Goal: Task Accomplishment & Management: Use online tool/utility

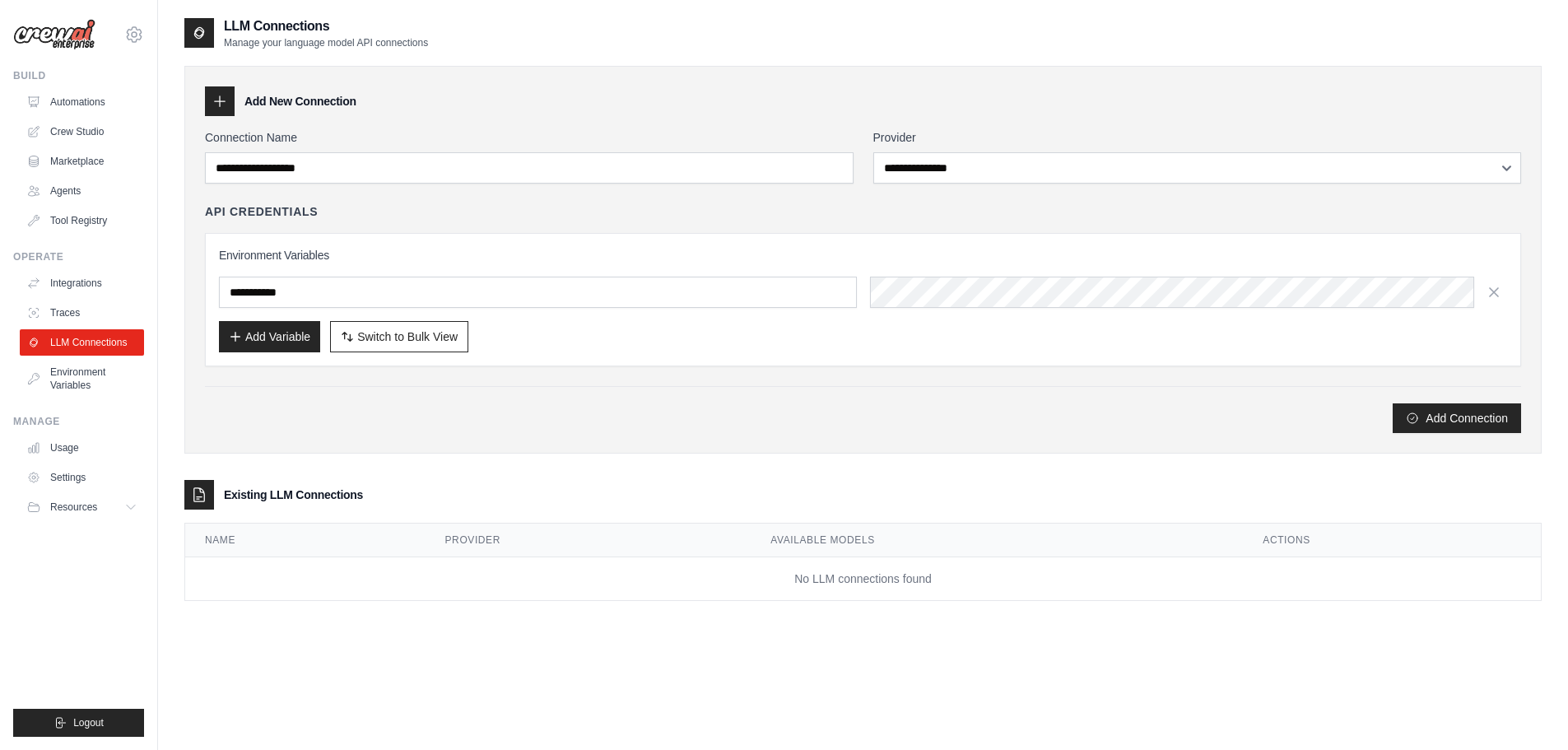
click at [297, 104] on h3 "Add New Connection" at bounding box center [299, 101] width 112 height 16
click at [81, 390] on link "Environment Variables" at bounding box center [83, 378] width 124 height 39
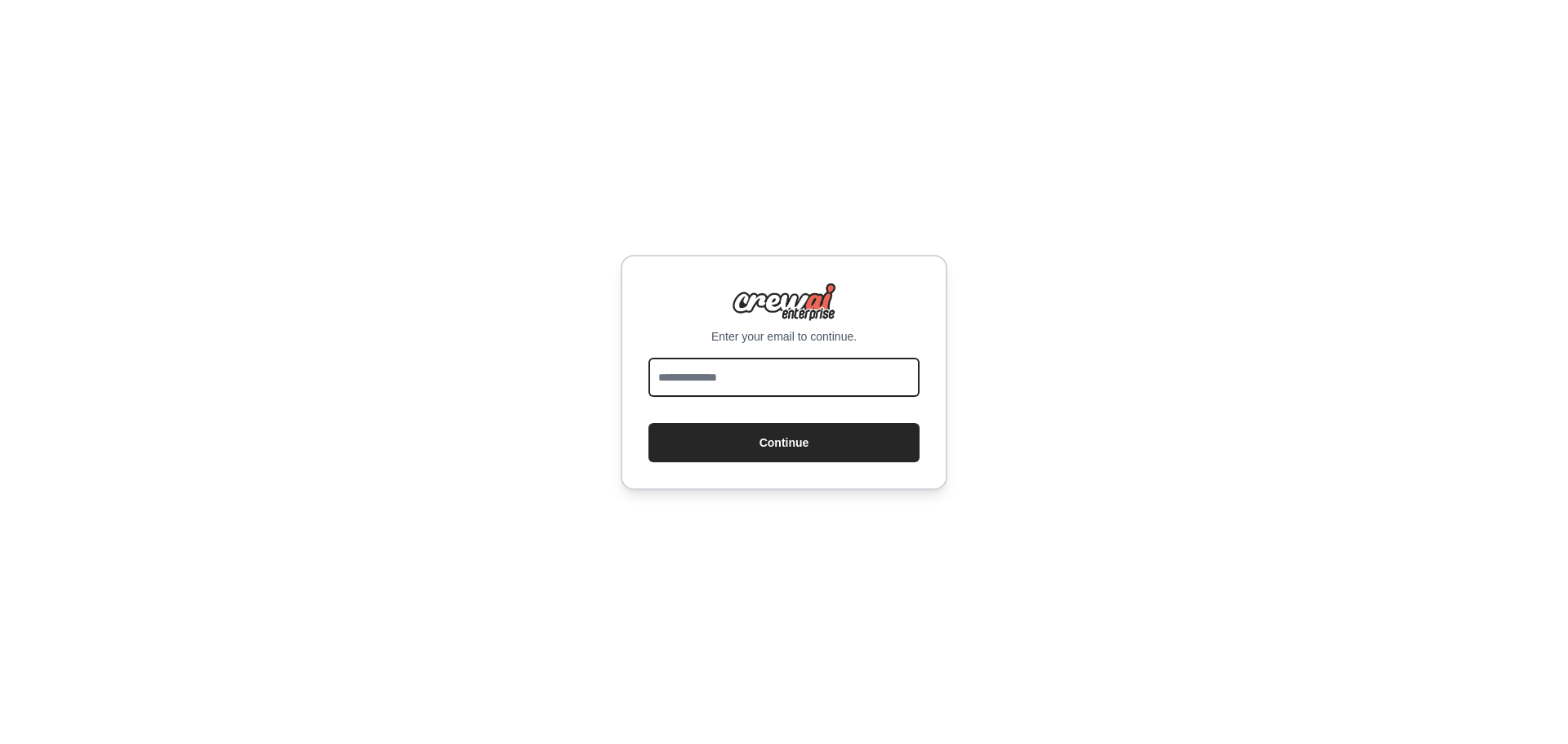
click at [815, 365] on input "email" at bounding box center [784, 376] width 271 height 39
type input "**********"
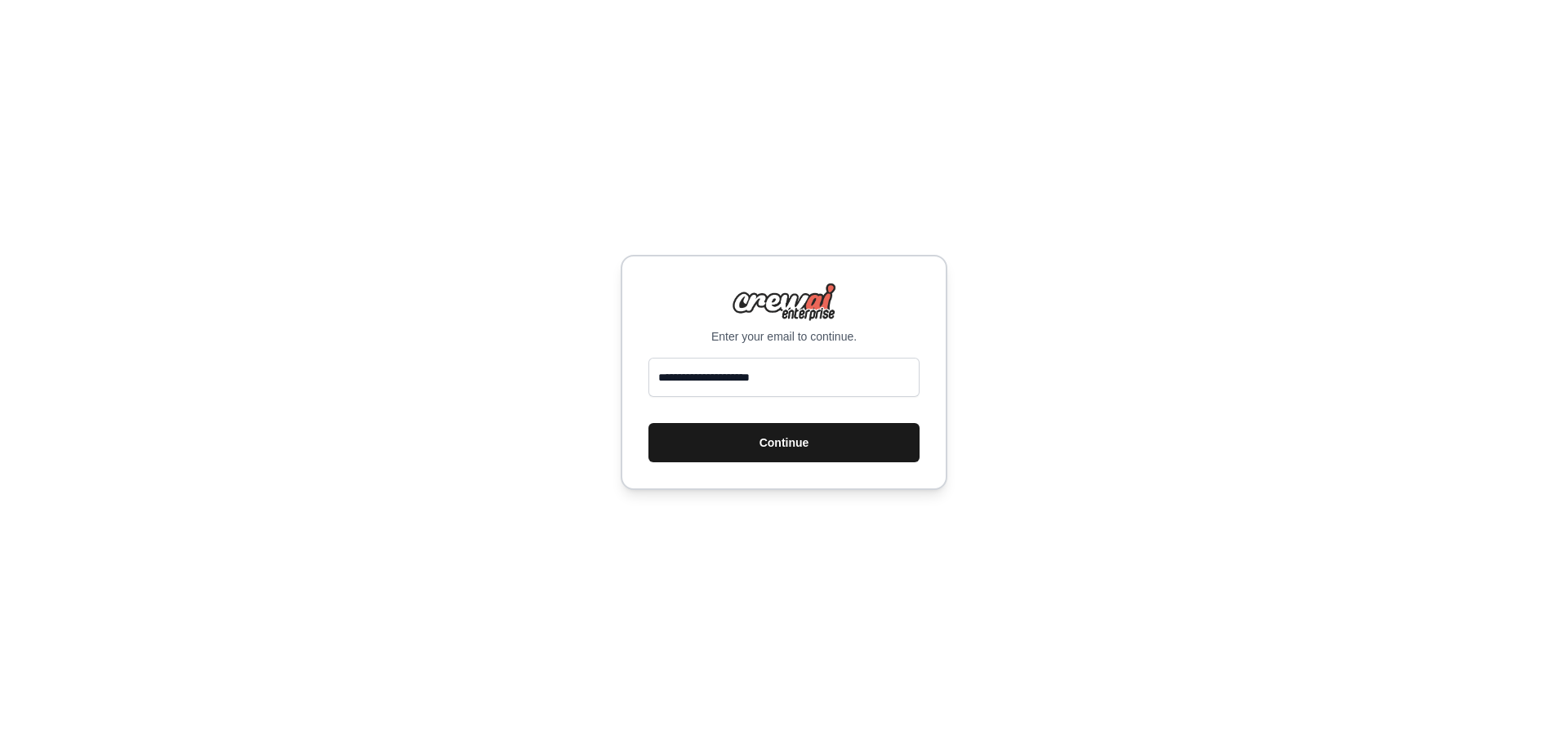
click at [780, 438] on button "Continue" at bounding box center [784, 441] width 271 height 39
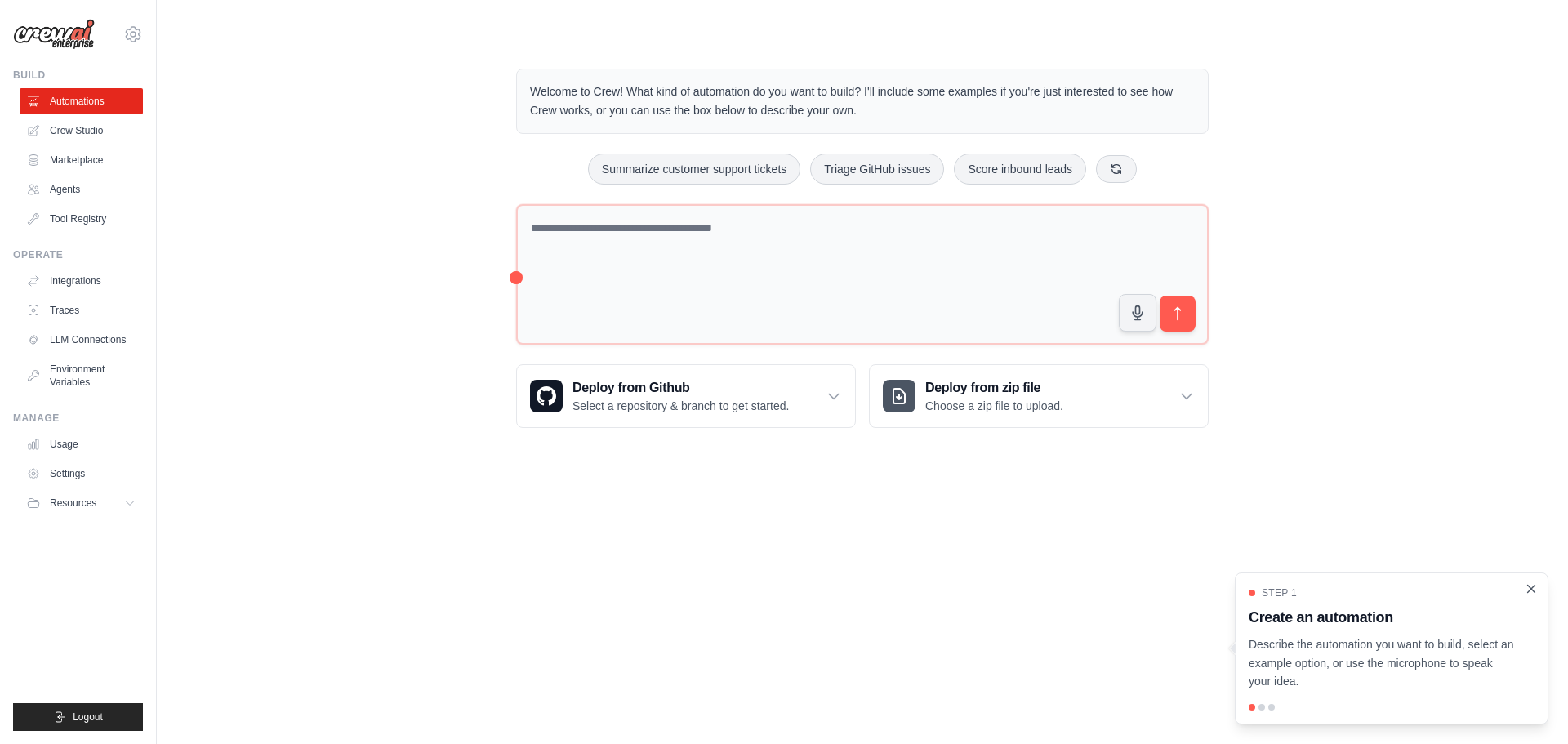
click at [1530, 588] on icon "Close walkthrough" at bounding box center [1532, 588] width 8 height 8
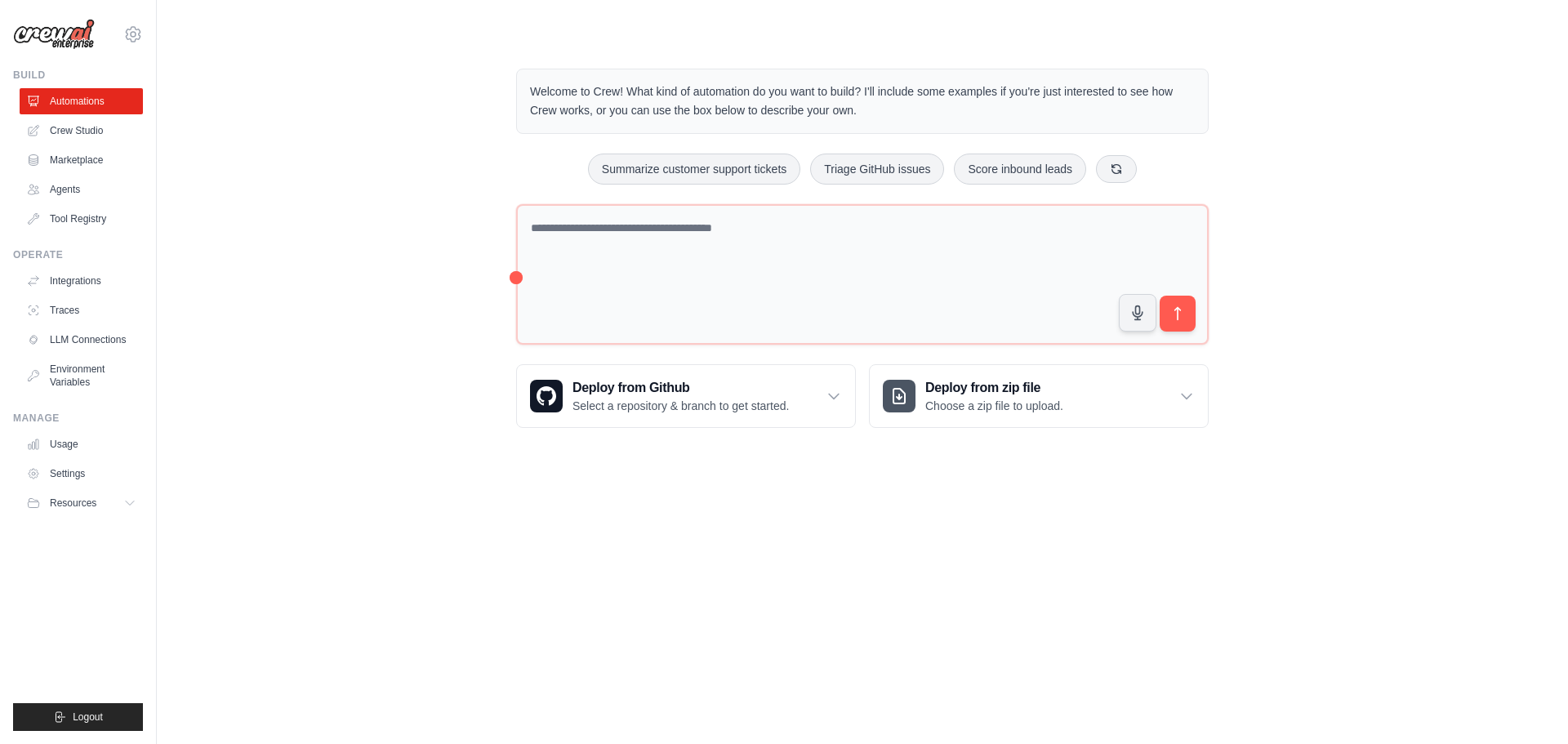
click at [513, 278] on div "Welcome to Crew! What kind of automation do you want to build? I'll include som…" at bounding box center [862, 248] width 732 height 411
click at [515, 278] on div "Welcome to Crew! What kind of automation do you want to build? I'll include som…" at bounding box center [862, 248] width 732 height 411
click at [103, 98] on link "Automations" at bounding box center [82, 101] width 123 height 26
click at [98, 186] on link "Agents" at bounding box center [82, 190] width 123 height 26
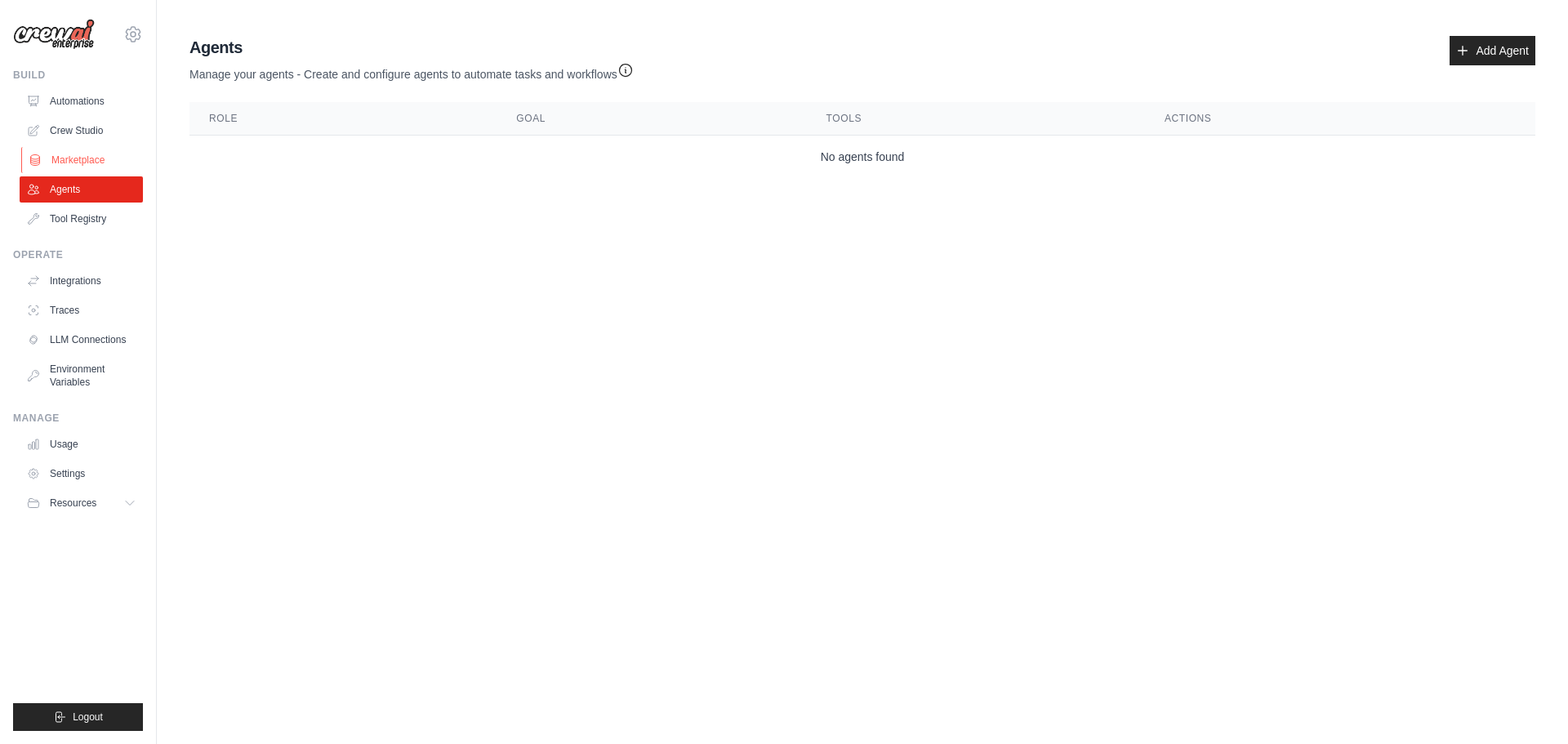
click at [99, 162] on link "Marketplace" at bounding box center [82, 160] width 123 height 26
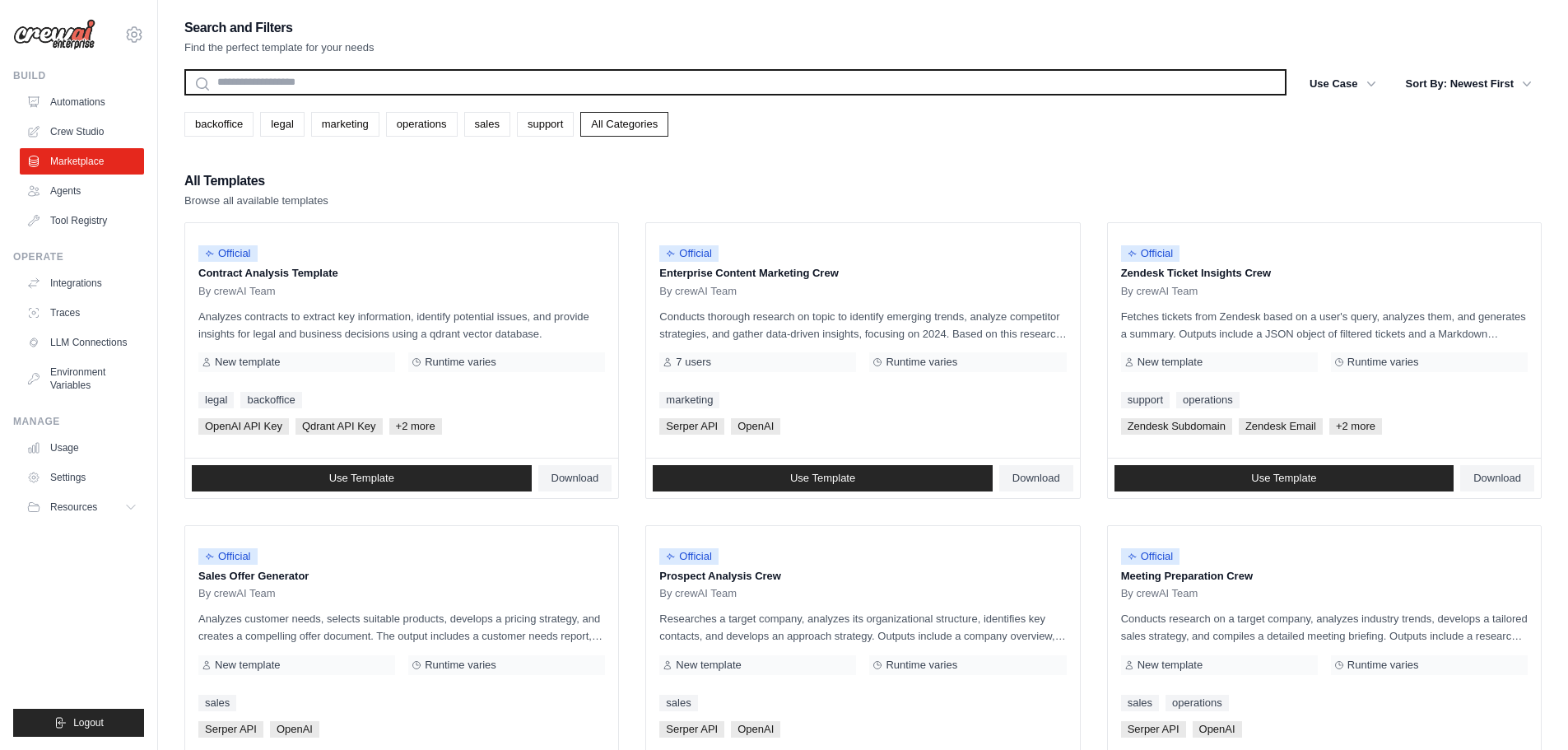
click at [303, 89] on input "text" at bounding box center [735, 83] width 1102 height 27
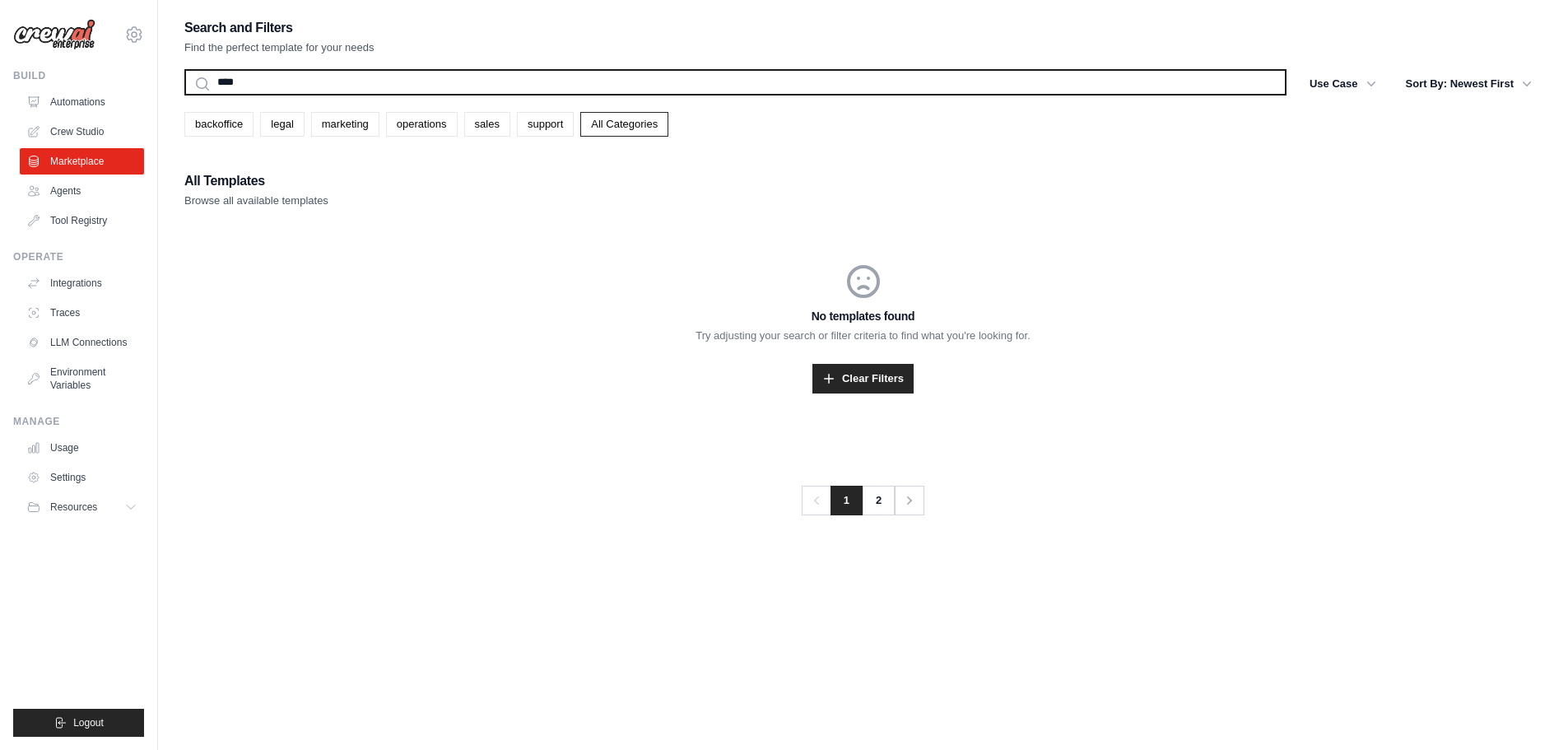
type input "****"
click at [184, 94] on button "Search" at bounding box center [184, 94] width 1 height 1
click at [296, 84] on input "****" at bounding box center [735, 83] width 1102 height 27
type input "**********"
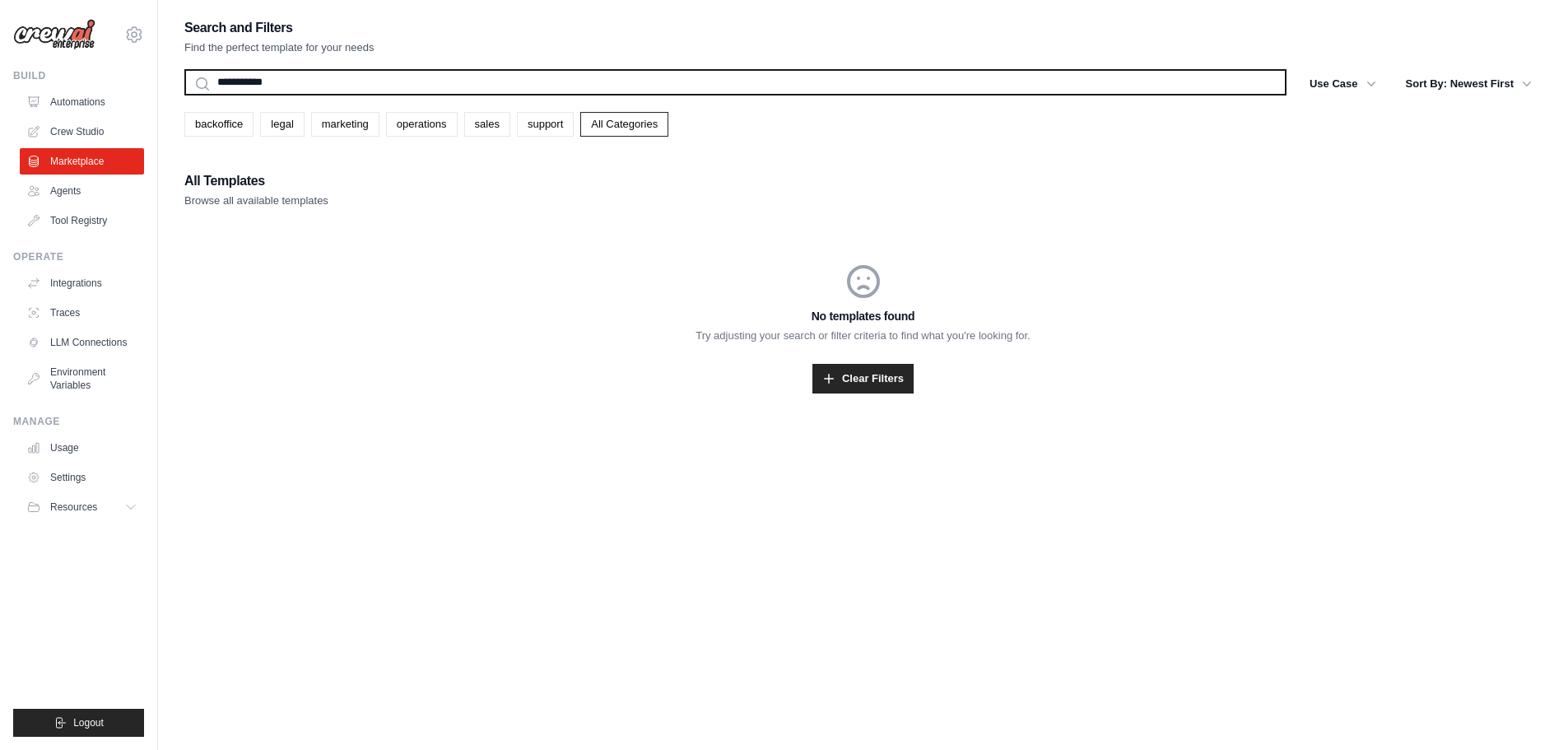
click at [184, 94] on button "Search" at bounding box center [184, 94] width 1 height 1
click at [296, 84] on input "**********" at bounding box center [735, 83] width 1102 height 27
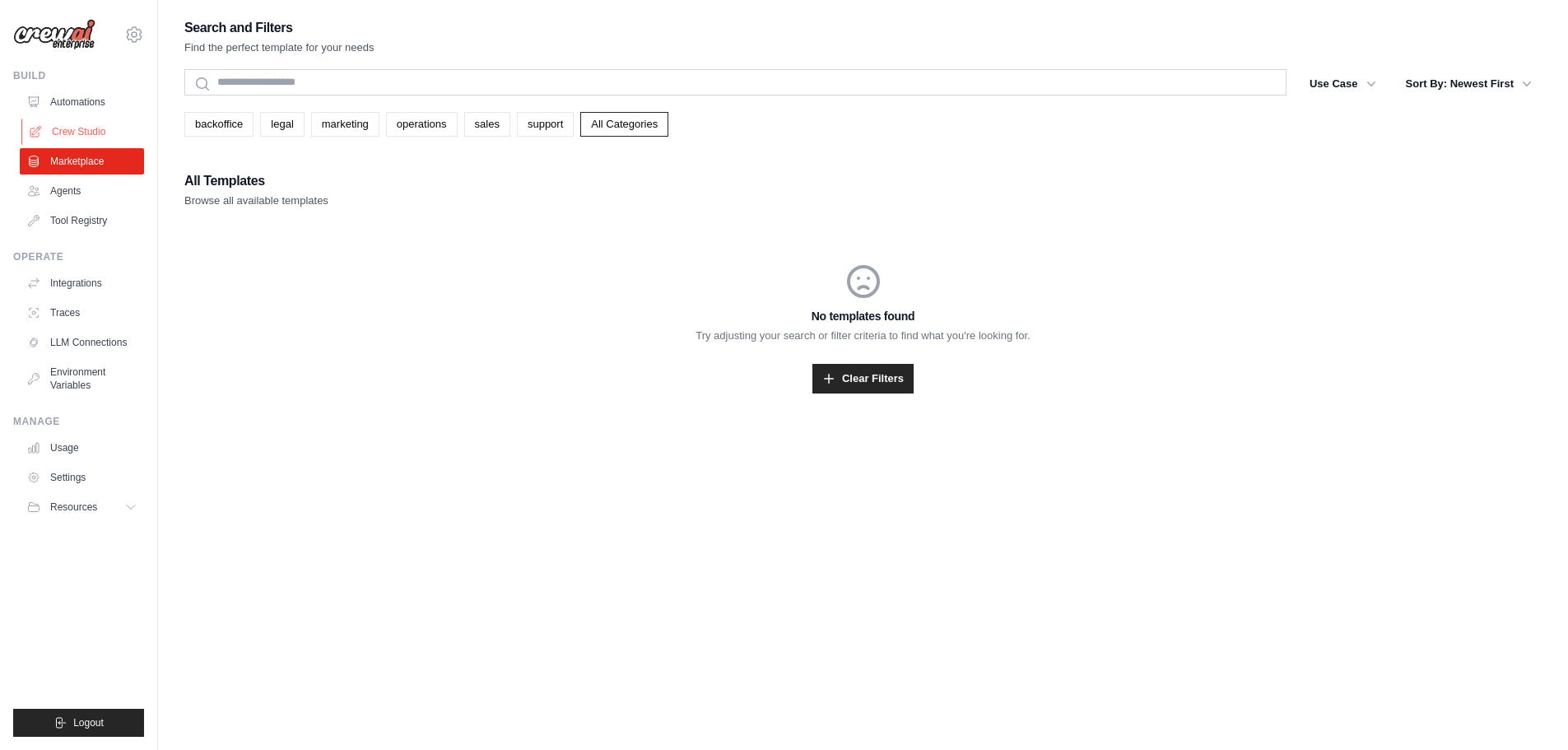
click at [103, 132] on link "Crew Studio" at bounding box center [83, 132] width 124 height 27
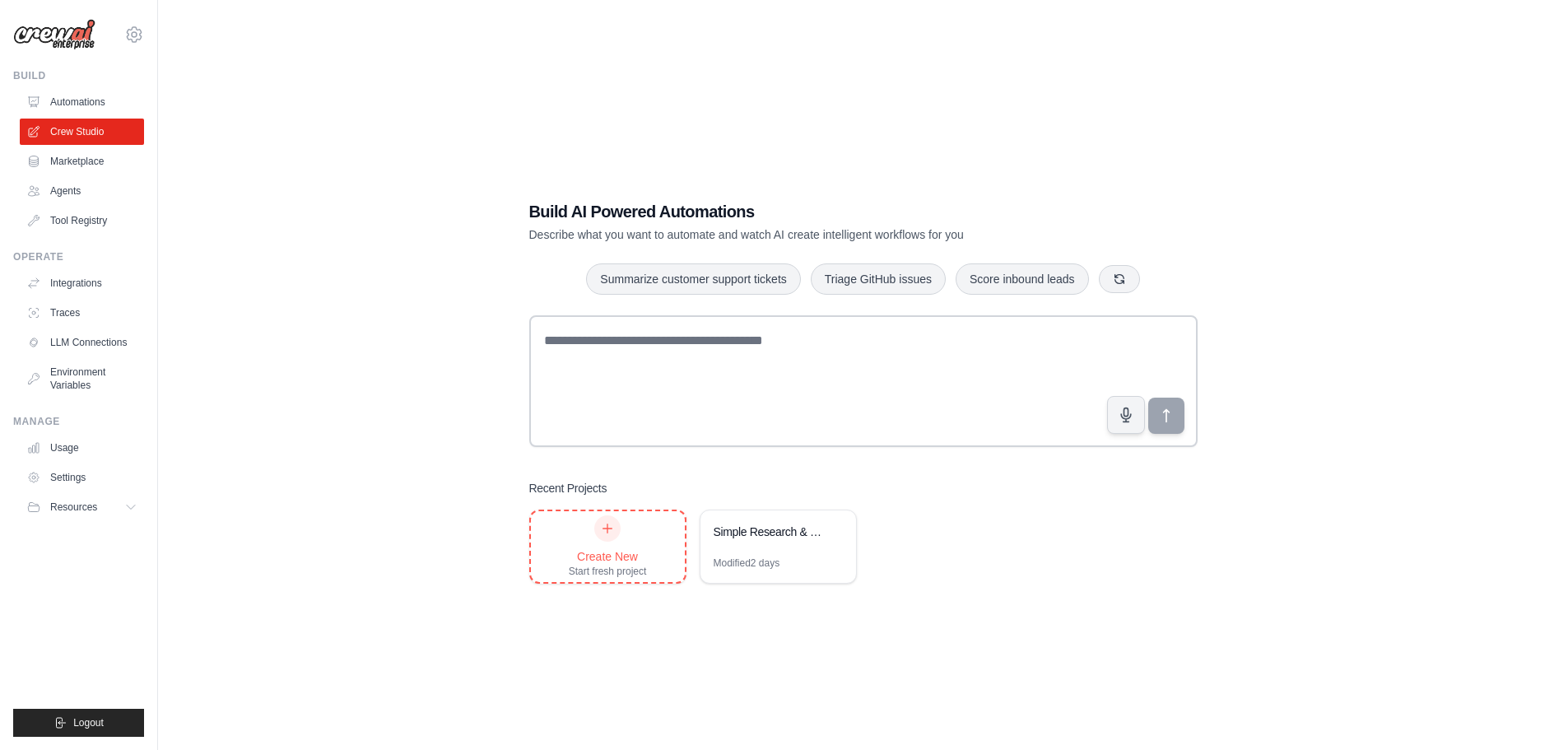
click at [604, 536] on div at bounding box center [608, 529] width 27 height 27
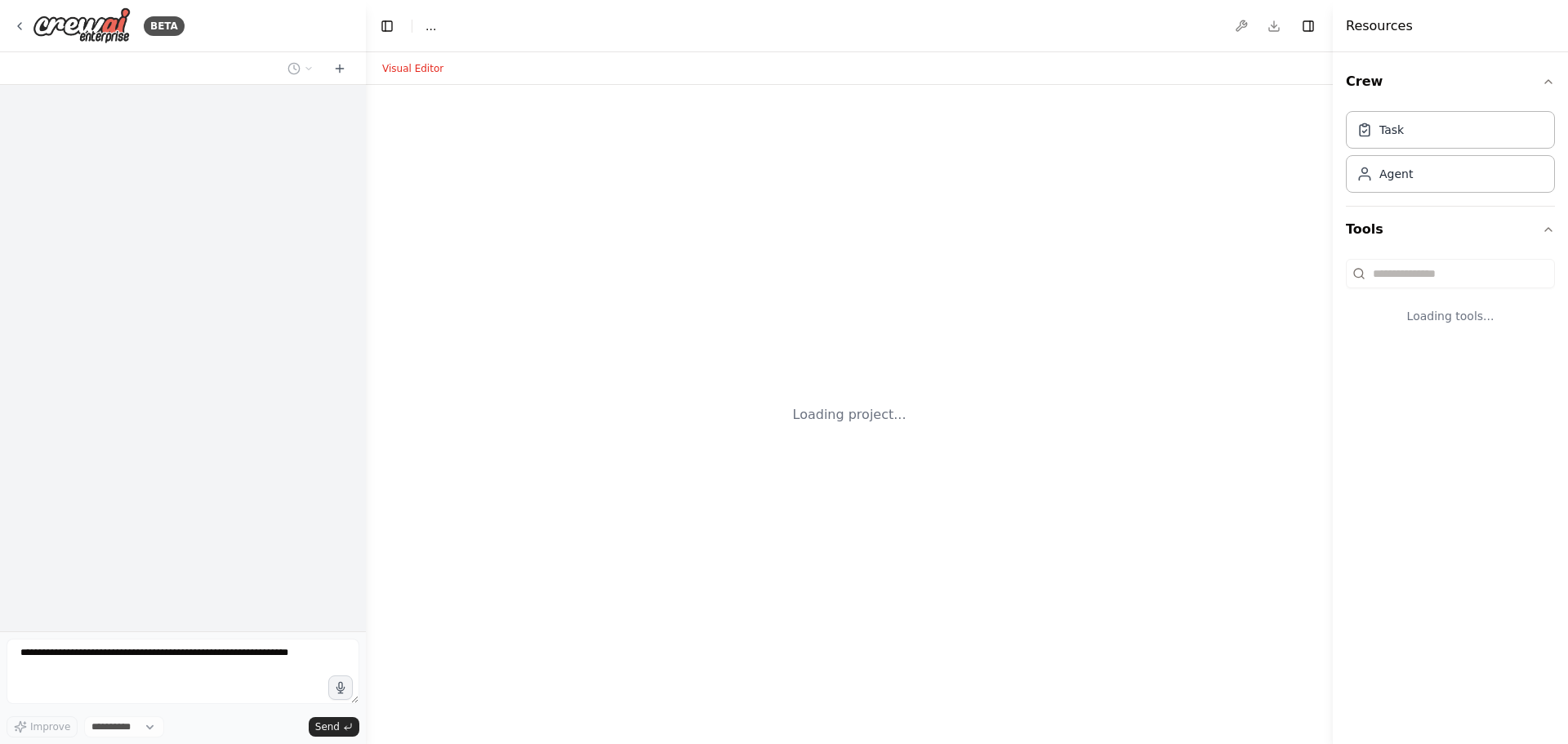
select select "****"
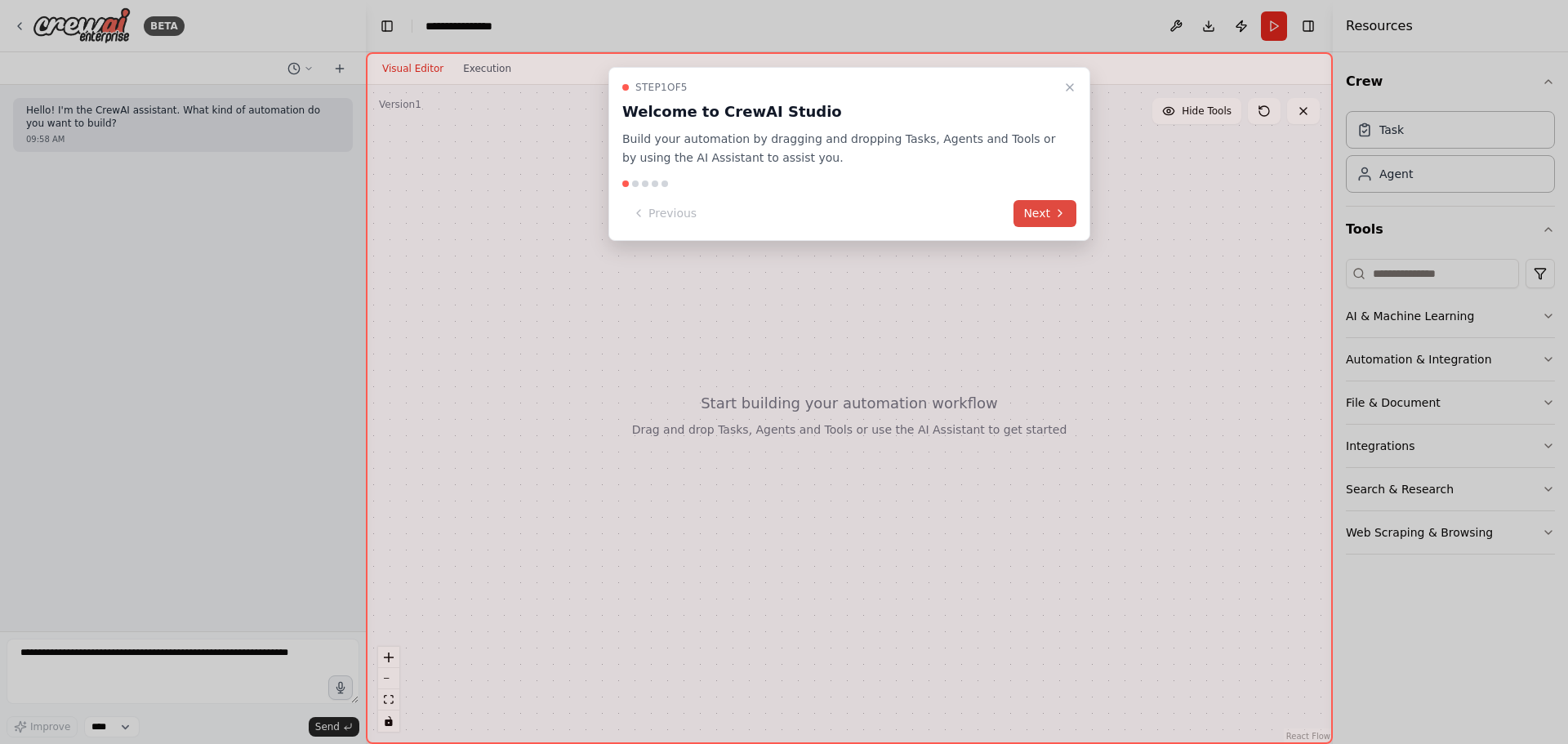
click at [1020, 216] on button "Next" at bounding box center [1045, 214] width 62 height 26
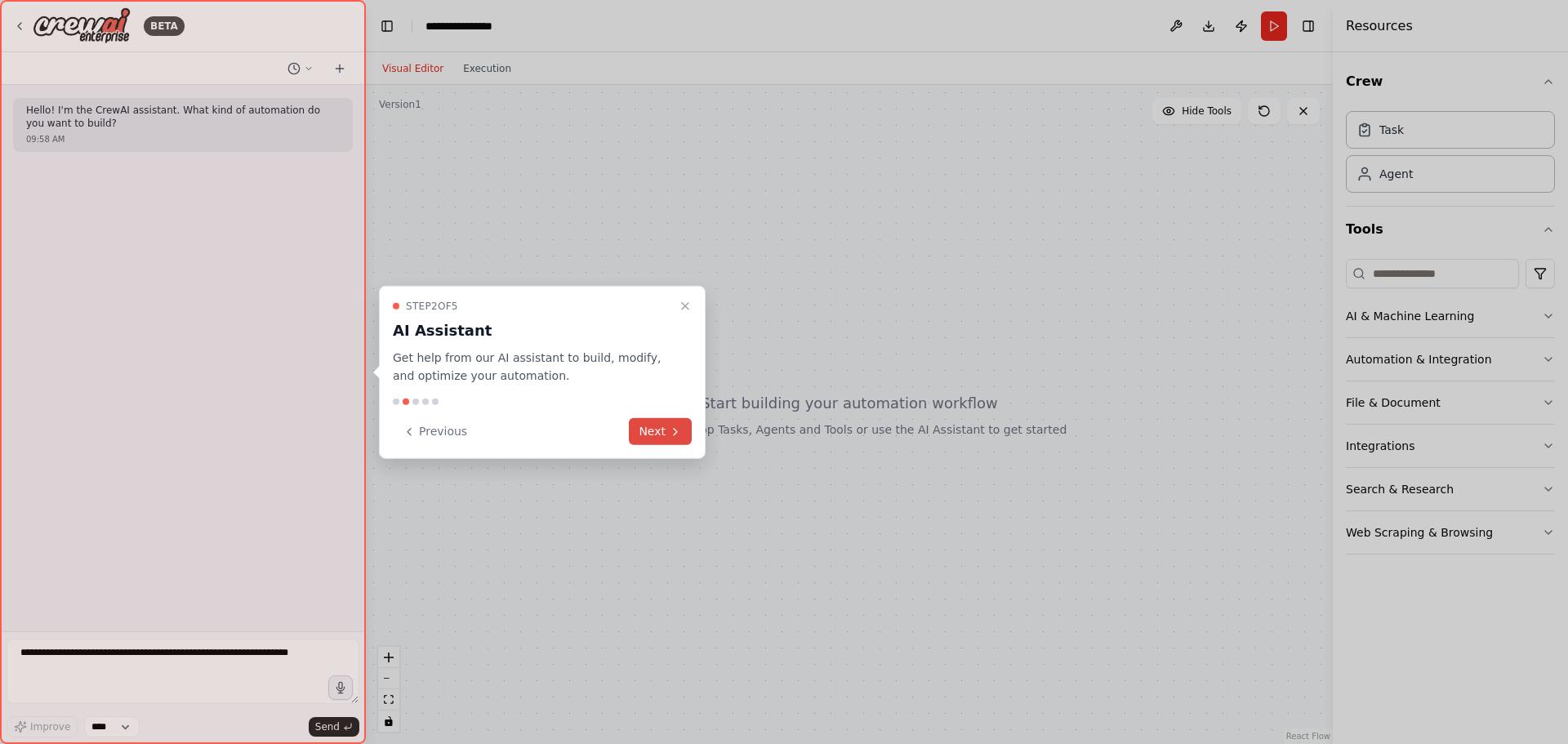
click at [685, 420] on button "Next" at bounding box center [660, 431] width 62 height 26
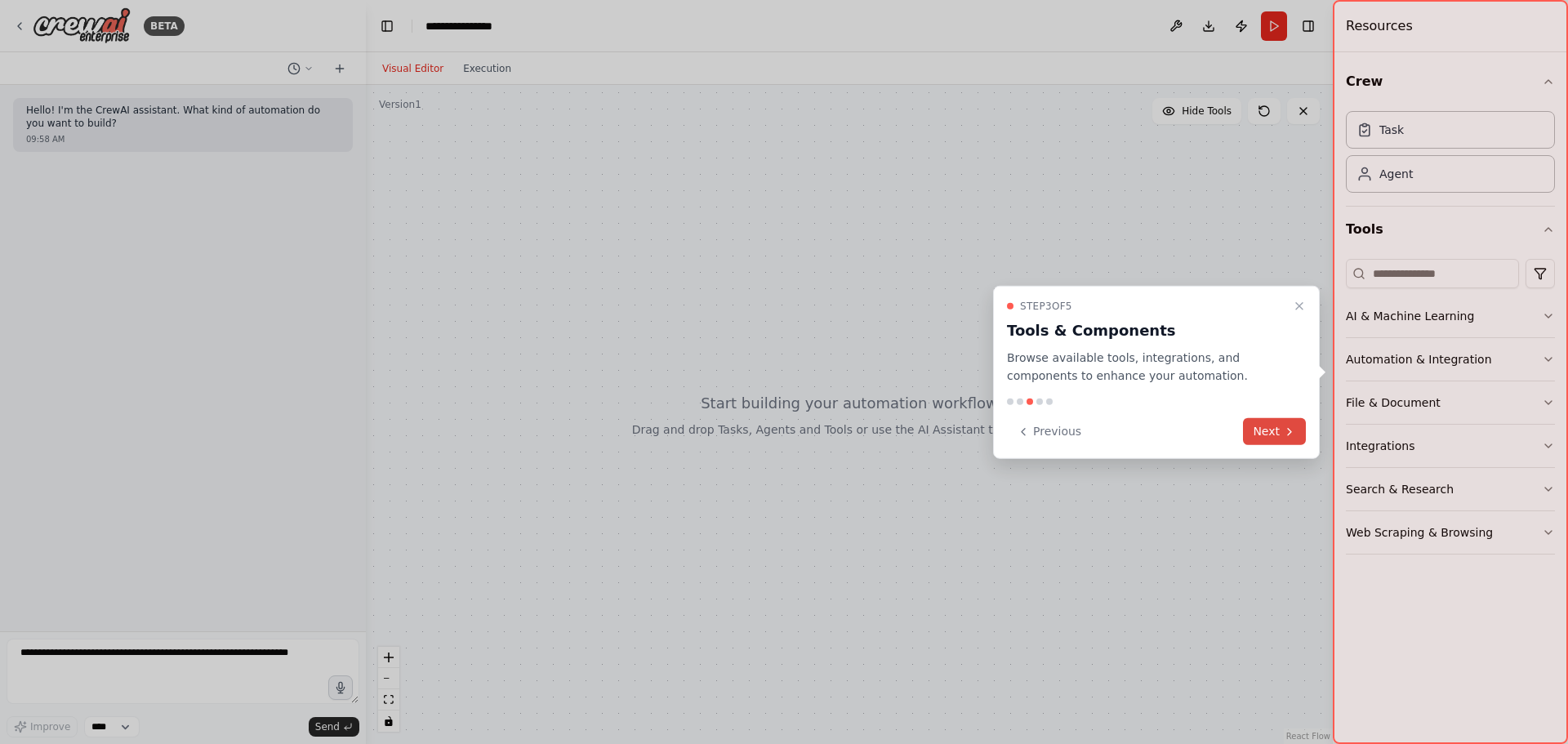
click at [1281, 437] on button "Next" at bounding box center [1274, 431] width 62 height 26
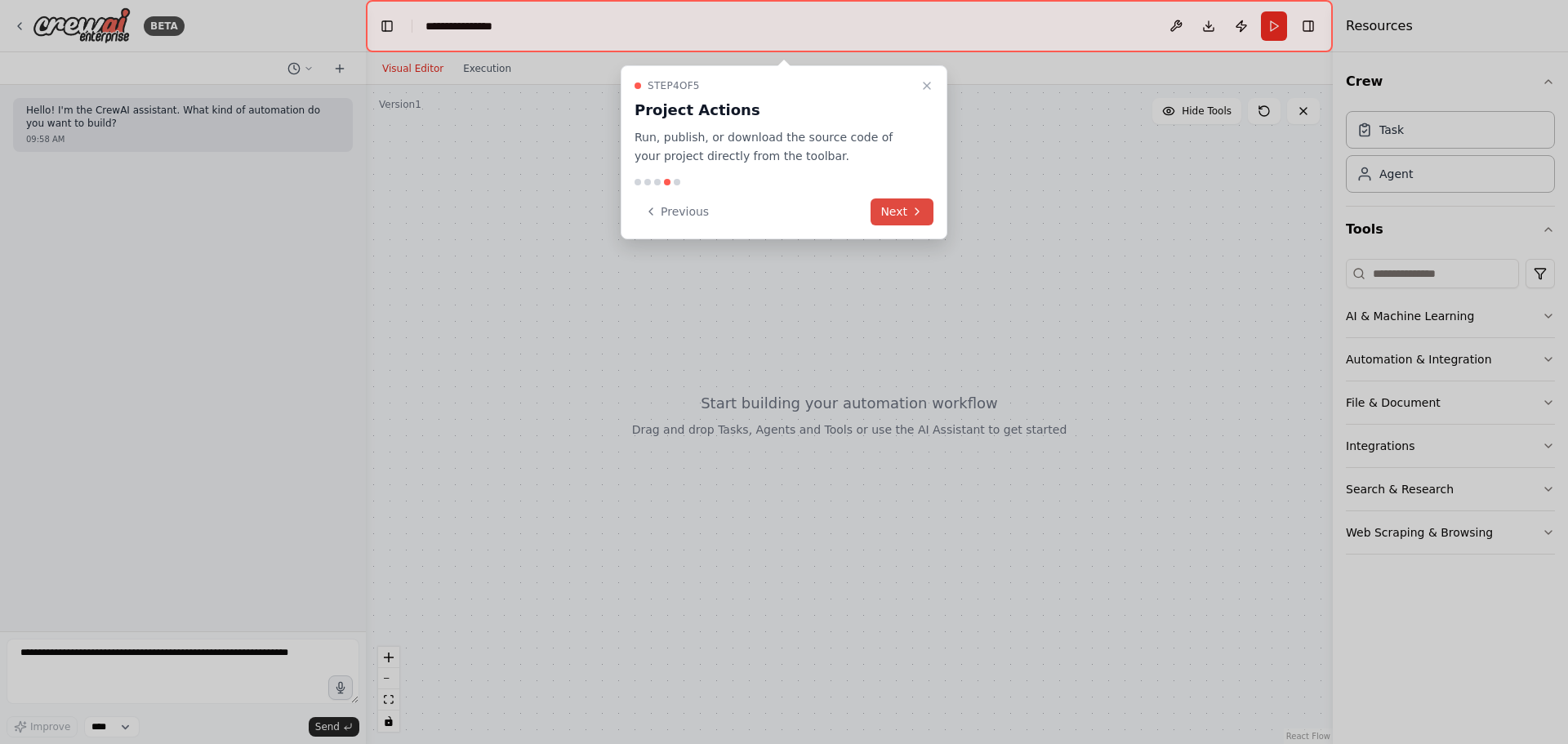
click at [900, 216] on button "Next" at bounding box center [902, 212] width 62 height 26
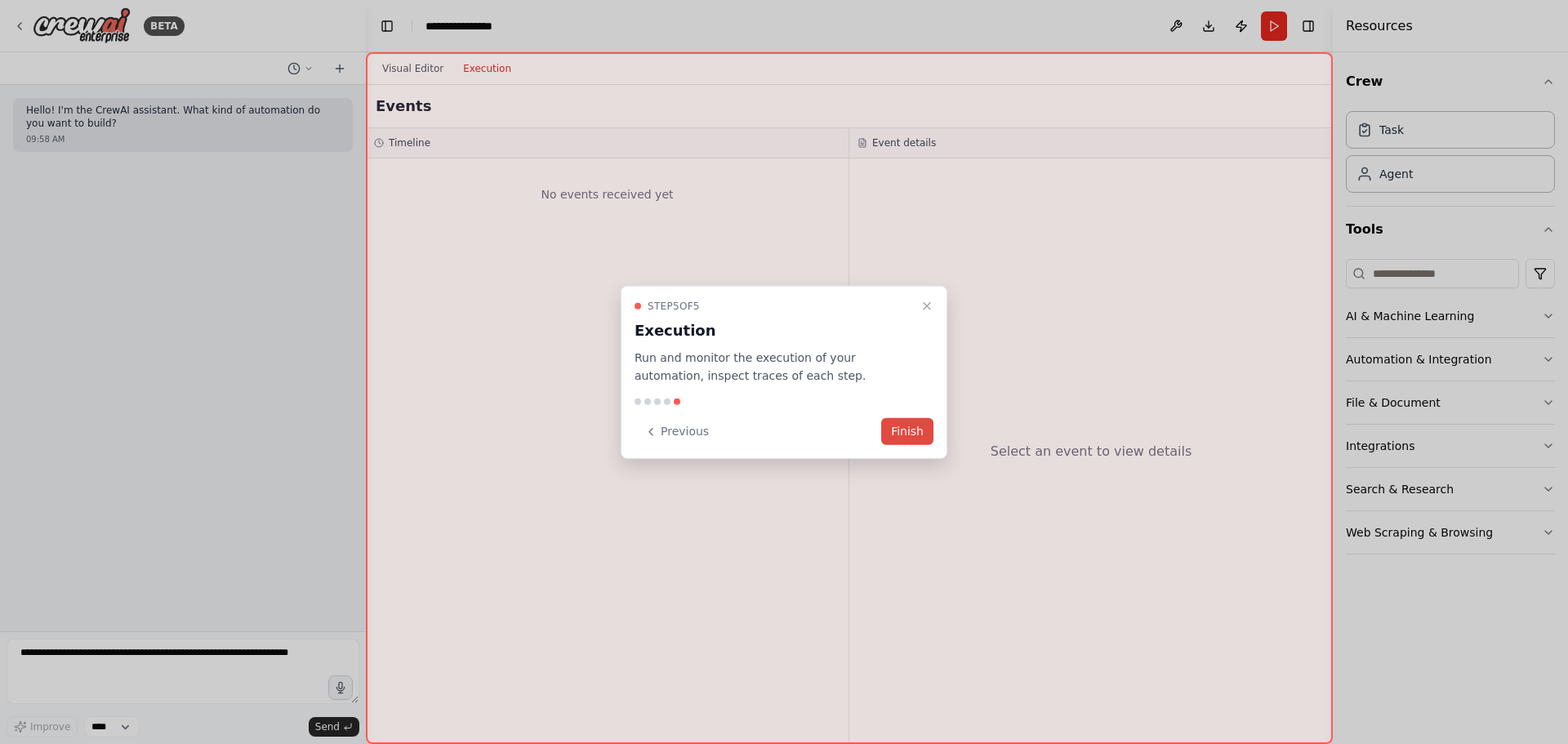
click at [897, 427] on button "Finish" at bounding box center [907, 431] width 52 height 26
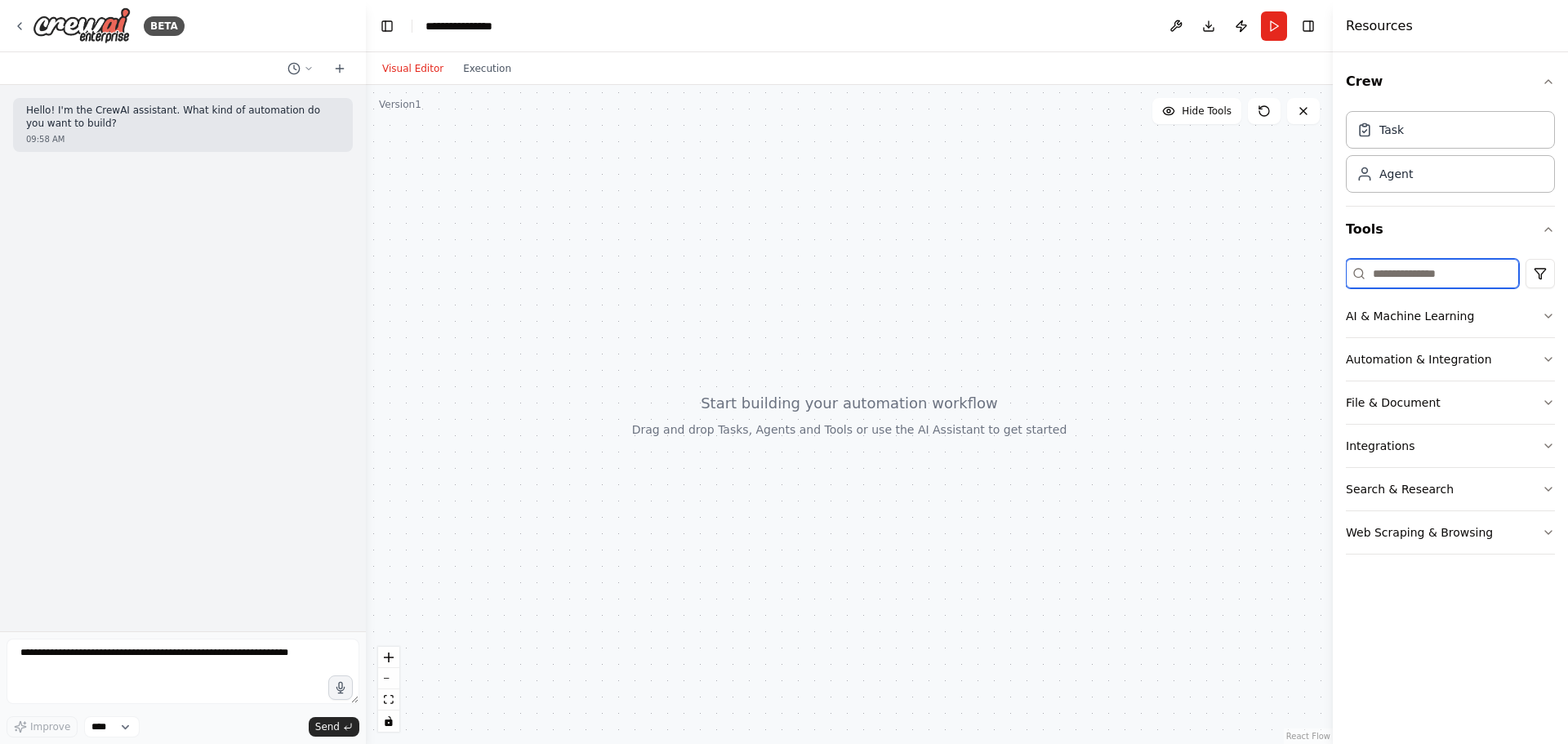
click at [1458, 285] on input at bounding box center [1432, 273] width 173 height 29
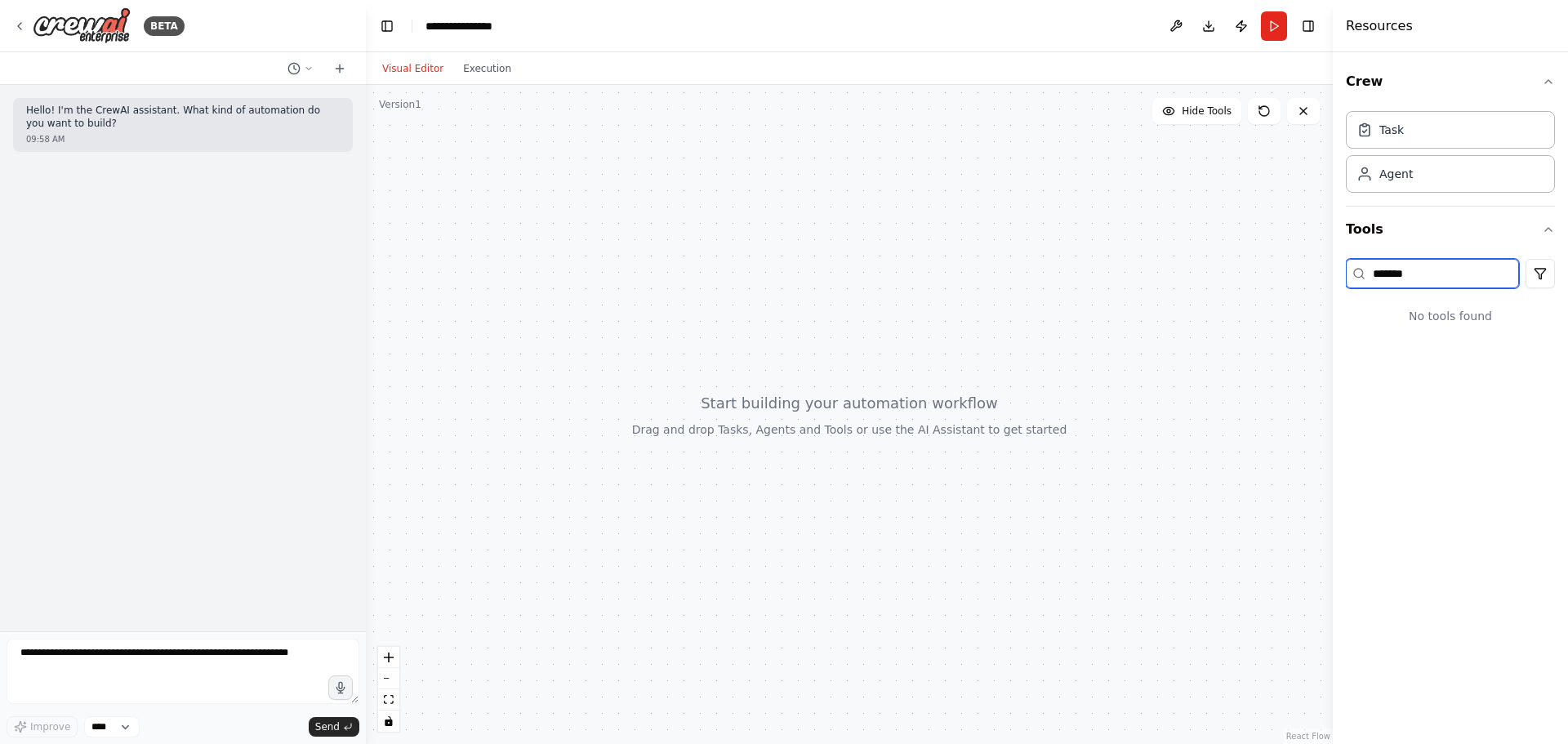
type input "*******"
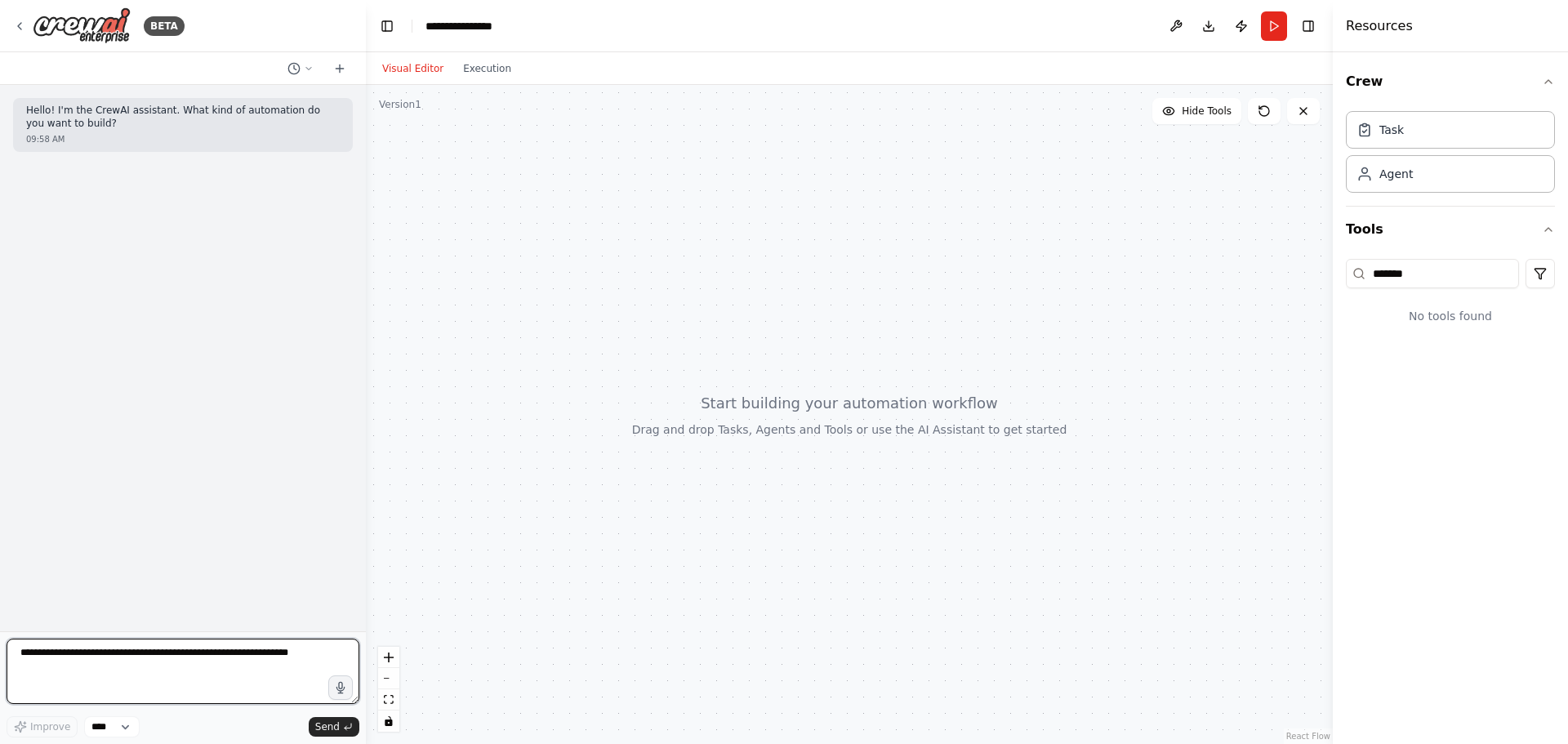
click at [236, 651] on textarea at bounding box center [183, 670] width 353 height 65
type textarea "**********"
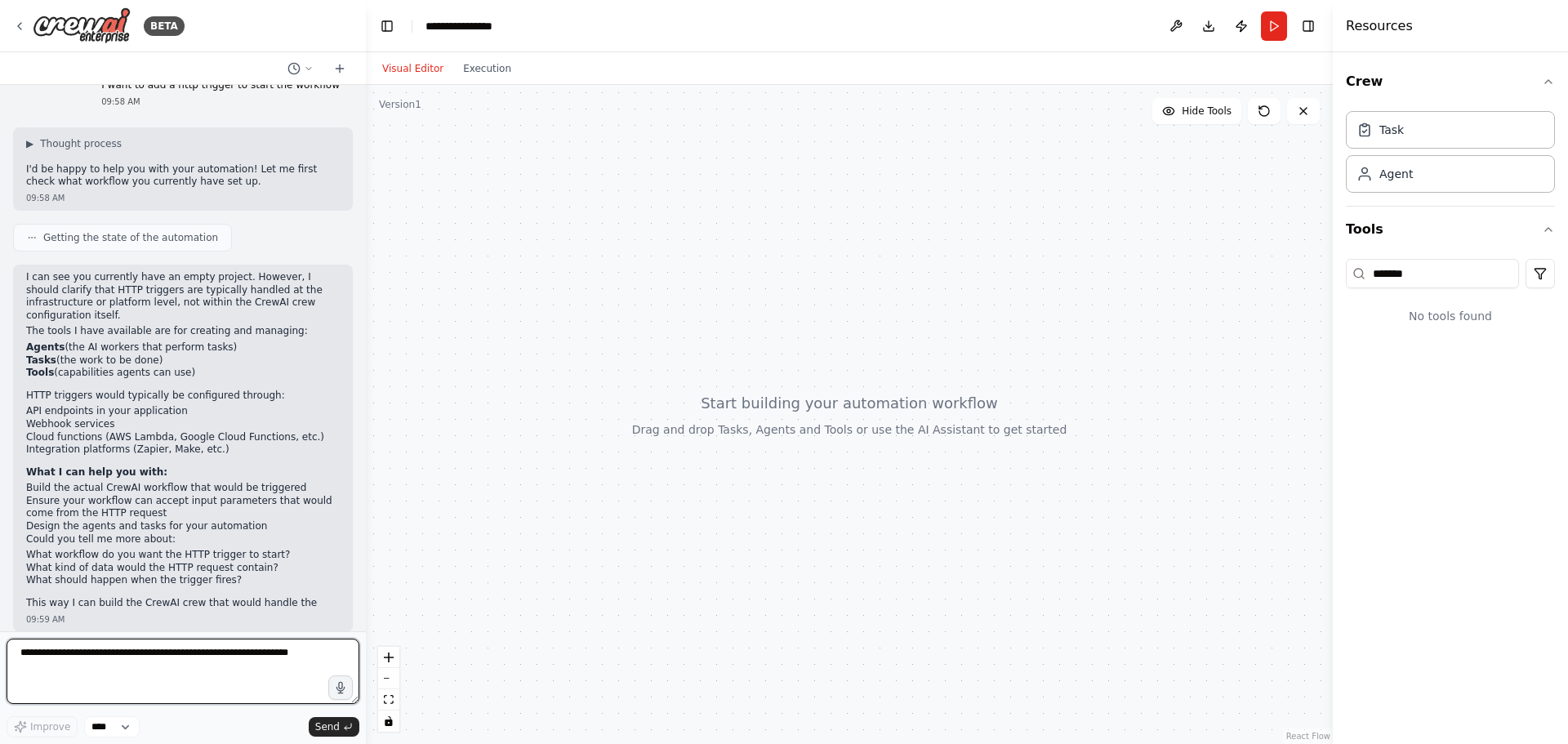
scroll to position [105, 0]
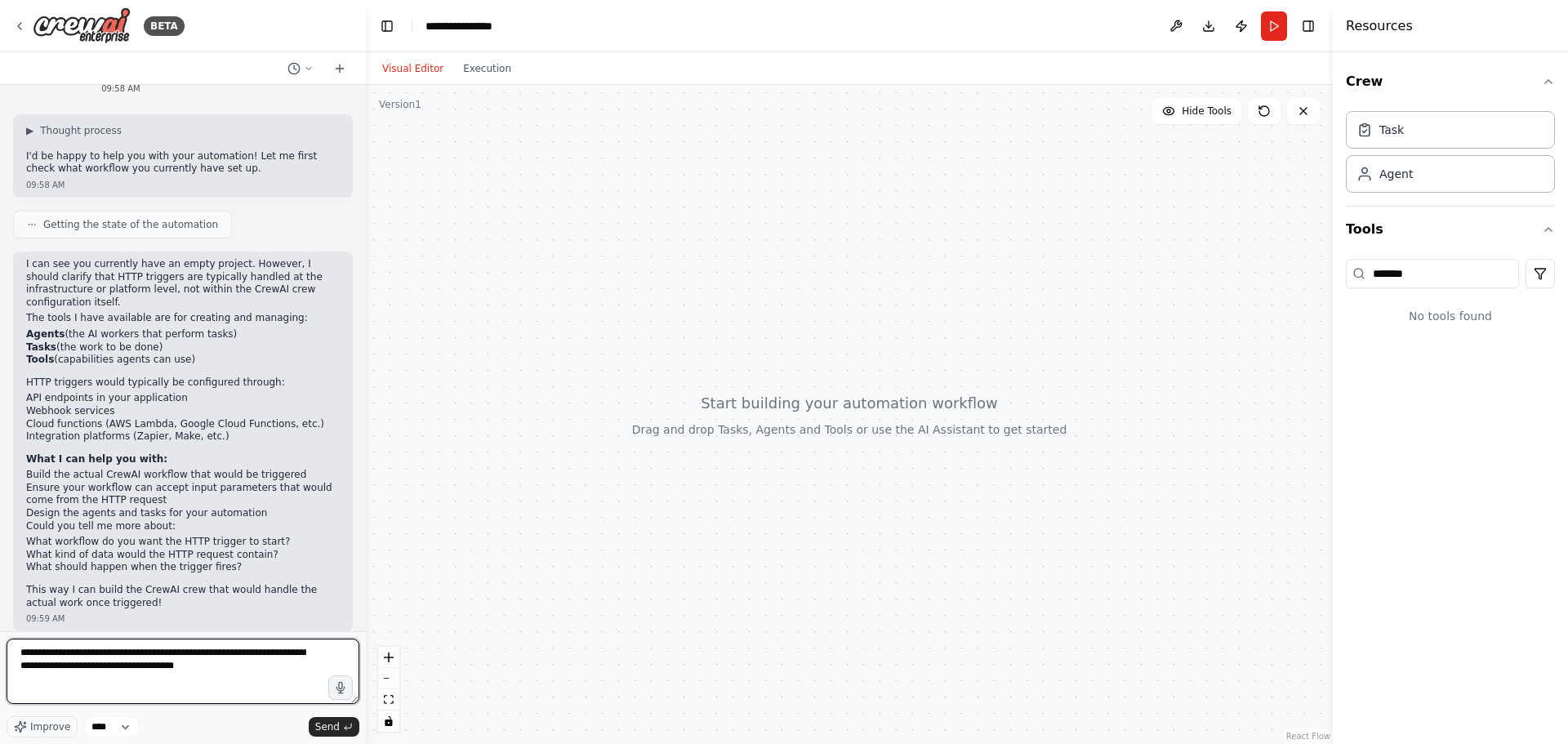
type textarea "**********"
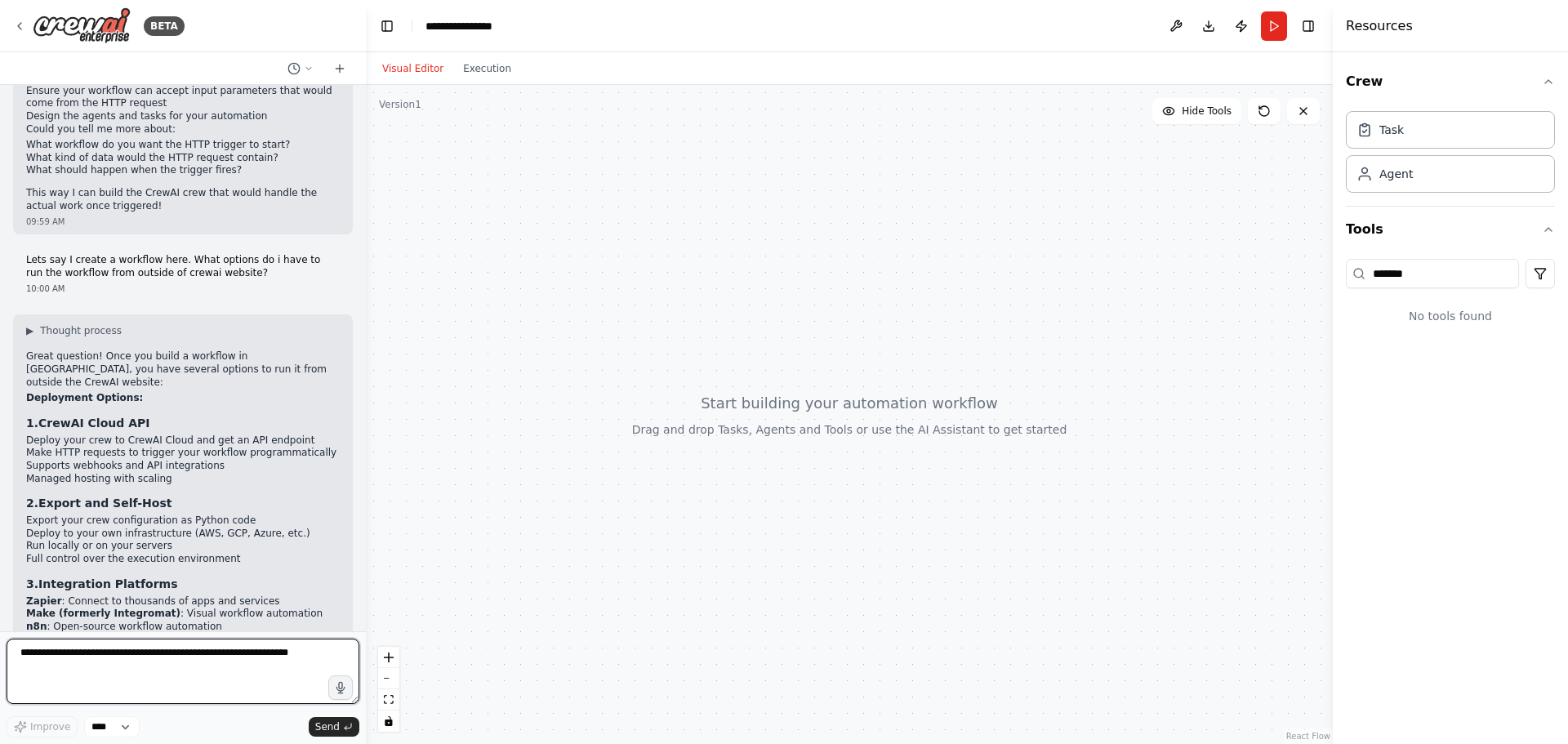
scroll to position [506, 0]
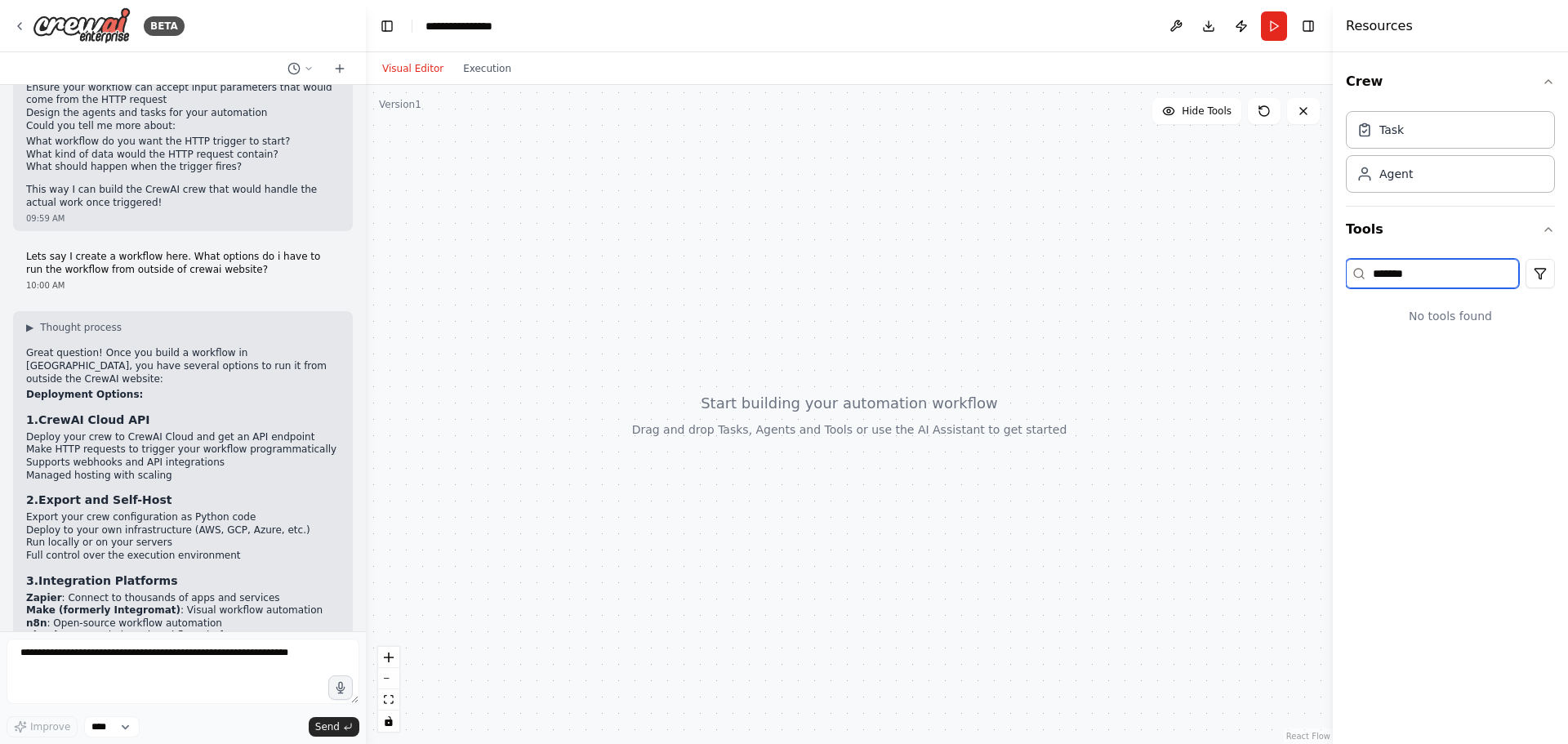
click at [1435, 272] on input "*******" at bounding box center [1432, 273] width 173 height 29
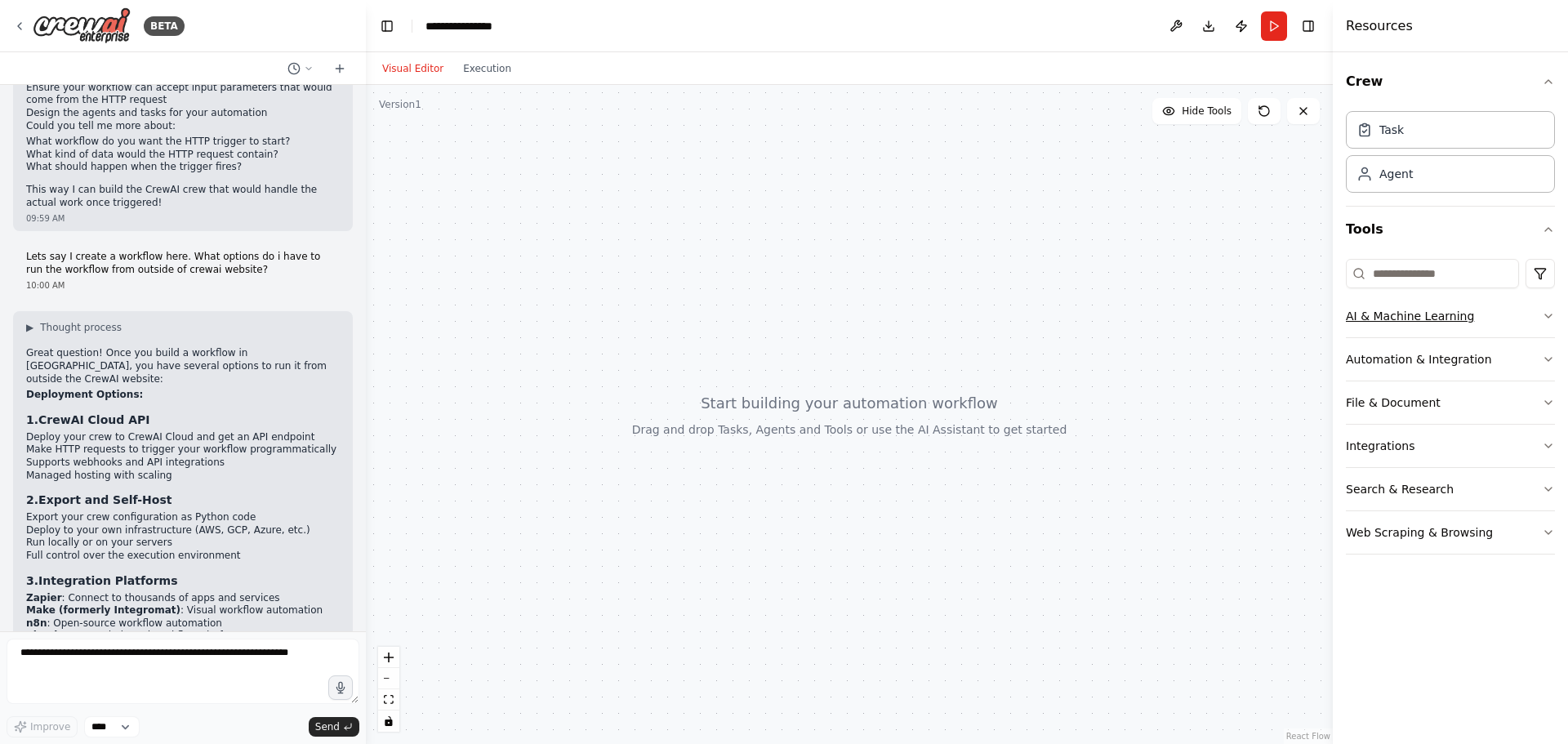
click at [1513, 324] on button "AI & Machine Learning" at bounding box center [1450, 316] width 209 height 43
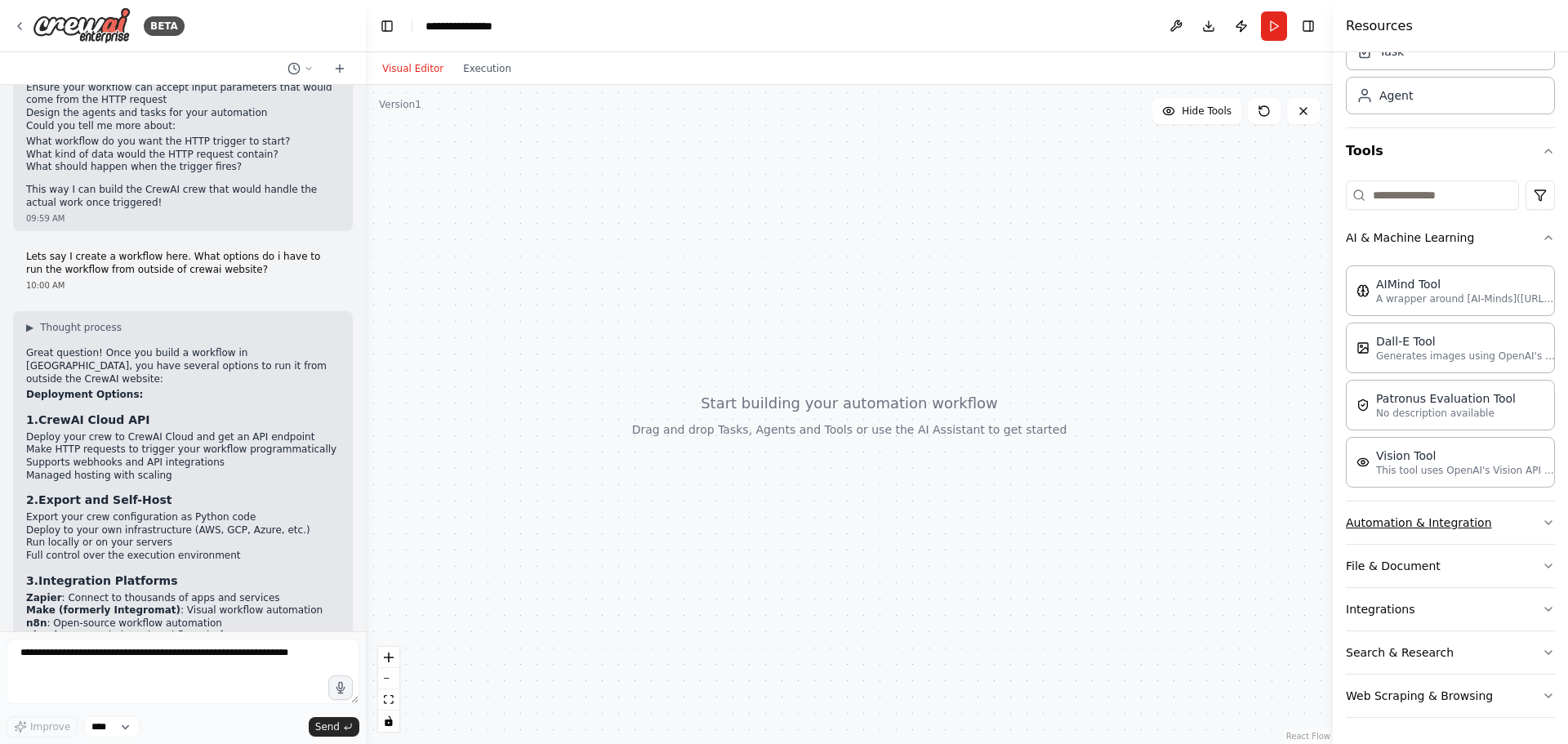
click at [1471, 526] on button "Automation & Integration" at bounding box center [1450, 522] width 209 height 43
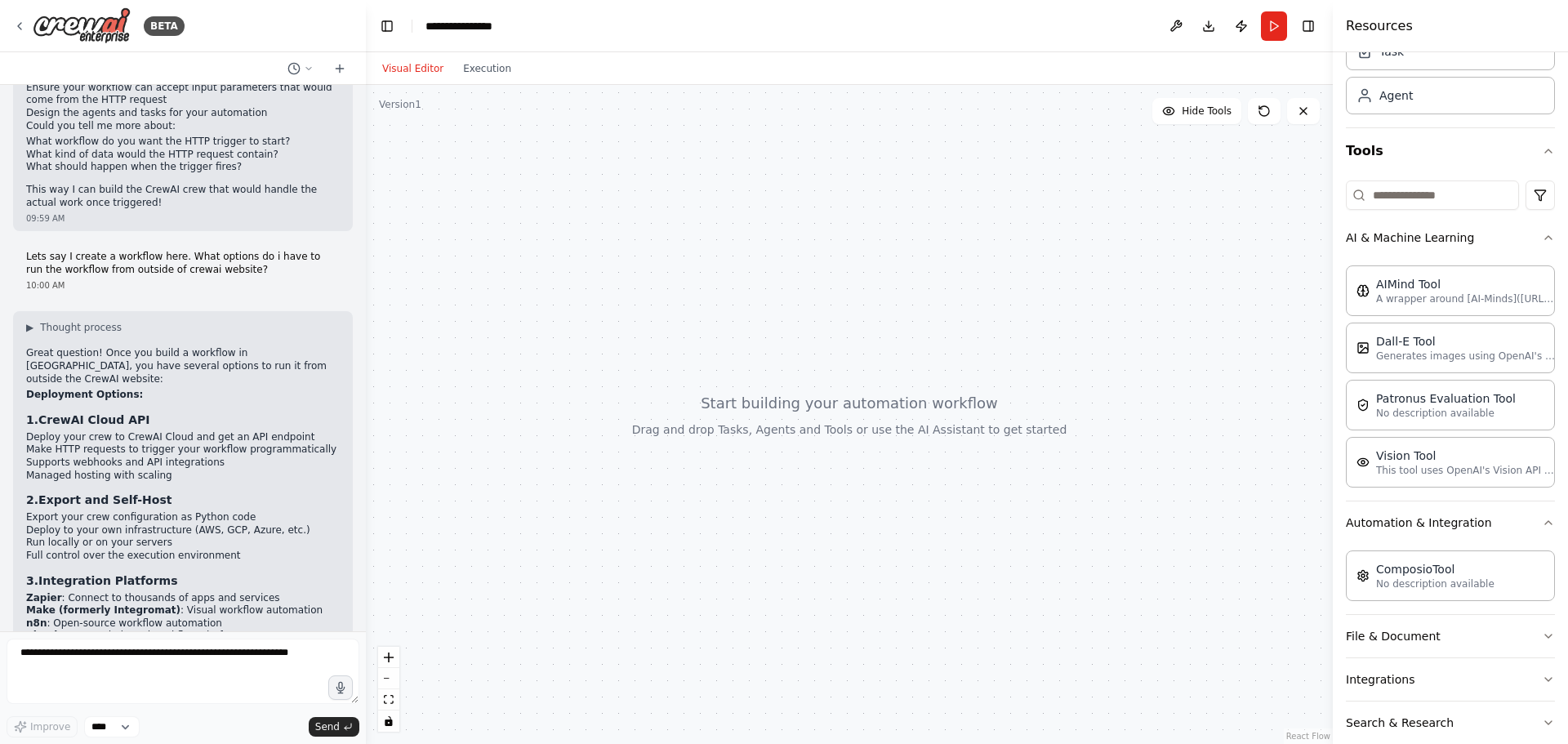
scroll to position [148, 0]
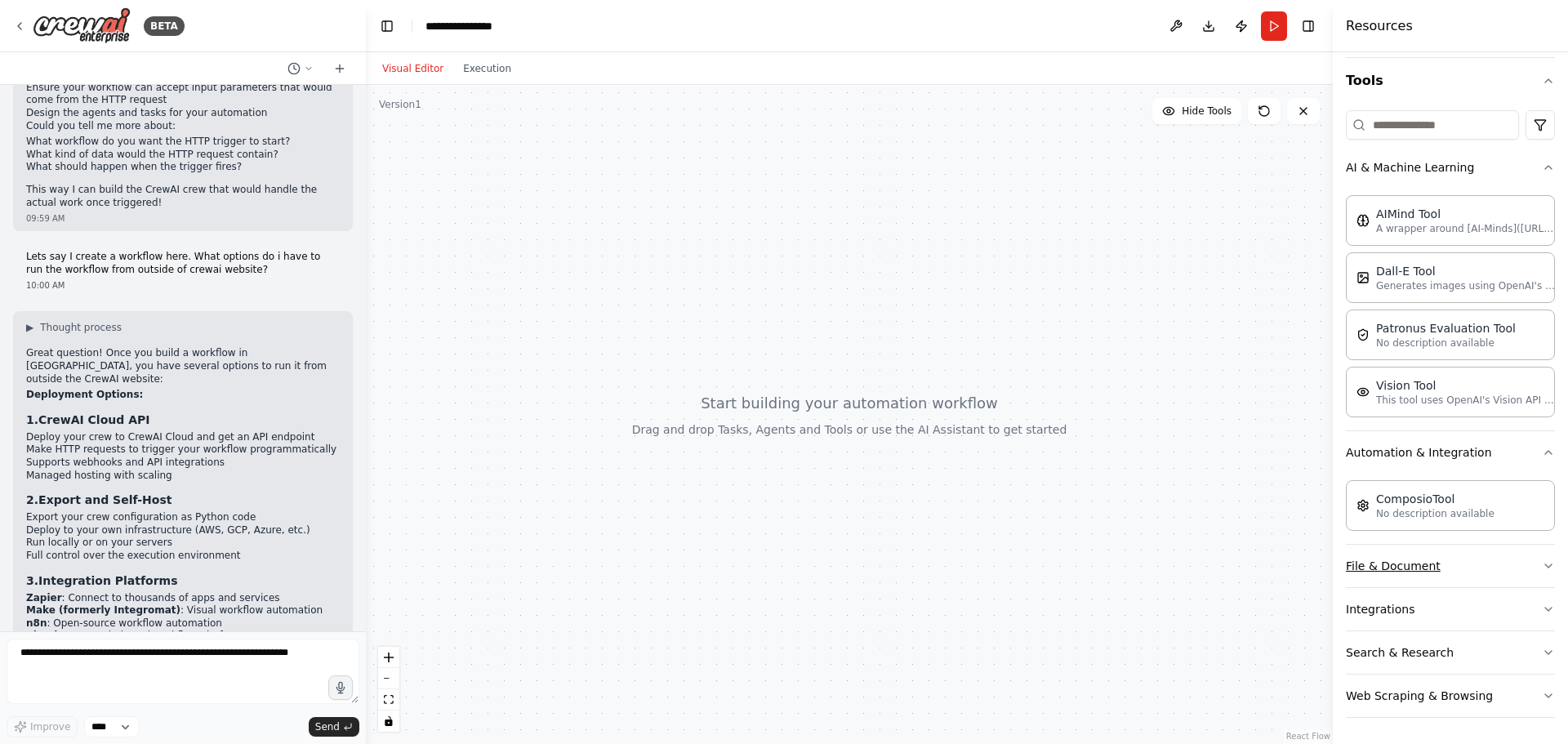
click at [1505, 553] on button "File & Document" at bounding box center [1450, 565] width 209 height 43
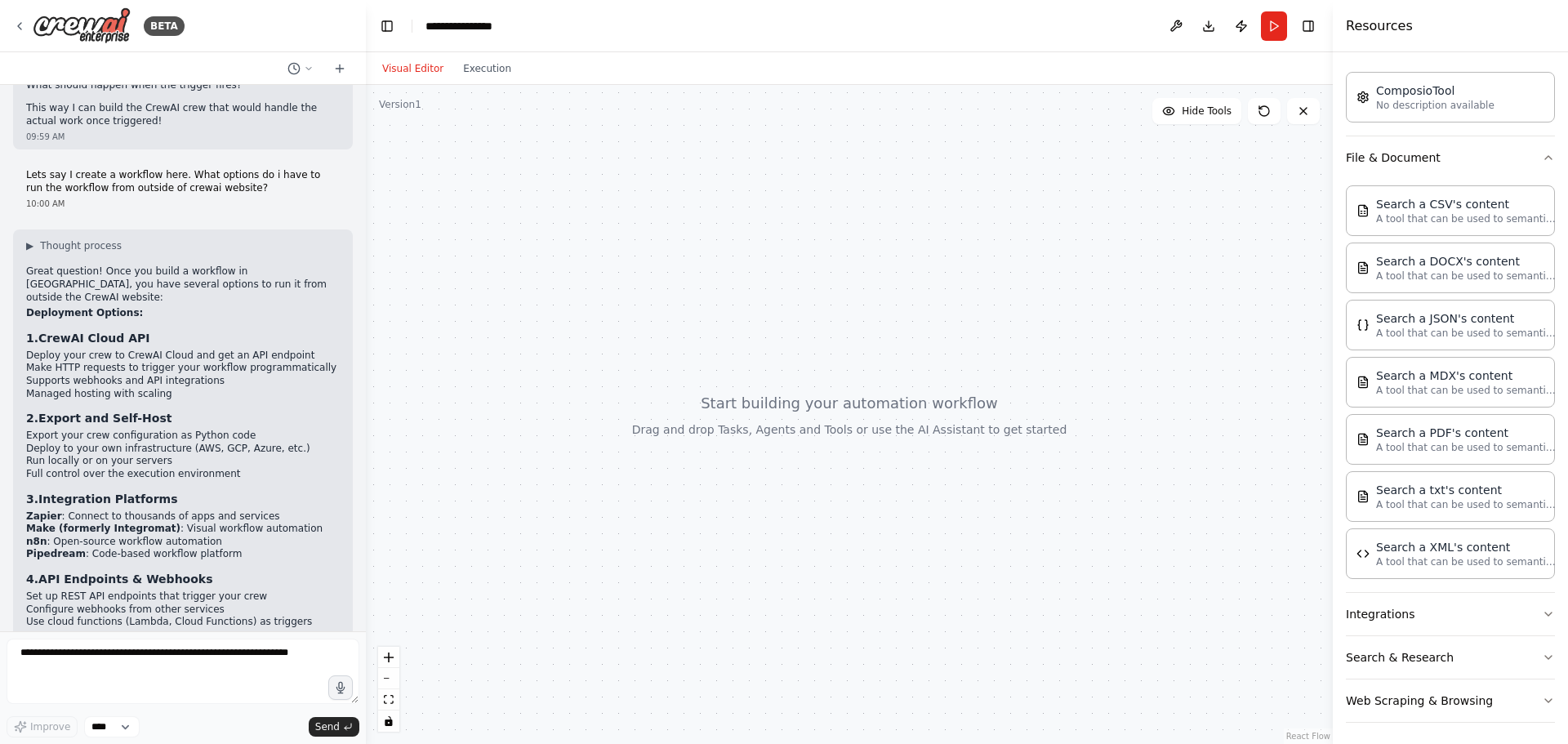
scroll to position [668, 0]
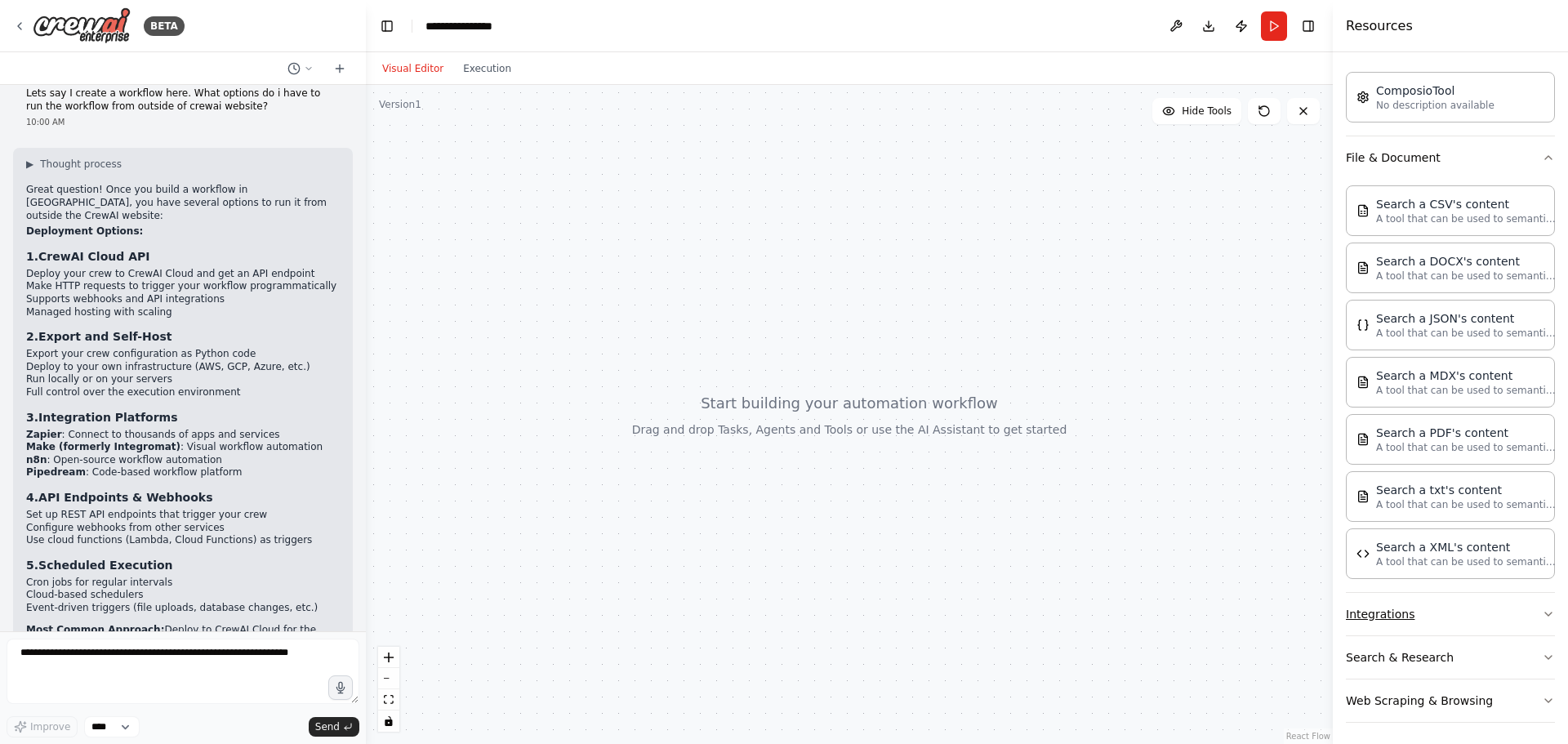
click at [1442, 608] on button "Integrations" at bounding box center [1450, 614] width 209 height 43
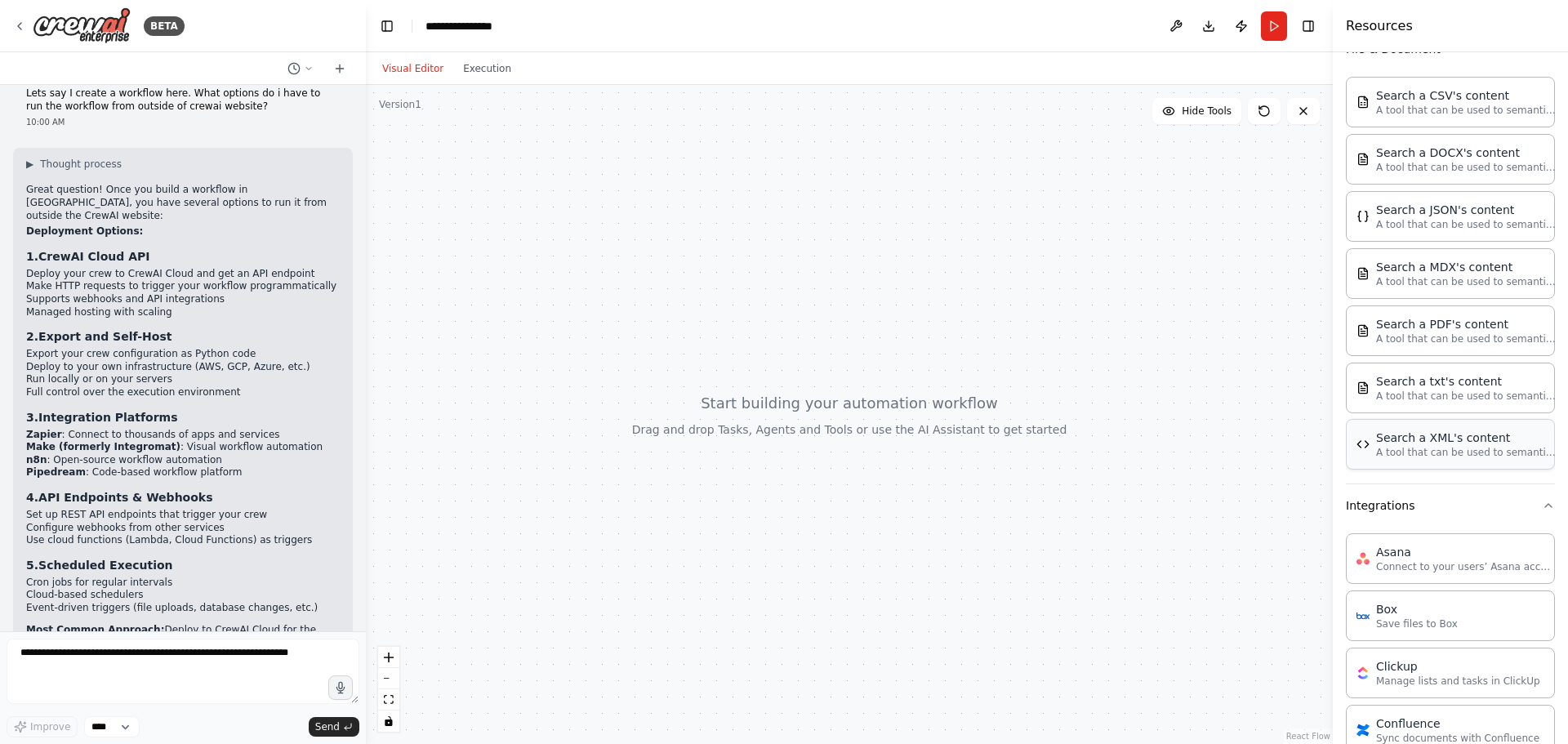
scroll to position [638, 0]
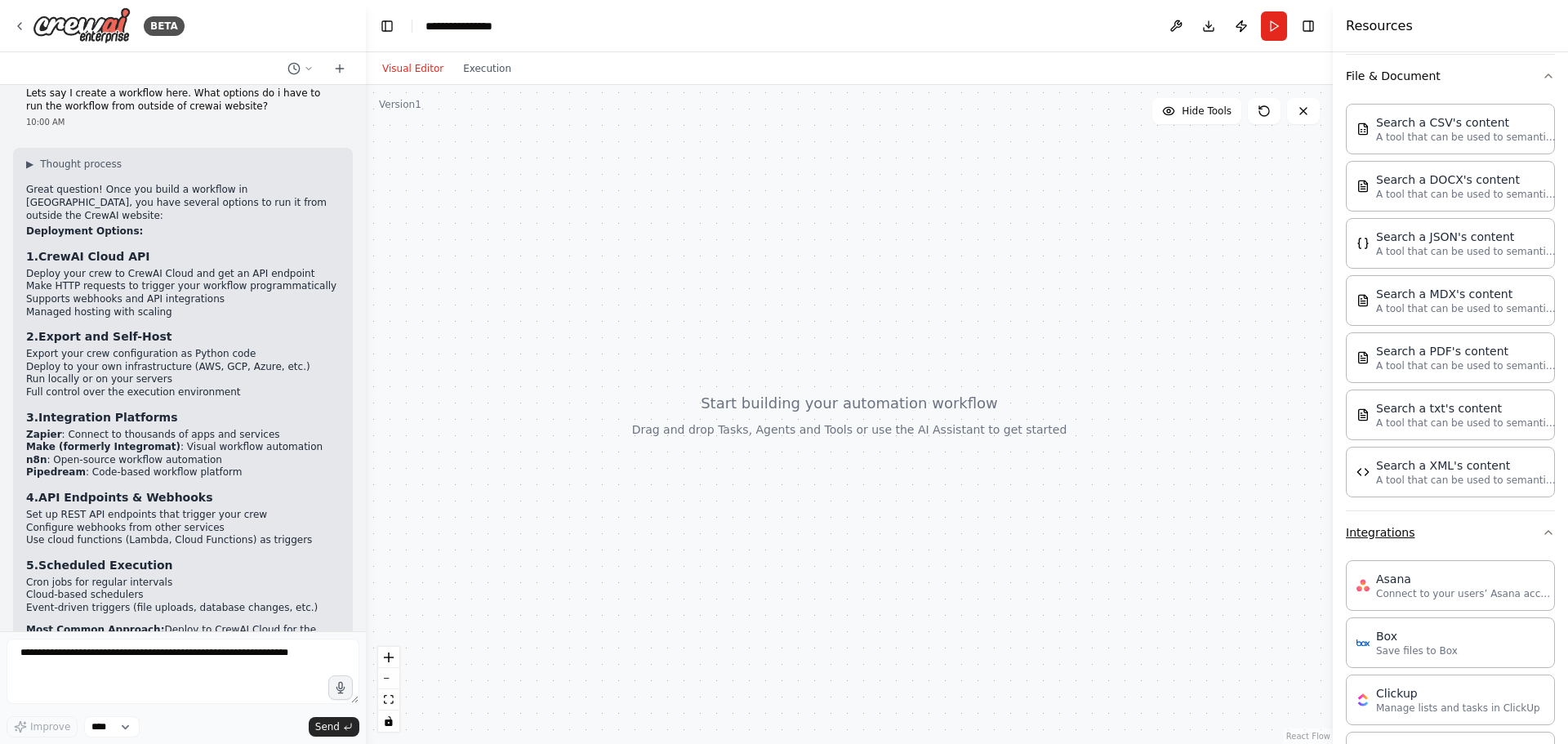
click at [1524, 530] on button "Integrations" at bounding box center [1450, 532] width 209 height 43
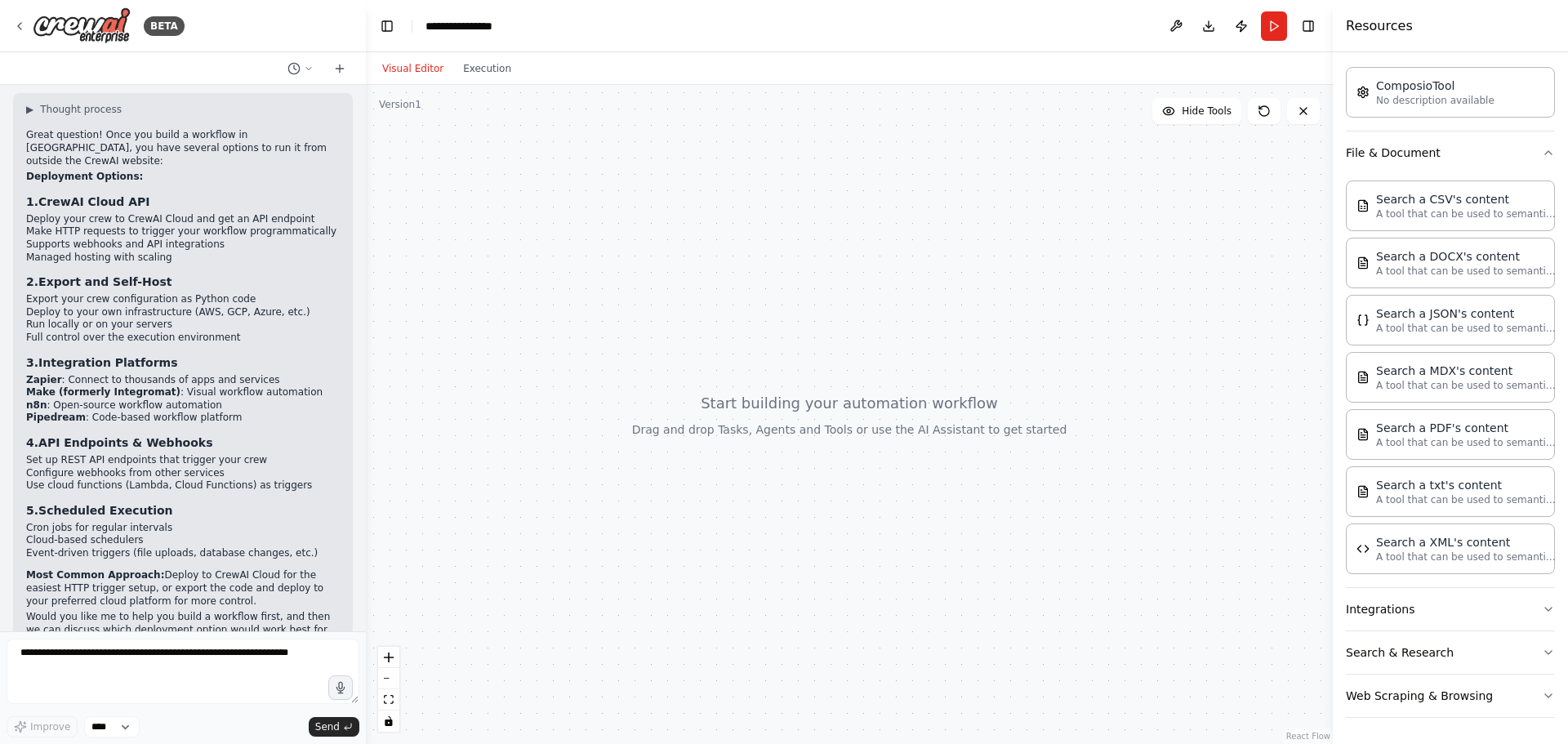
scroll to position [751, 0]
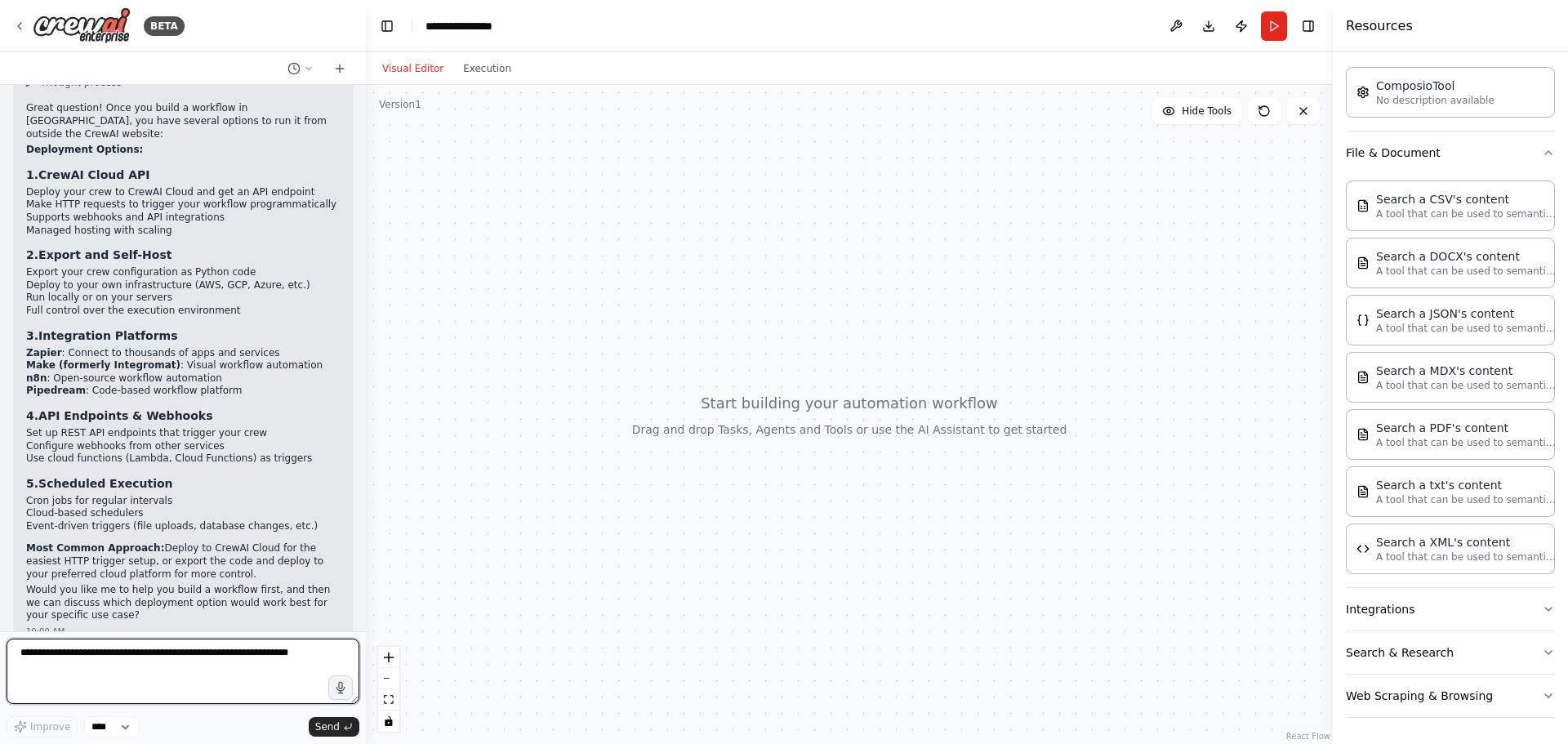
click at [253, 652] on textarea at bounding box center [183, 670] width 353 height 65
type textarea "**********"
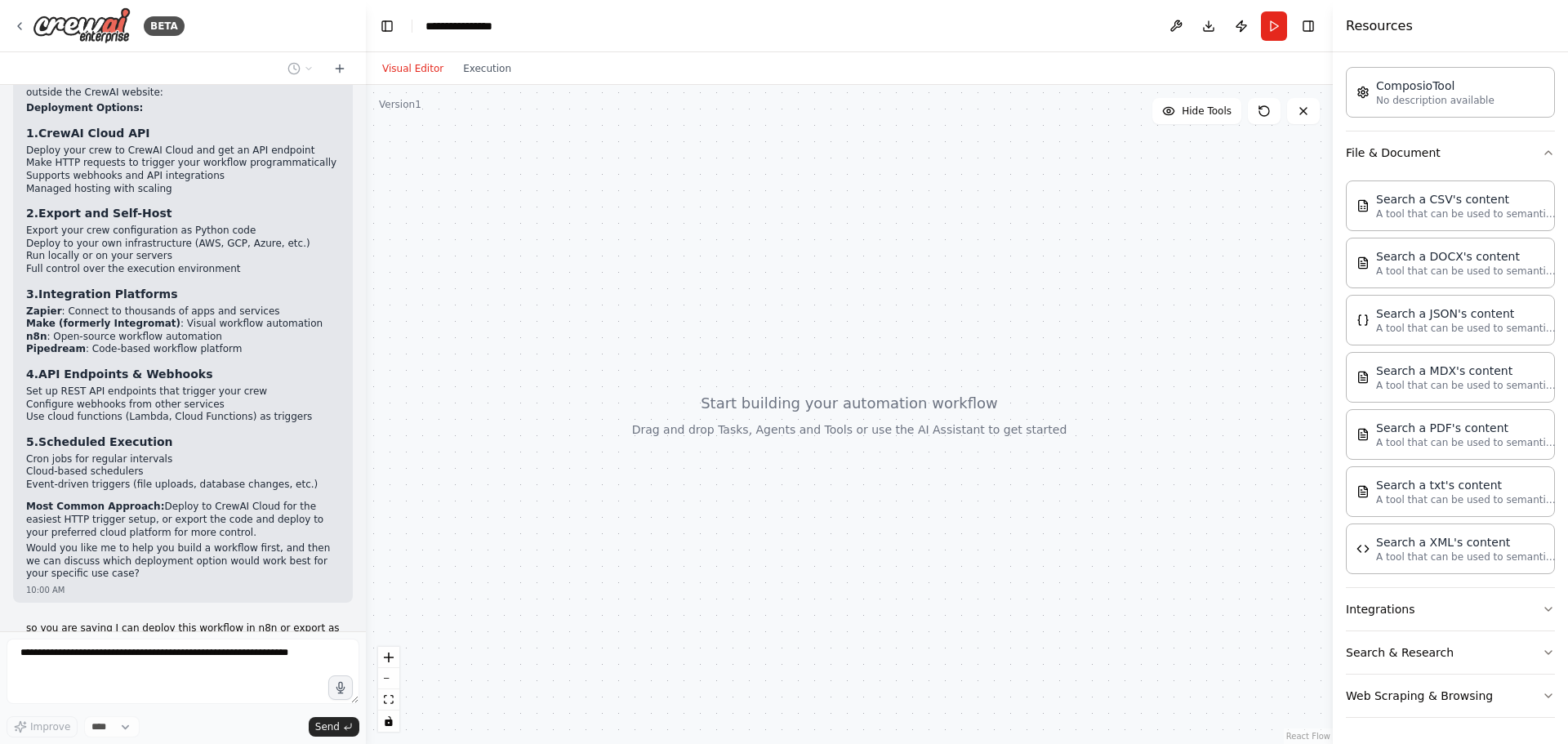
scroll to position [859, 0]
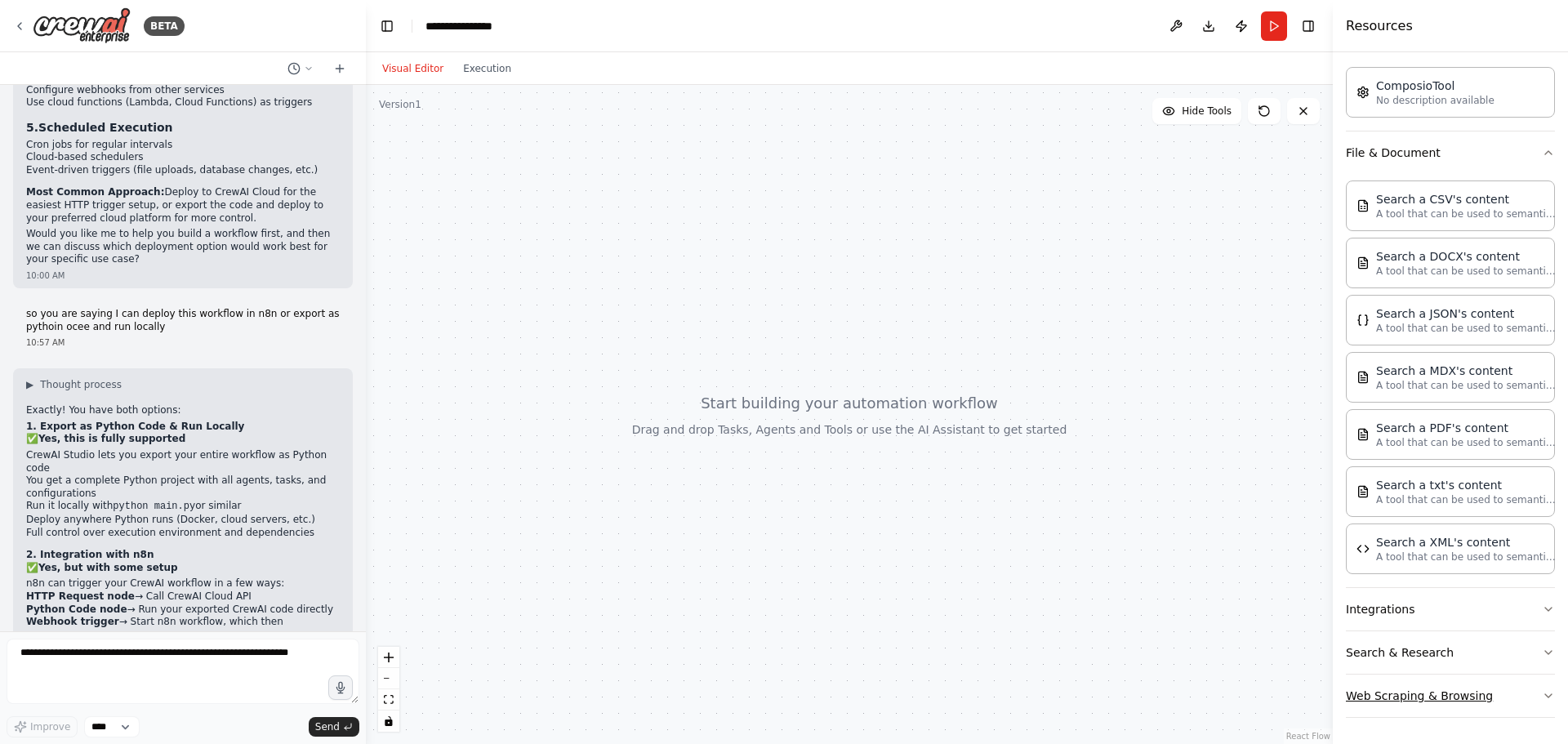
click at [1520, 699] on button "Web Scraping & Browsing" at bounding box center [1450, 695] width 209 height 43
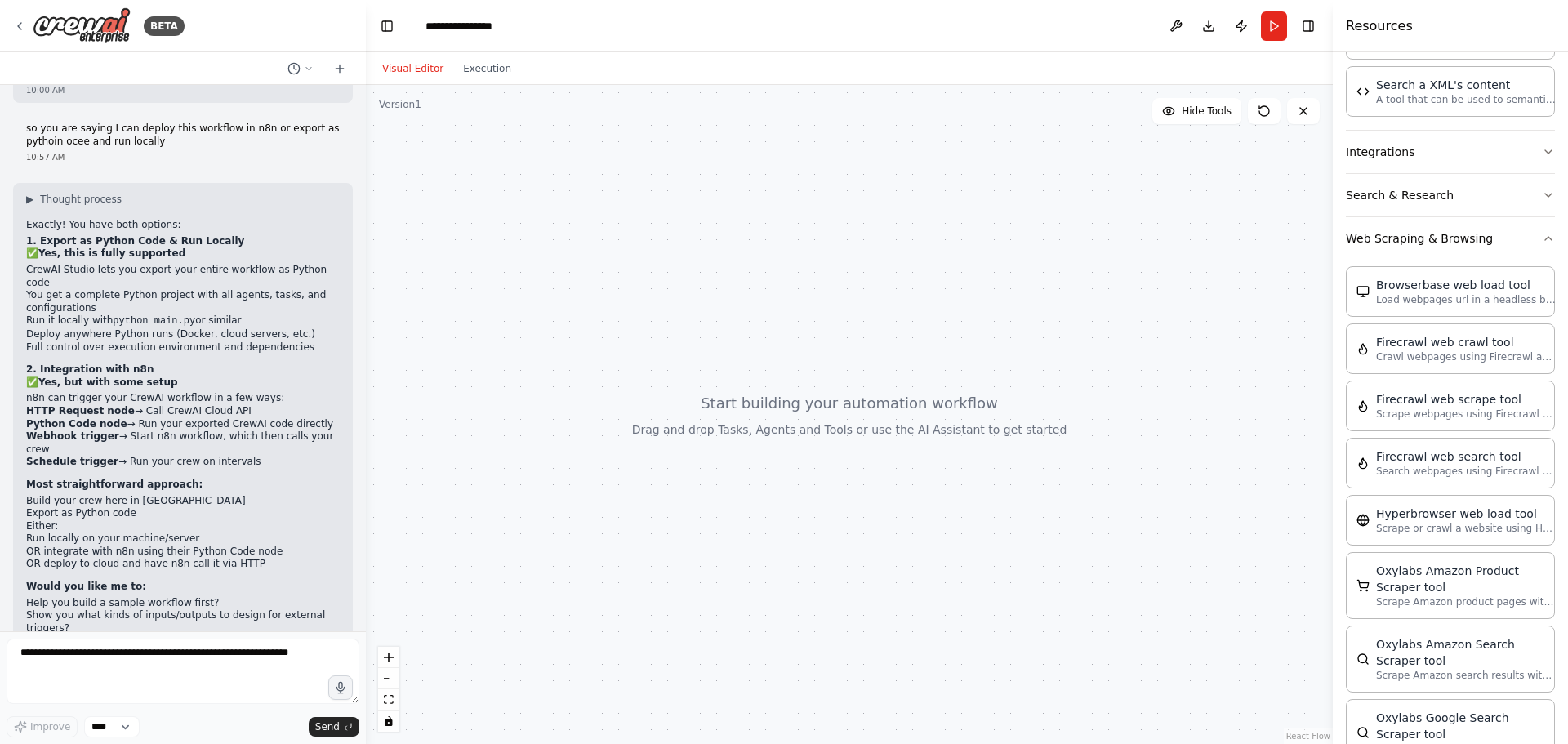
scroll to position [1015, 0]
click at [1475, 164] on button "Integrations" at bounding box center [1450, 155] width 209 height 43
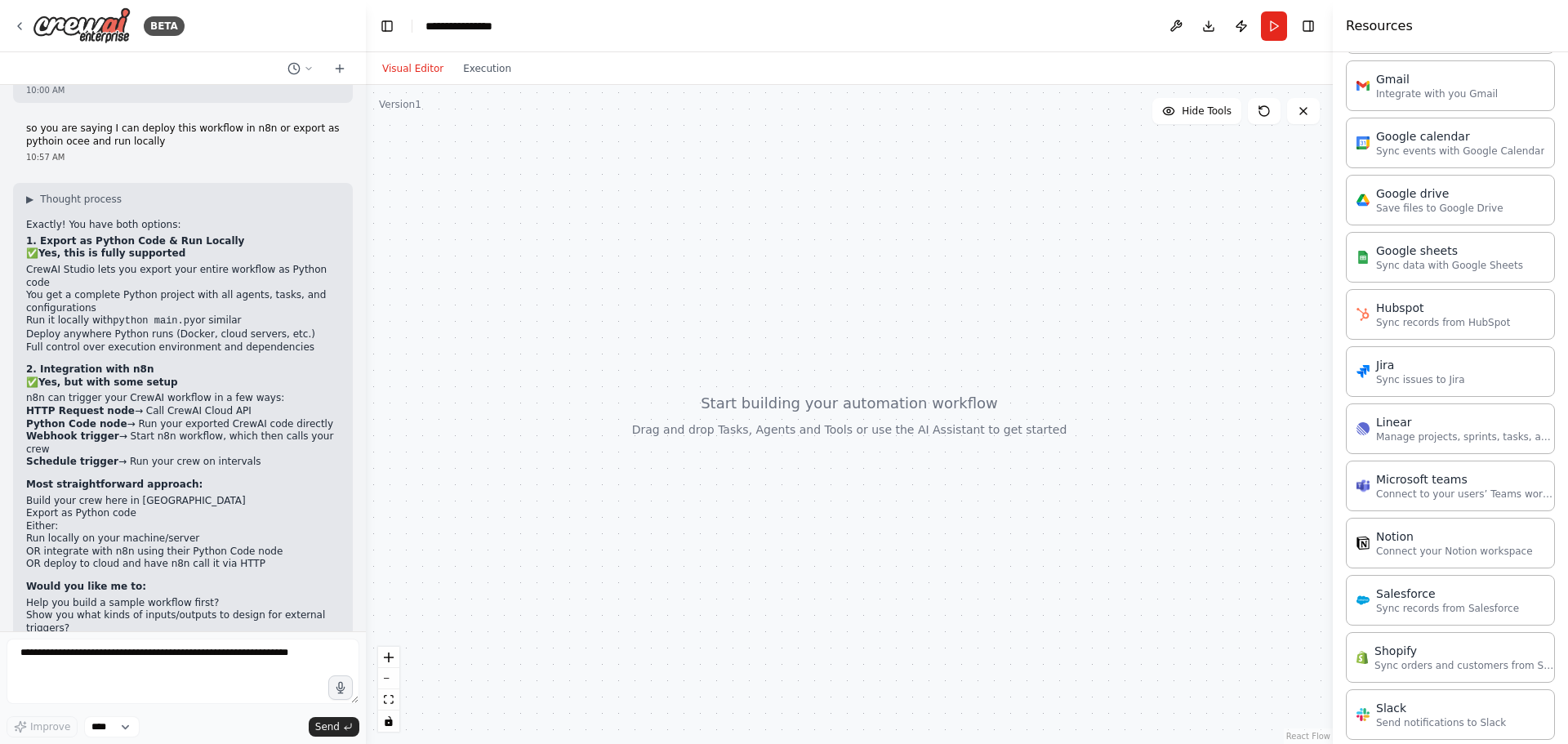
scroll to position [1996, 0]
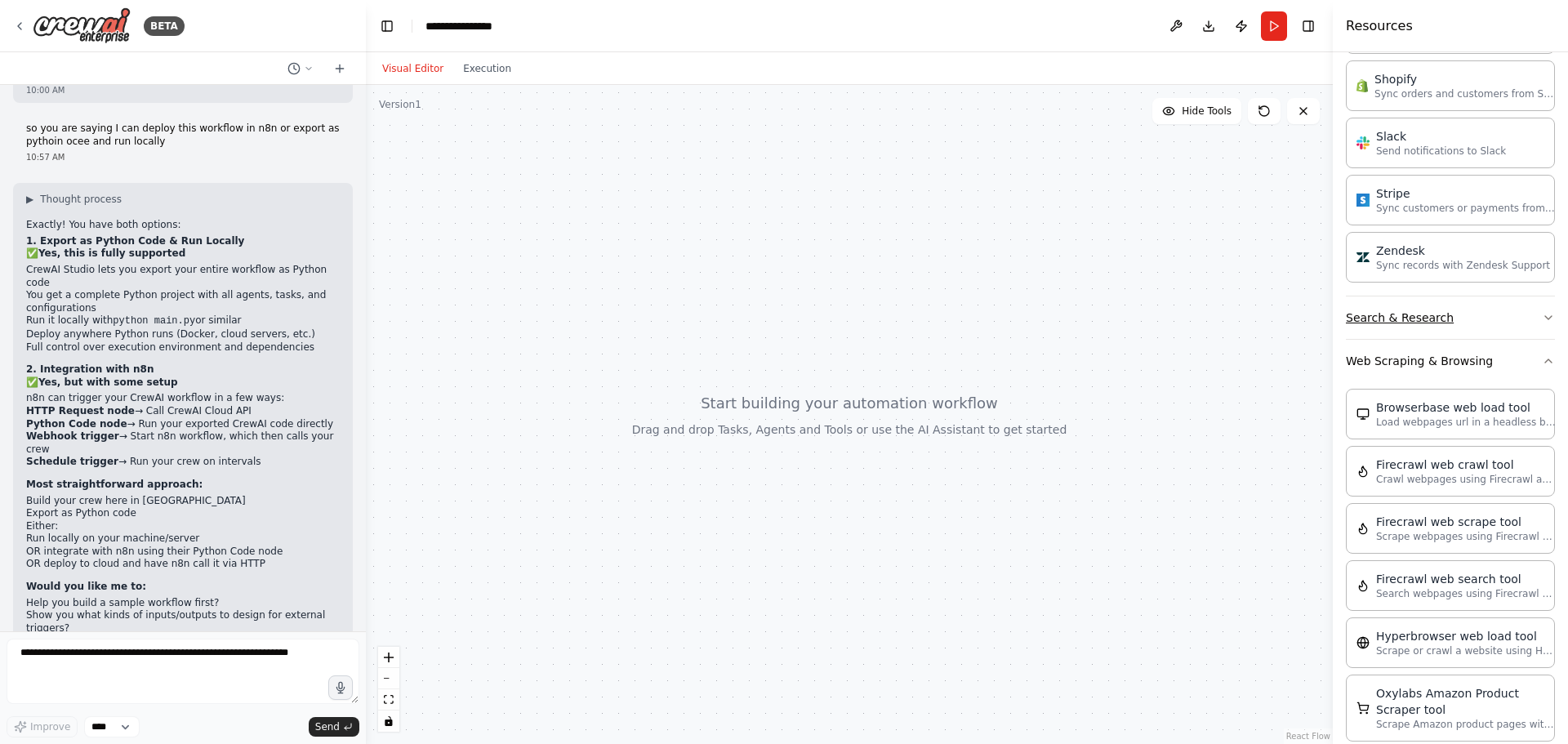
click at [1503, 315] on button "Search & Research" at bounding box center [1450, 317] width 209 height 43
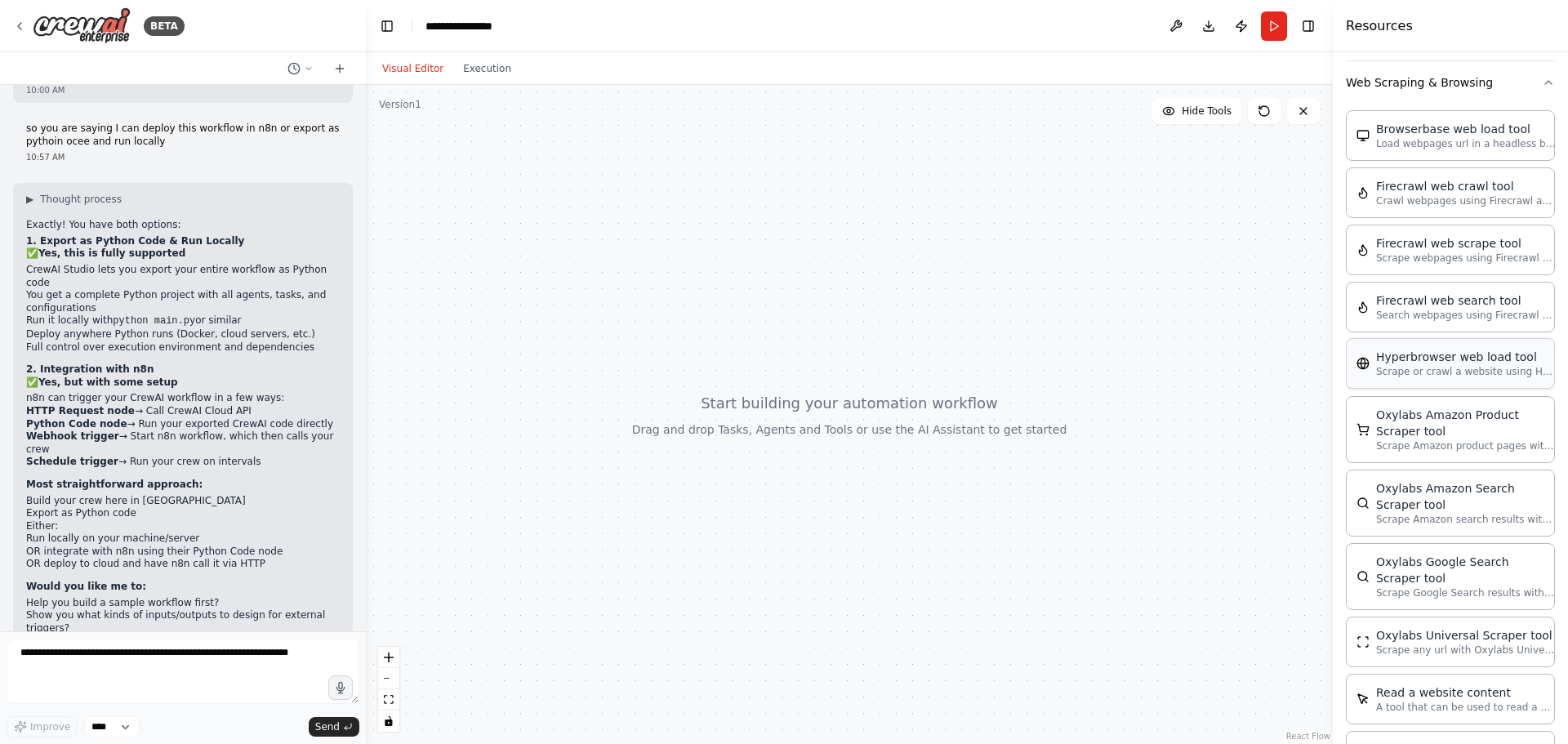
scroll to position [3107, 0]
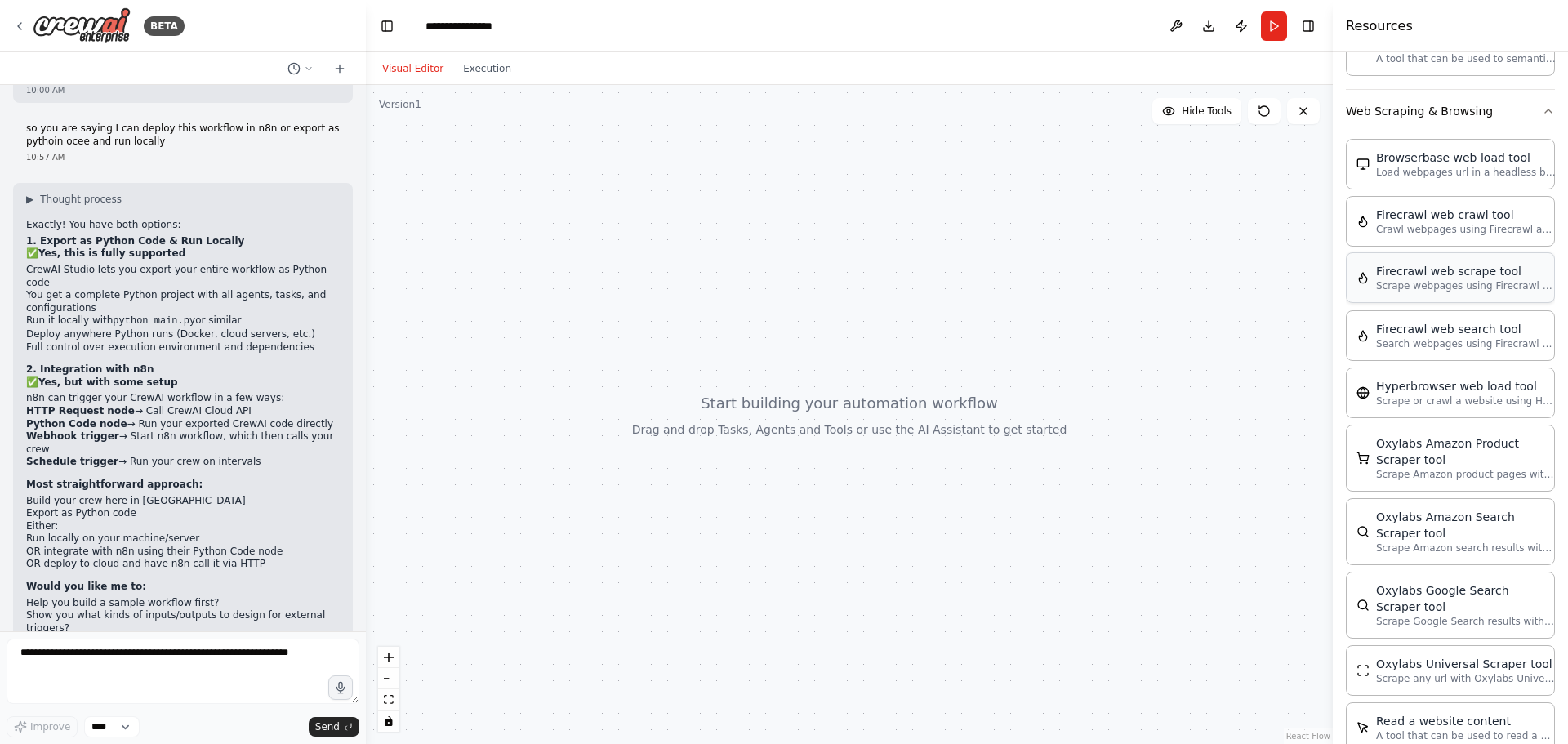
click at [1507, 279] on p "Scrape webpages using Firecrawl and return the contents" at bounding box center [1466, 285] width 180 height 13
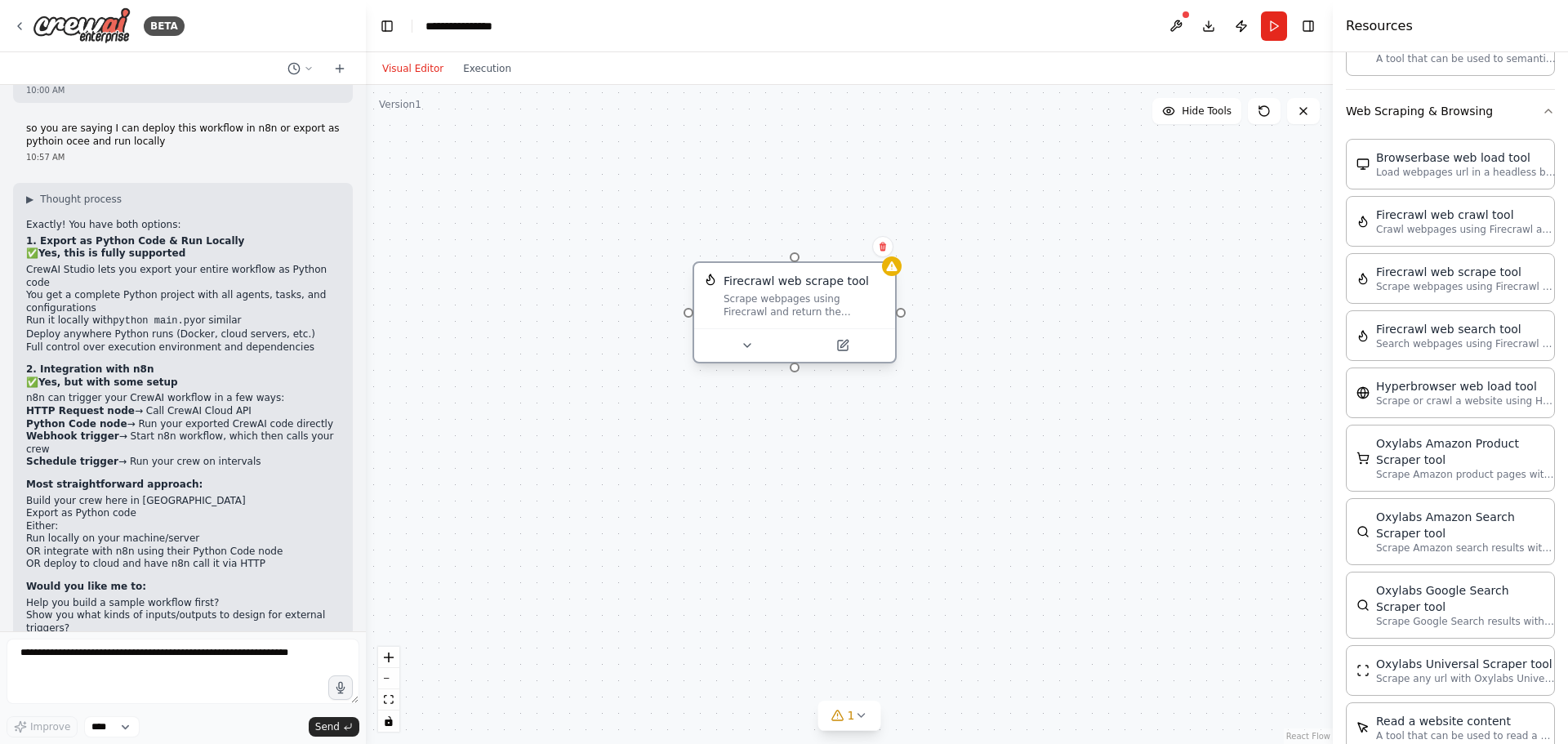
drag, startPoint x: 972, startPoint y: 325, endPoint x: 727, endPoint y: 292, distance: 247.2
click at [727, 292] on div "Scrape webpages using Firecrawl and return the contents" at bounding box center [804, 305] width 162 height 26
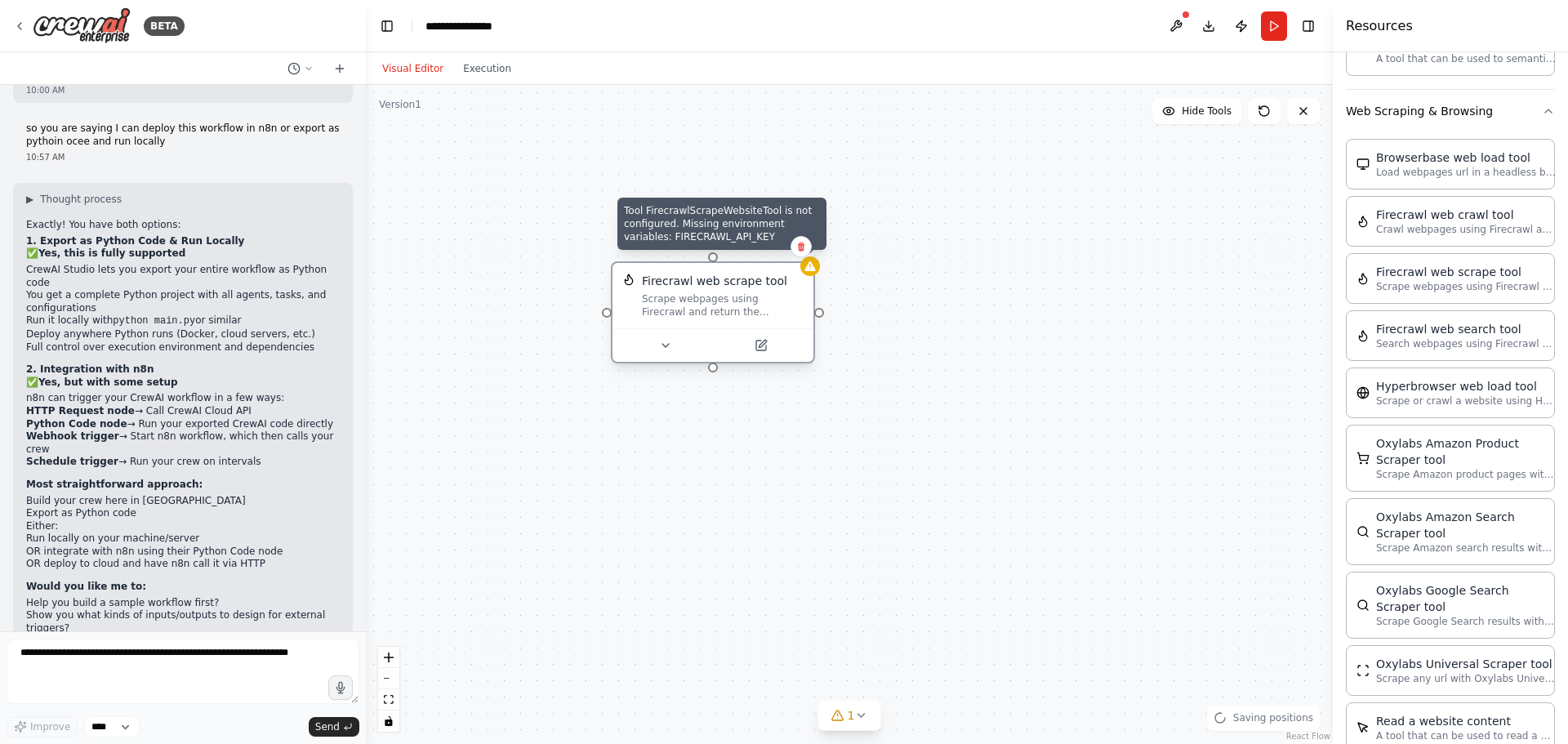
click at [813, 267] on icon at bounding box center [810, 266] width 10 height 9
click at [757, 346] on icon at bounding box center [761, 345] width 9 height 9
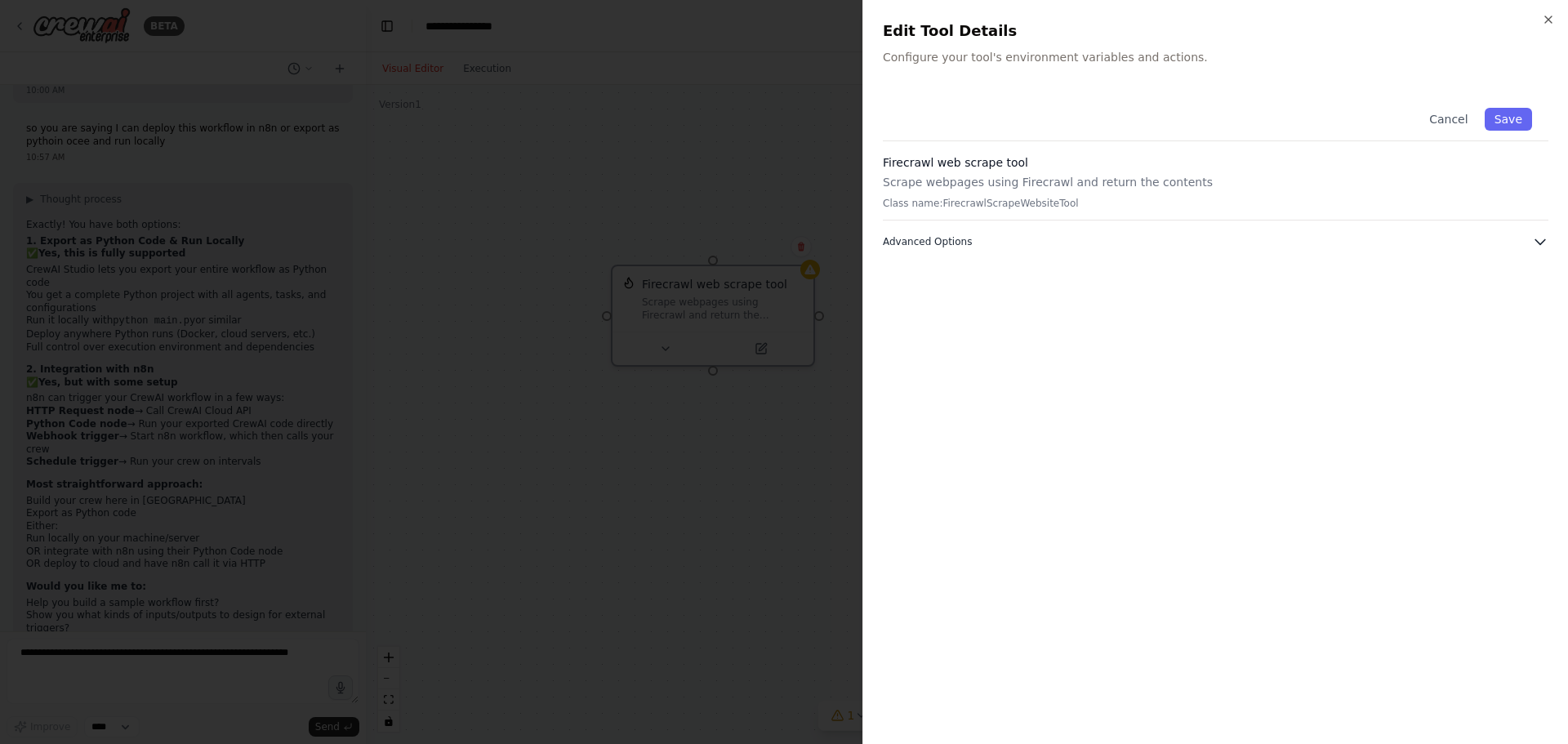
click at [997, 245] on button "Advanced Options" at bounding box center [1216, 241] width 666 height 16
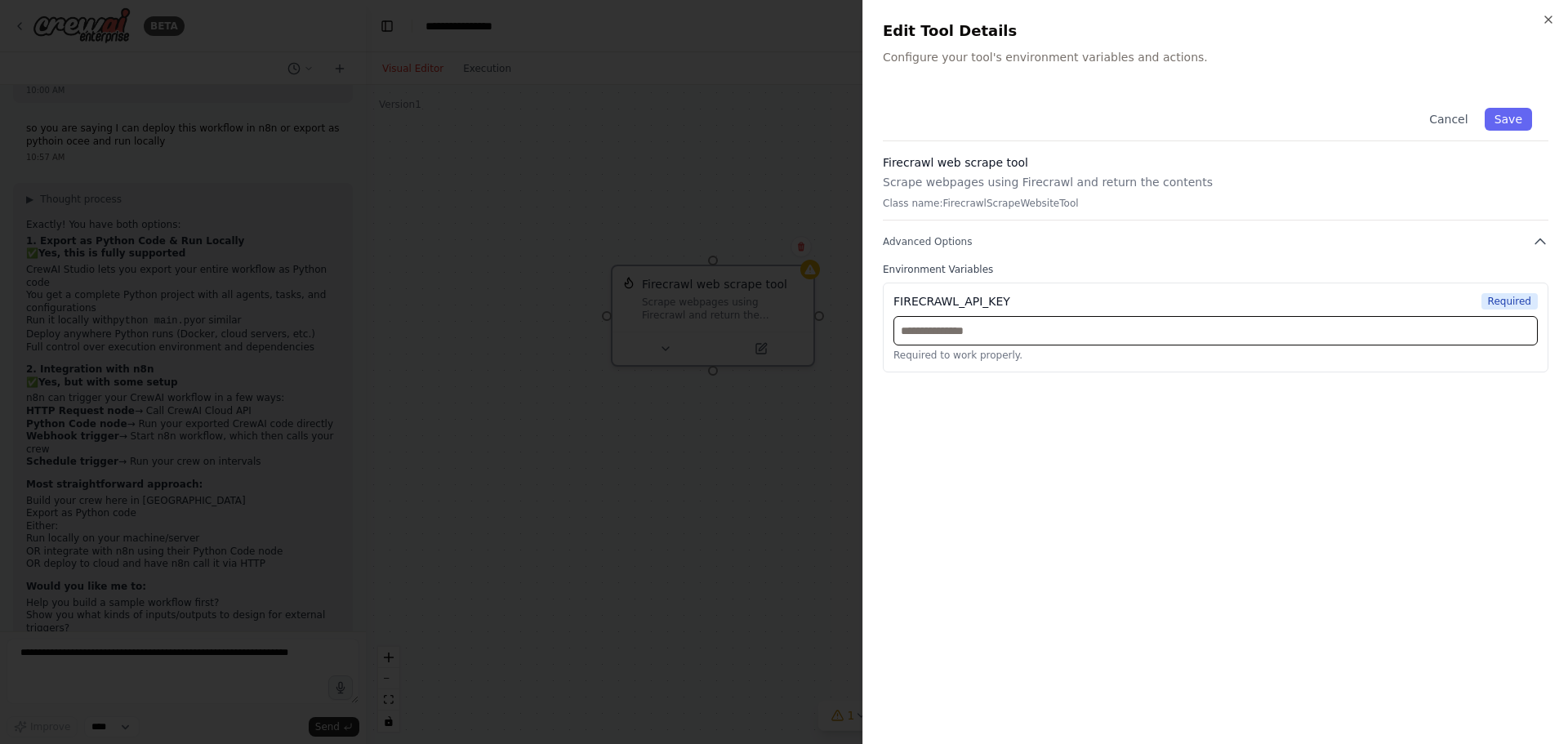
click at [993, 322] on input "text" at bounding box center [1215, 330] width 644 height 29
click at [1543, 22] on icon "button" at bounding box center [1548, 20] width 13 height 13
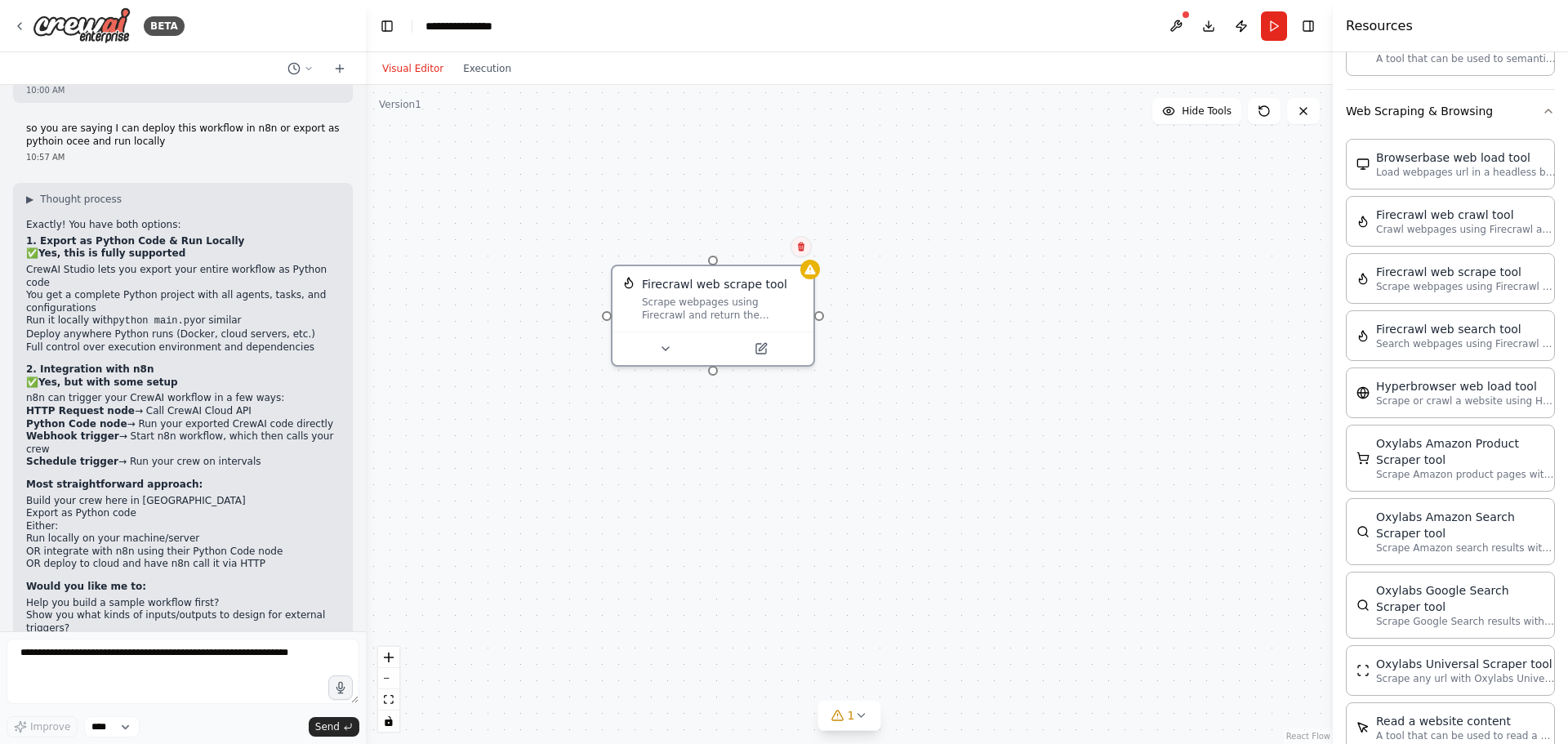
click at [803, 253] on button at bounding box center [801, 247] width 21 height 21
click at [756, 240] on button "Confirm" at bounding box center [755, 246] width 58 height 20
click at [755, 242] on button "Confirm" at bounding box center [756, 246] width 58 height 20
click at [762, 251] on button "Confirm" at bounding box center [756, 247] width 58 height 20
click at [762, 251] on div "Firecrawl web scrape tool Scrape webpages using Firecrawl and return the conten…" at bounding box center [849, 414] width 967 height 659
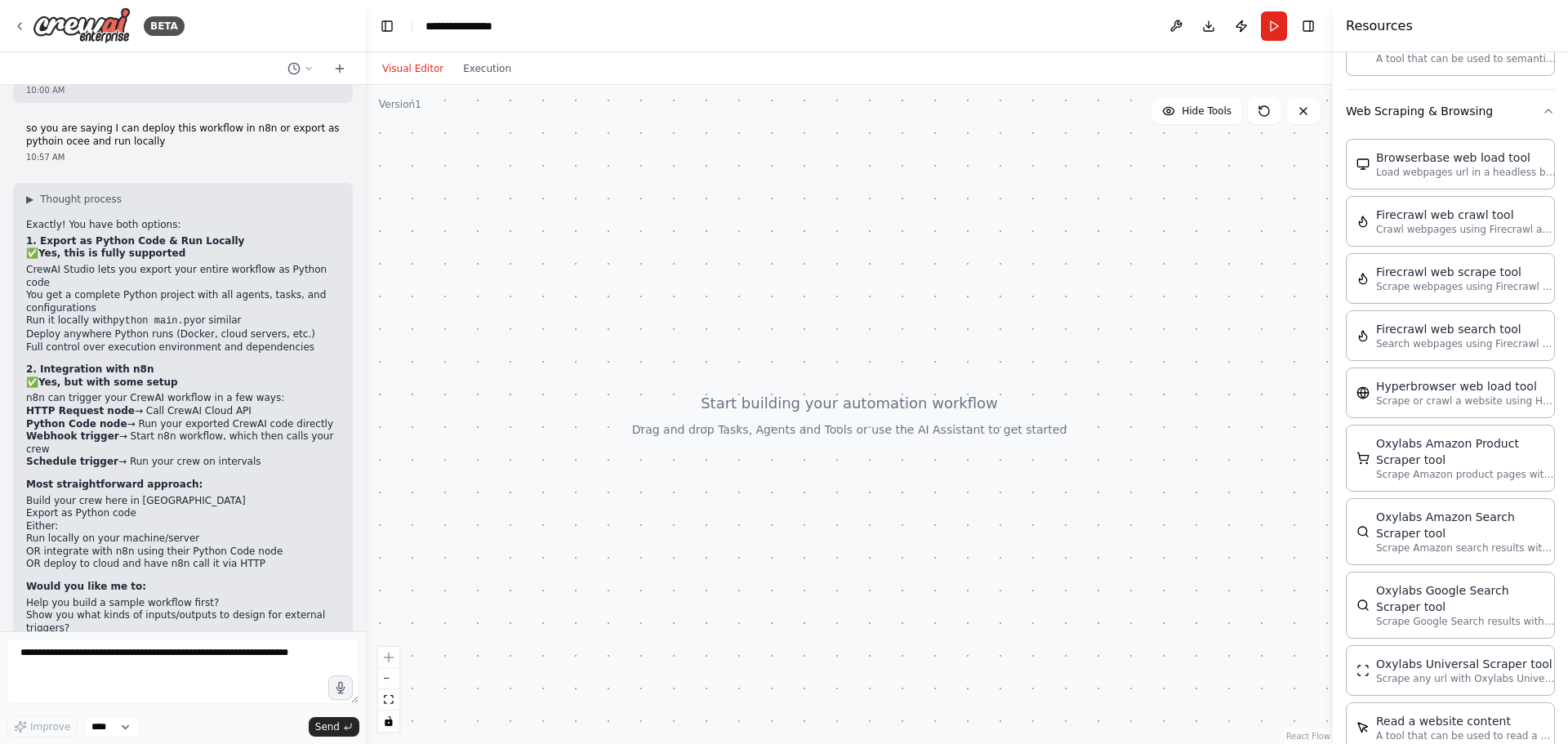
click at [1051, 295] on div at bounding box center [849, 414] width 967 height 659
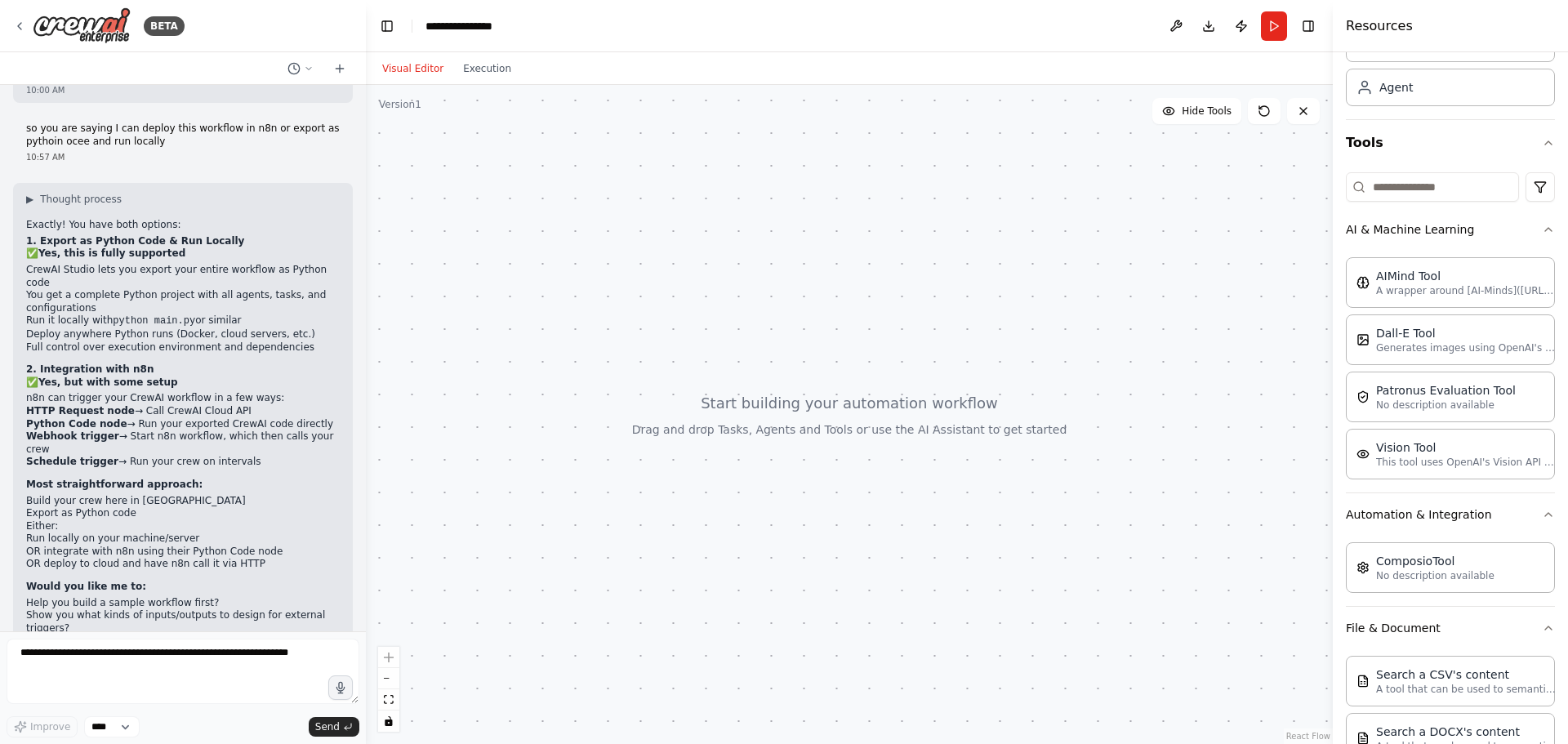
scroll to position [5, 0]
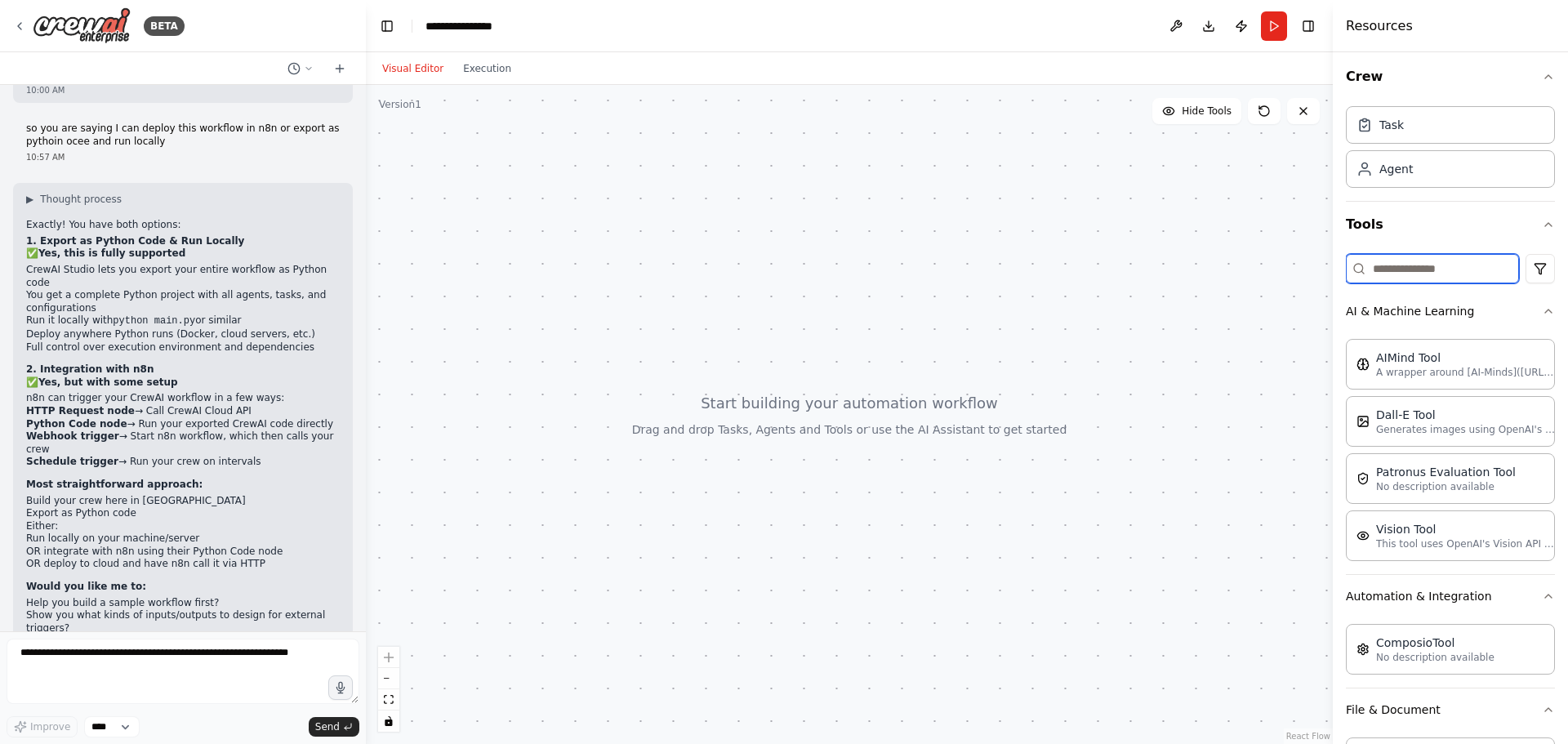
click at [1444, 263] on input at bounding box center [1432, 268] width 173 height 29
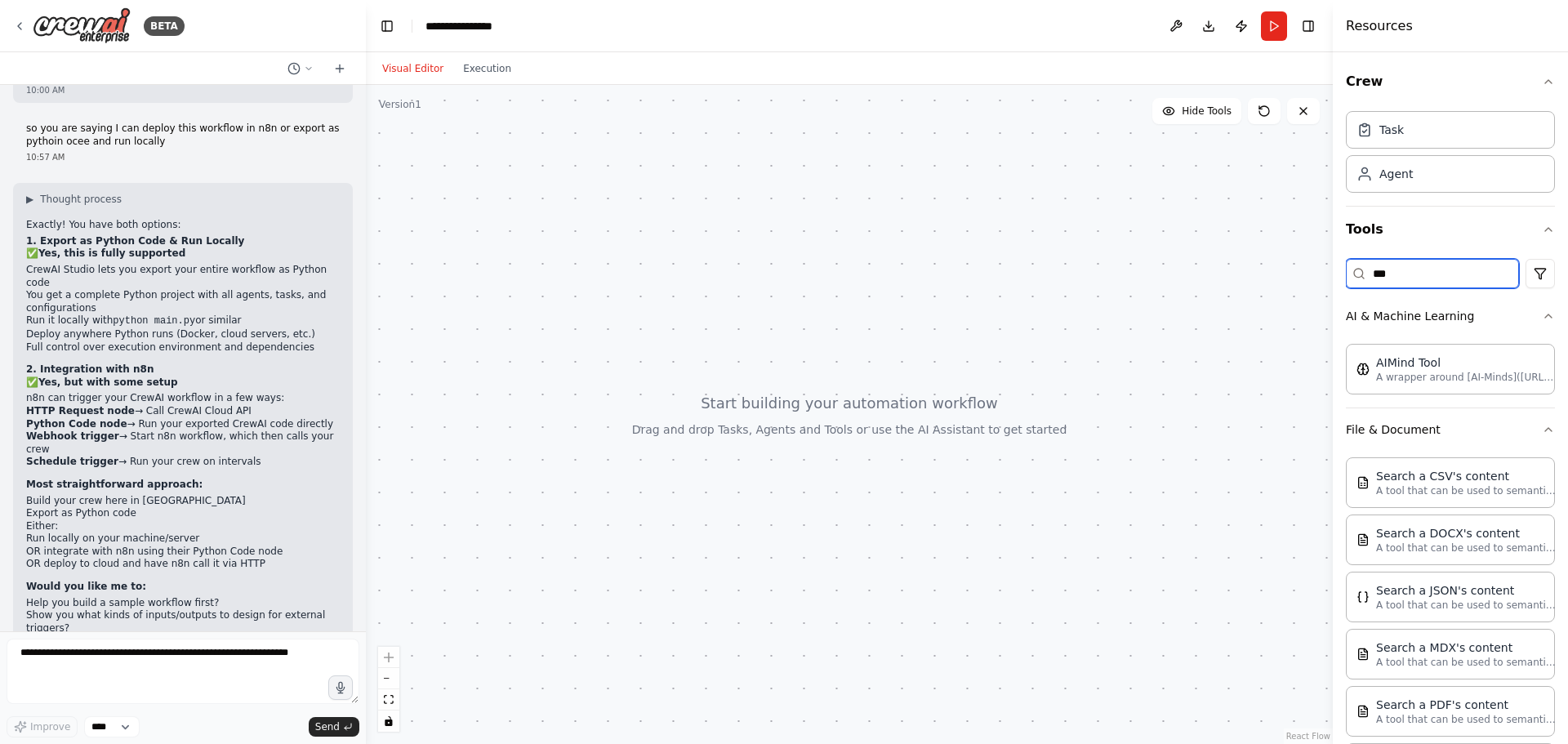
type input "****"
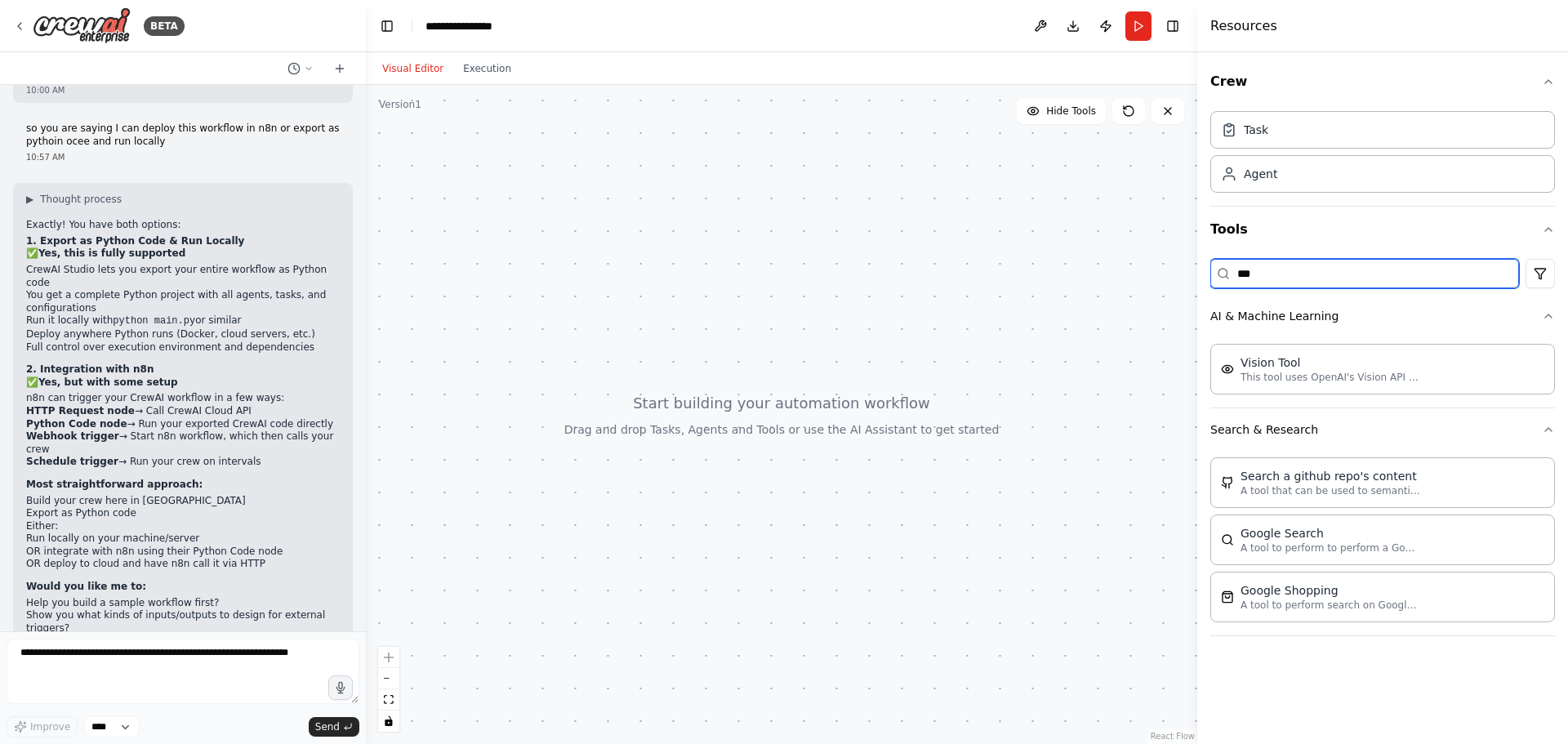
drag, startPoint x: 1333, startPoint y: 332, endPoint x: 1197, endPoint y: 341, distance: 136.3
click at [1197, 341] on div at bounding box center [1200, 372] width 7 height 744
click at [1333, 275] on input "***" at bounding box center [1365, 273] width 308 height 29
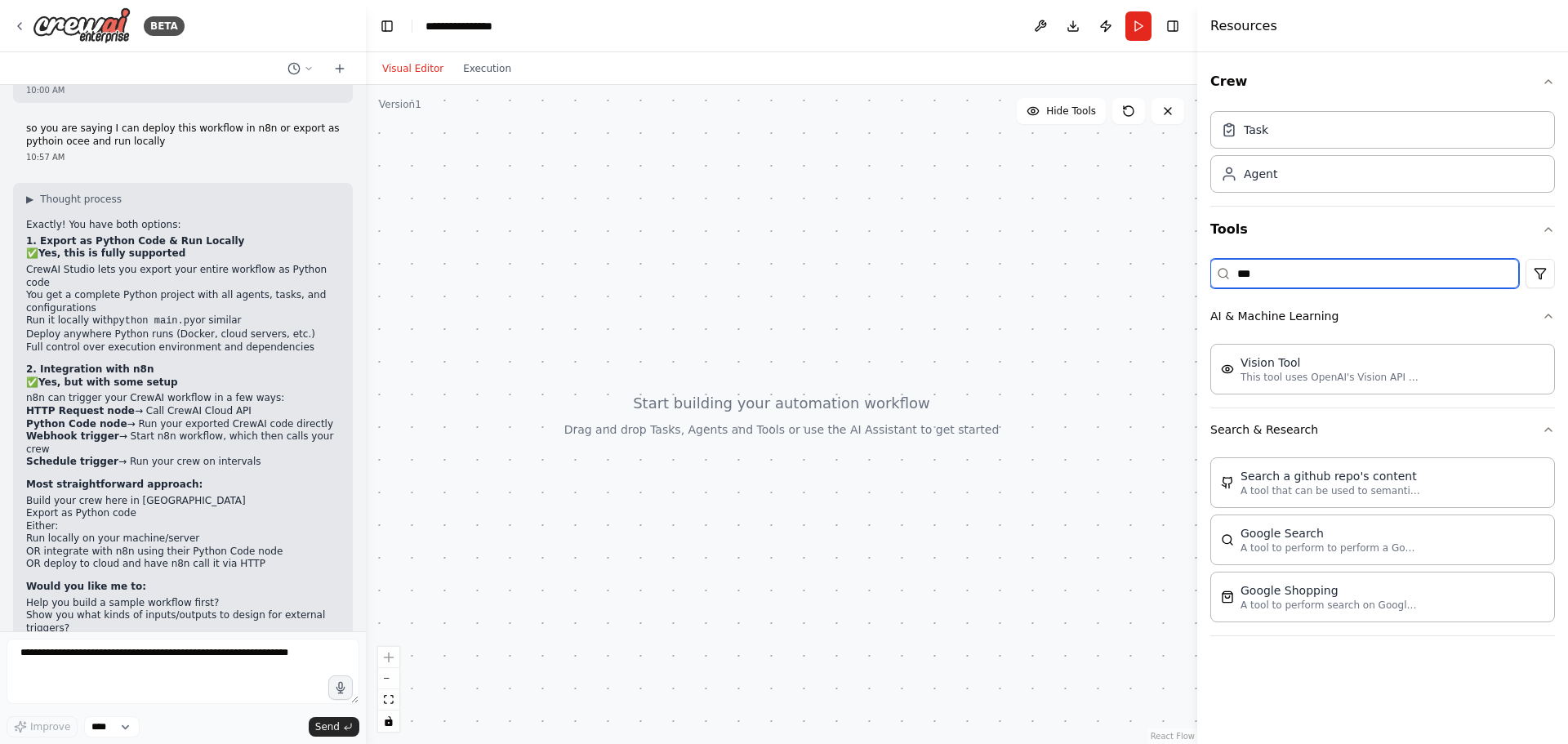
type input "***"
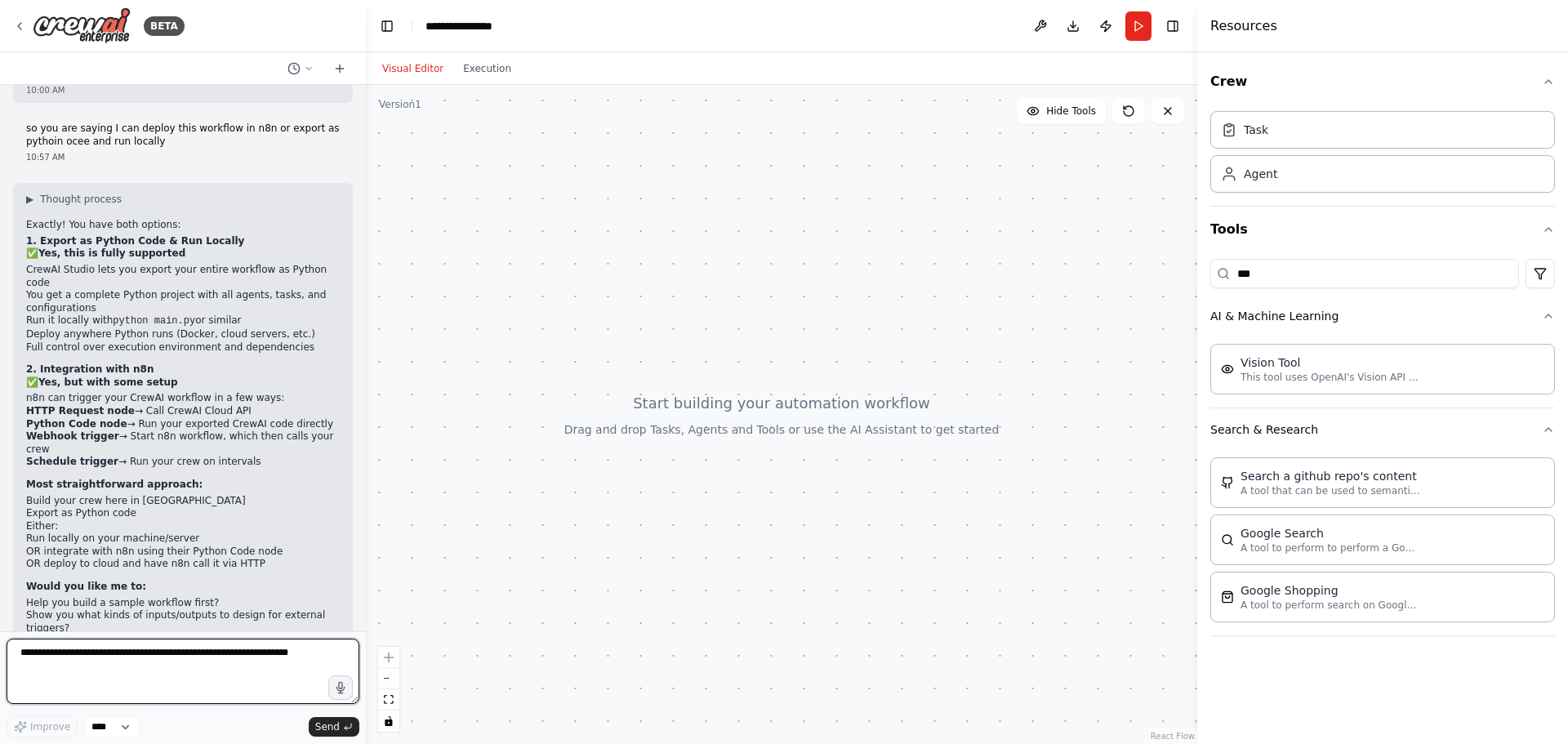
click at [283, 652] on textarea at bounding box center [183, 670] width 353 height 65
type textarea "**********"
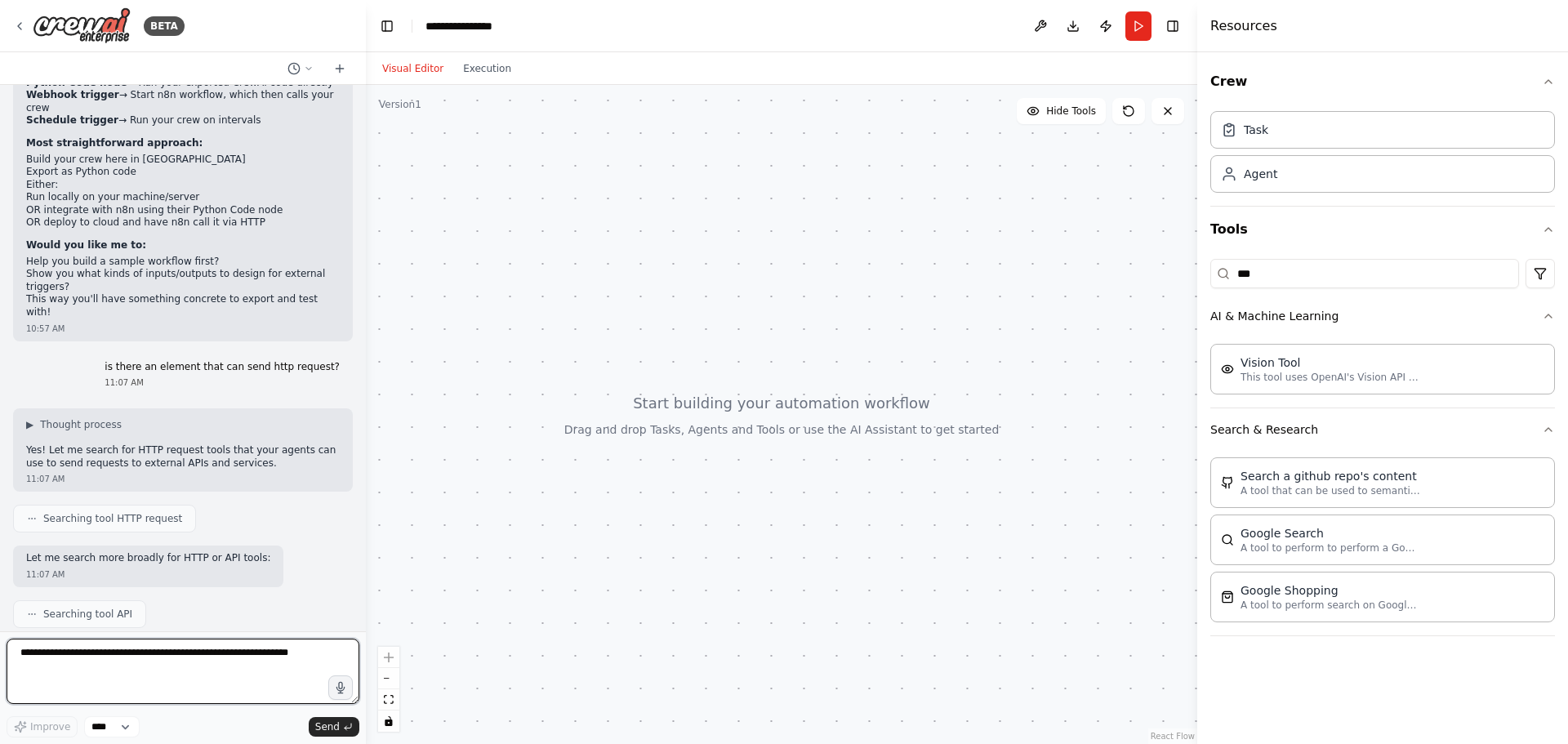
scroll to position [1645, 0]
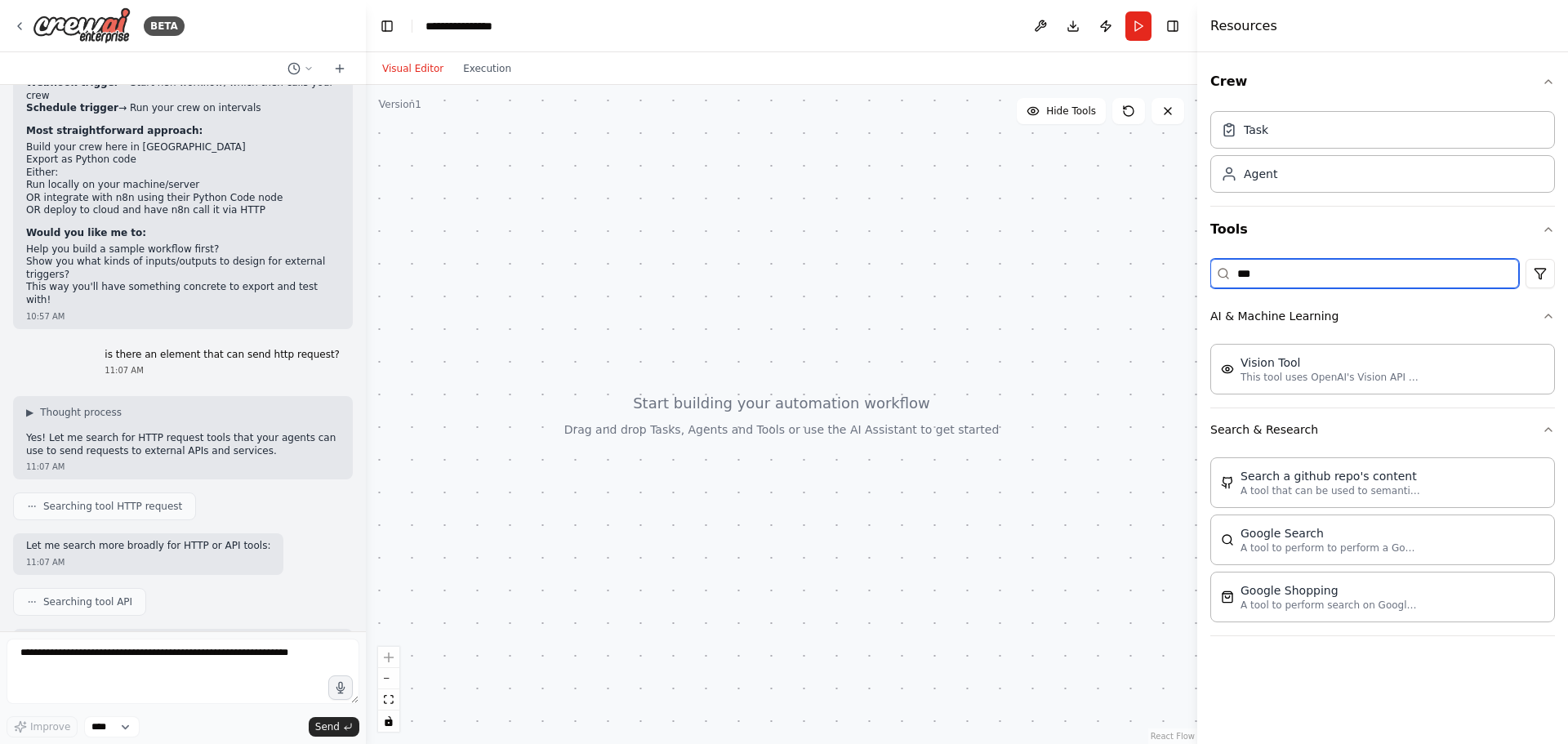
click at [1314, 280] on input "***" at bounding box center [1365, 273] width 308 height 29
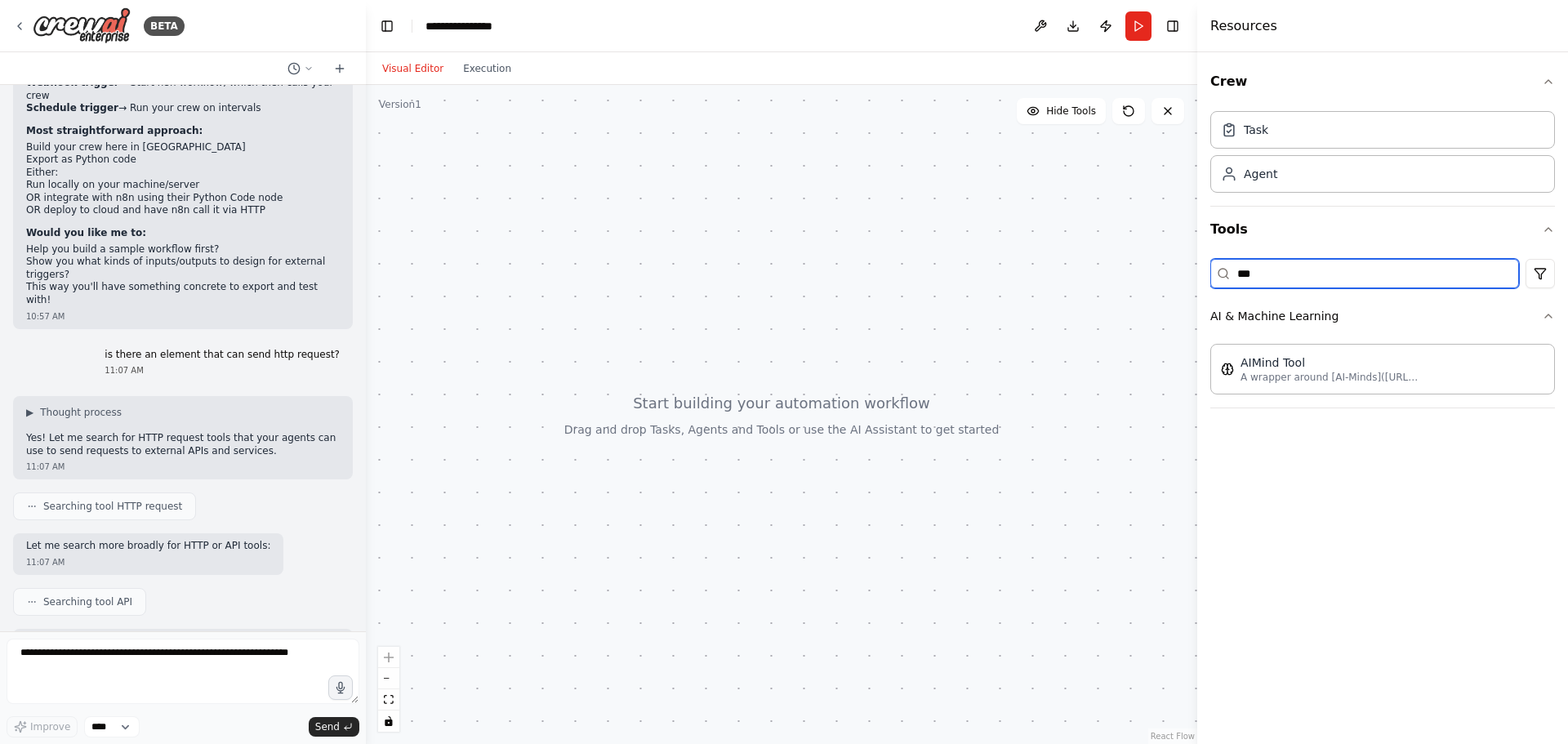
type input "****"
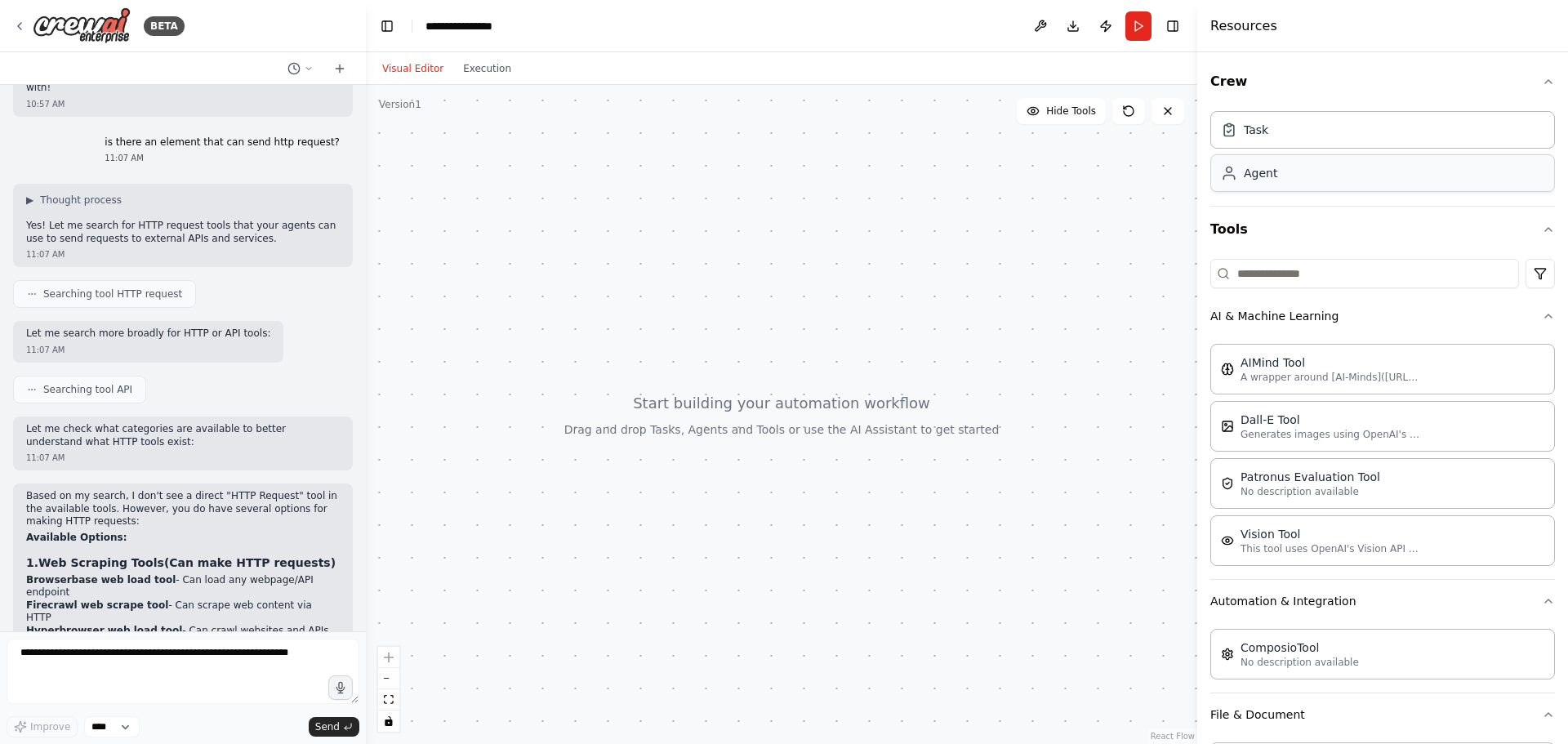
click at [1317, 155] on div "Agent" at bounding box center [1383, 173] width 344 height 38
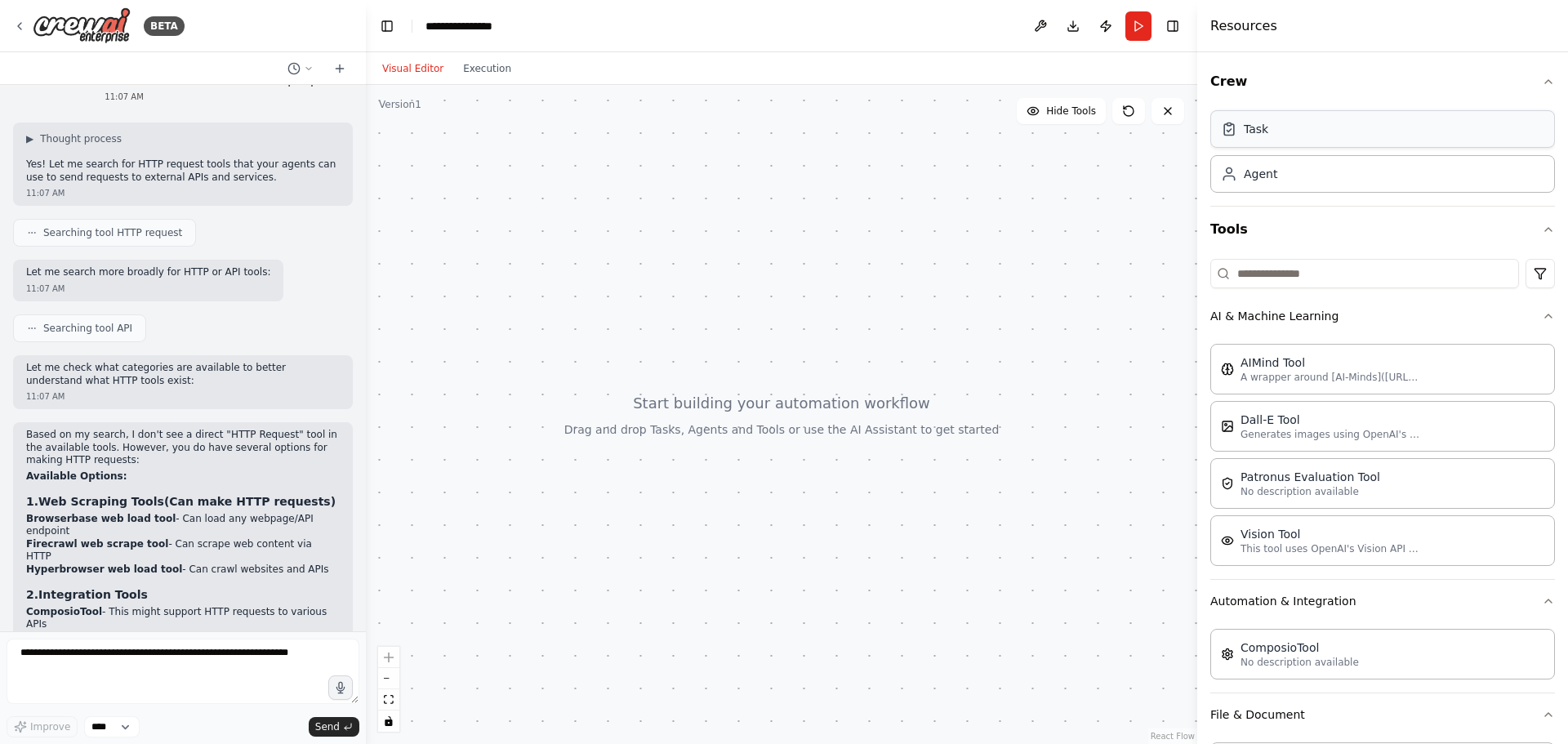
click at [1318, 147] on div "Task" at bounding box center [1383, 130] width 344 height 38
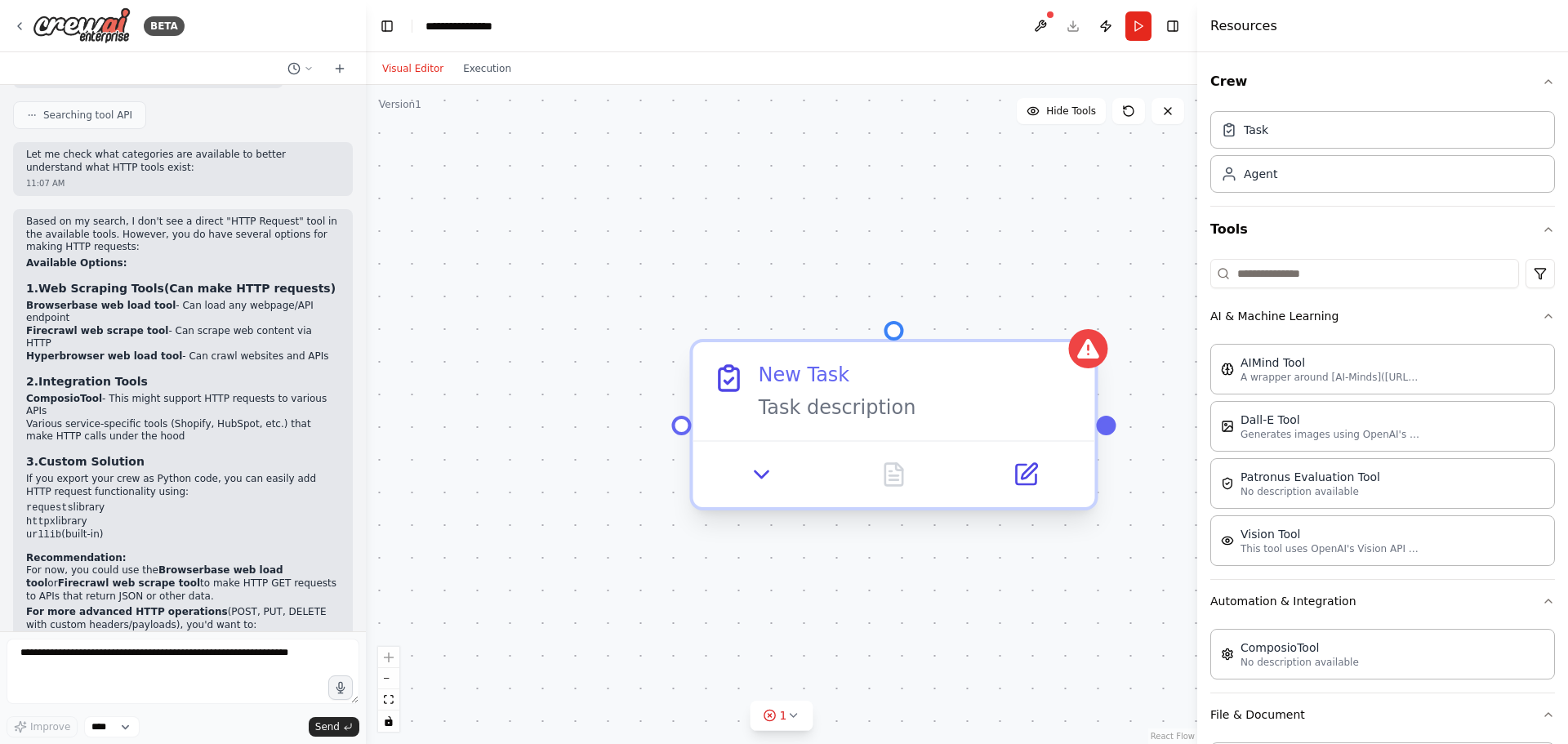
scroll to position [2144, 0]
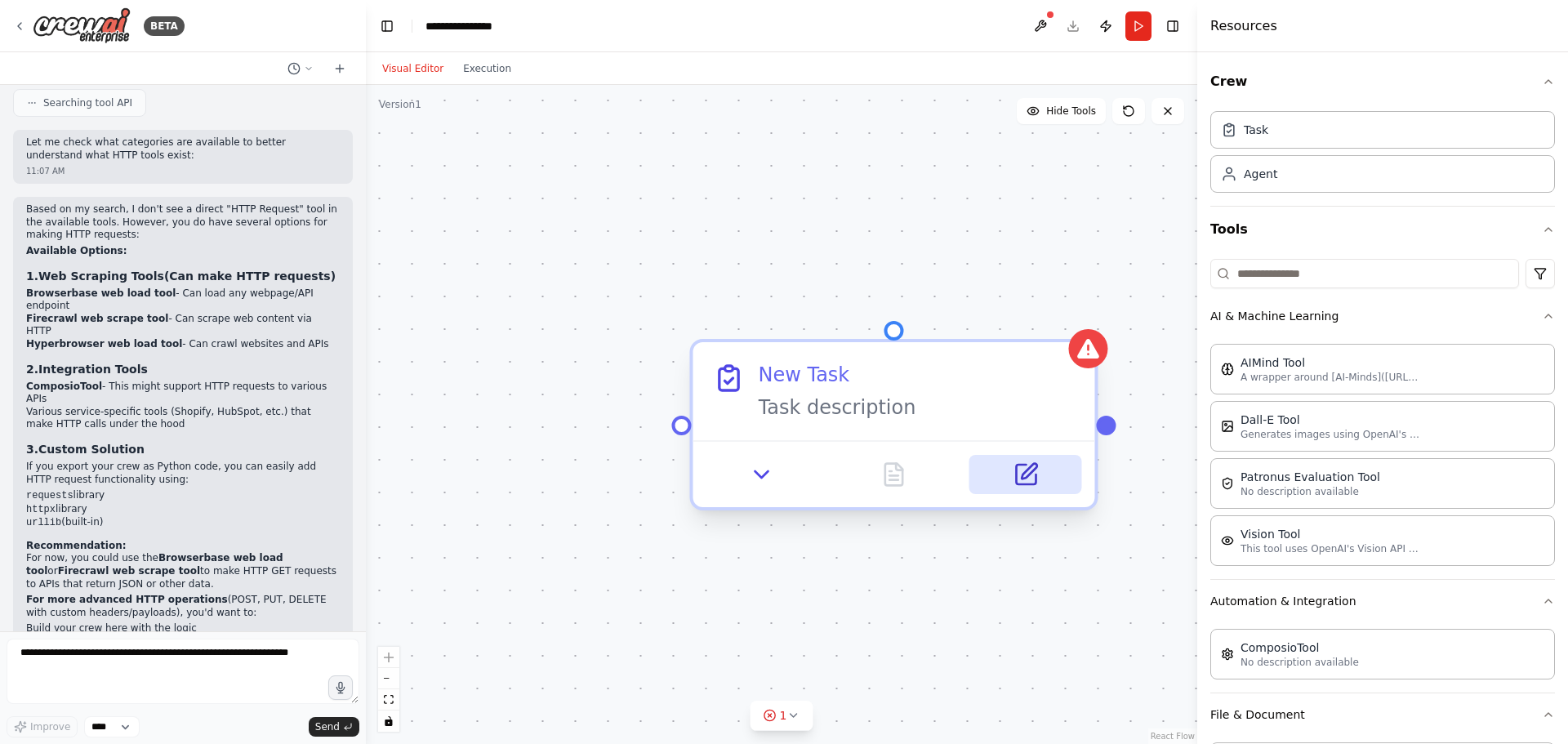
click at [1000, 490] on button at bounding box center [1025, 474] width 112 height 39
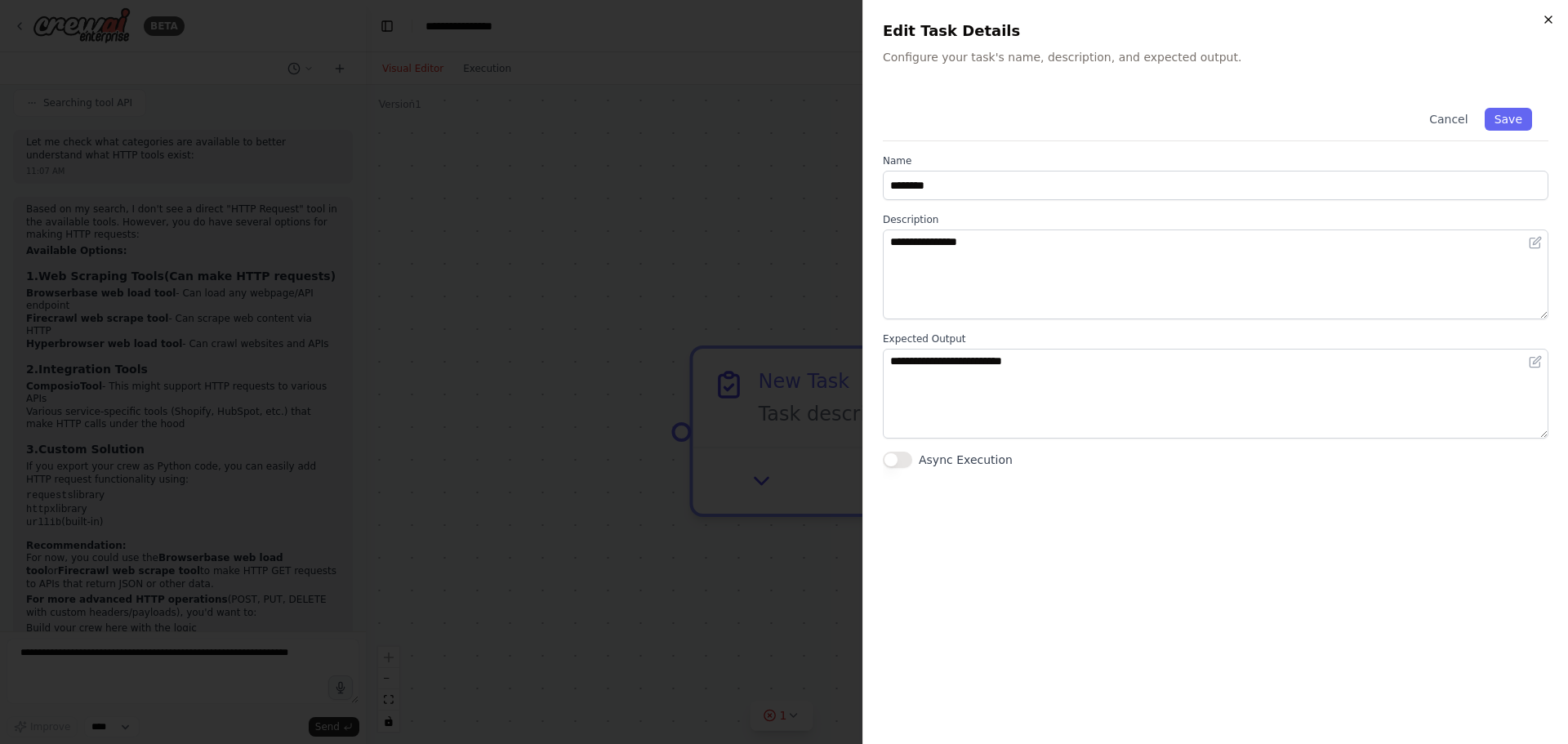
click at [1549, 23] on icon "button" at bounding box center [1548, 20] width 13 height 13
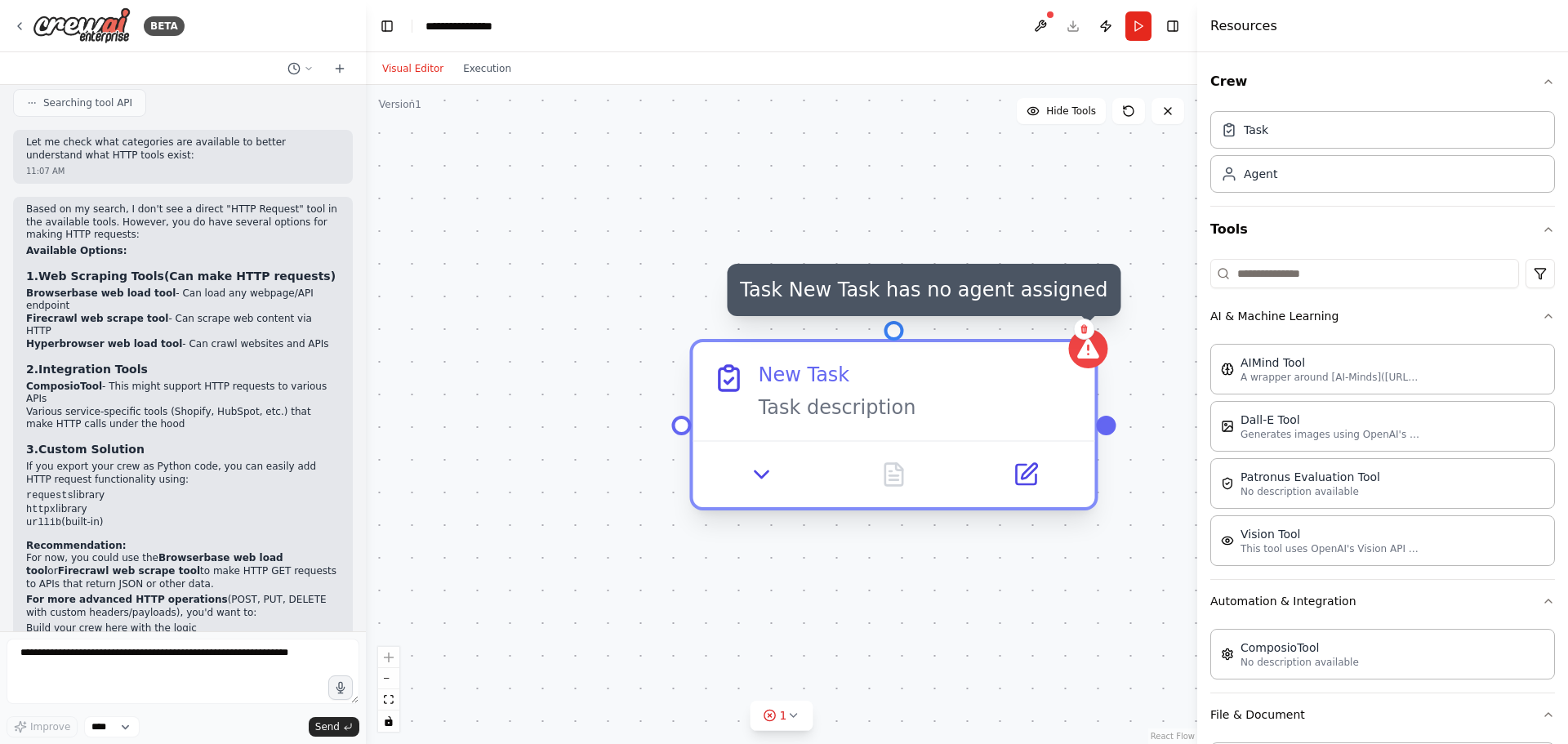
click at [1088, 349] on icon at bounding box center [1088, 348] width 22 height 20
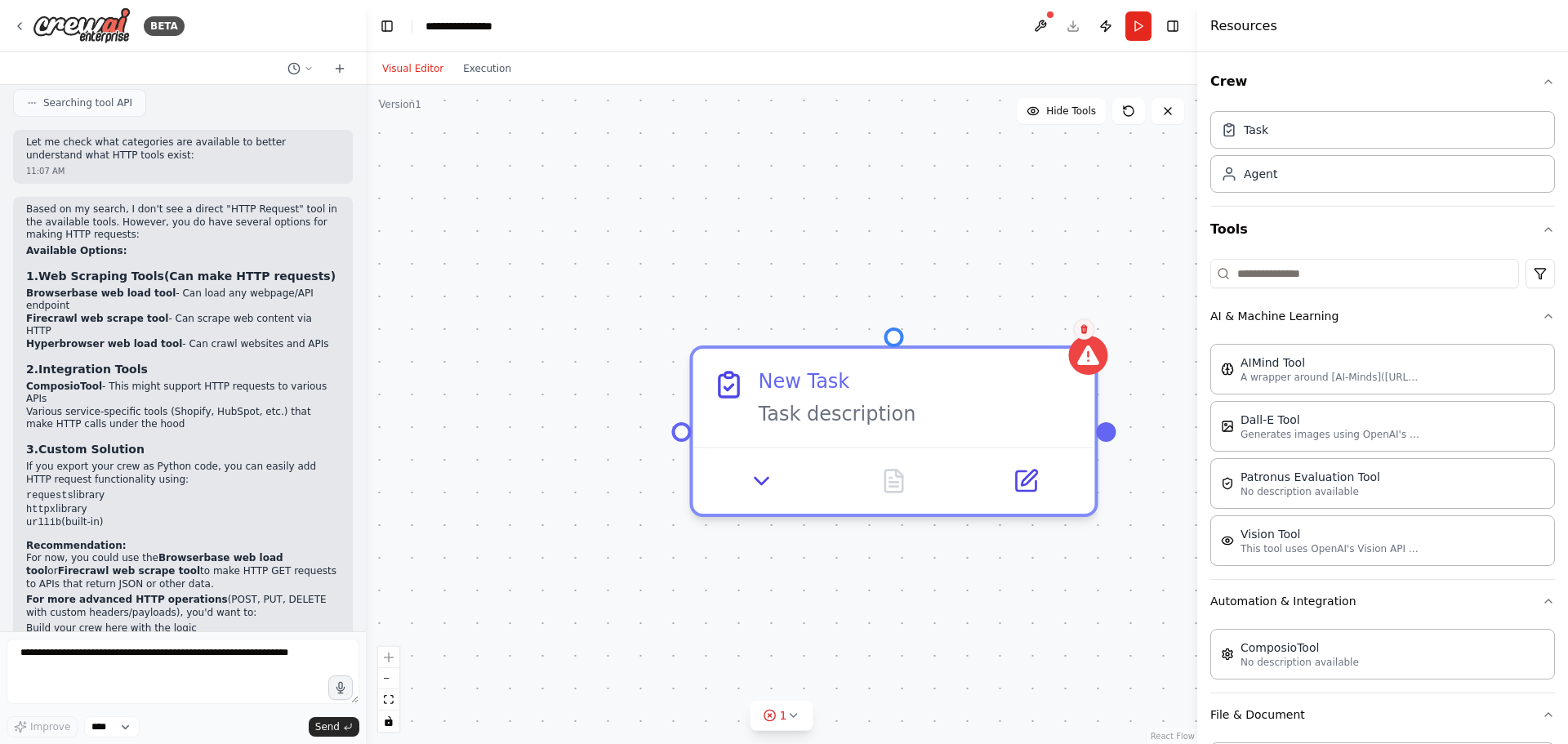
click at [1083, 336] on button at bounding box center [1084, 329] width 21 height 21
click at [1003, 331] on div "New Task Task description" at bounding box center [781, 414] width 831 height 659
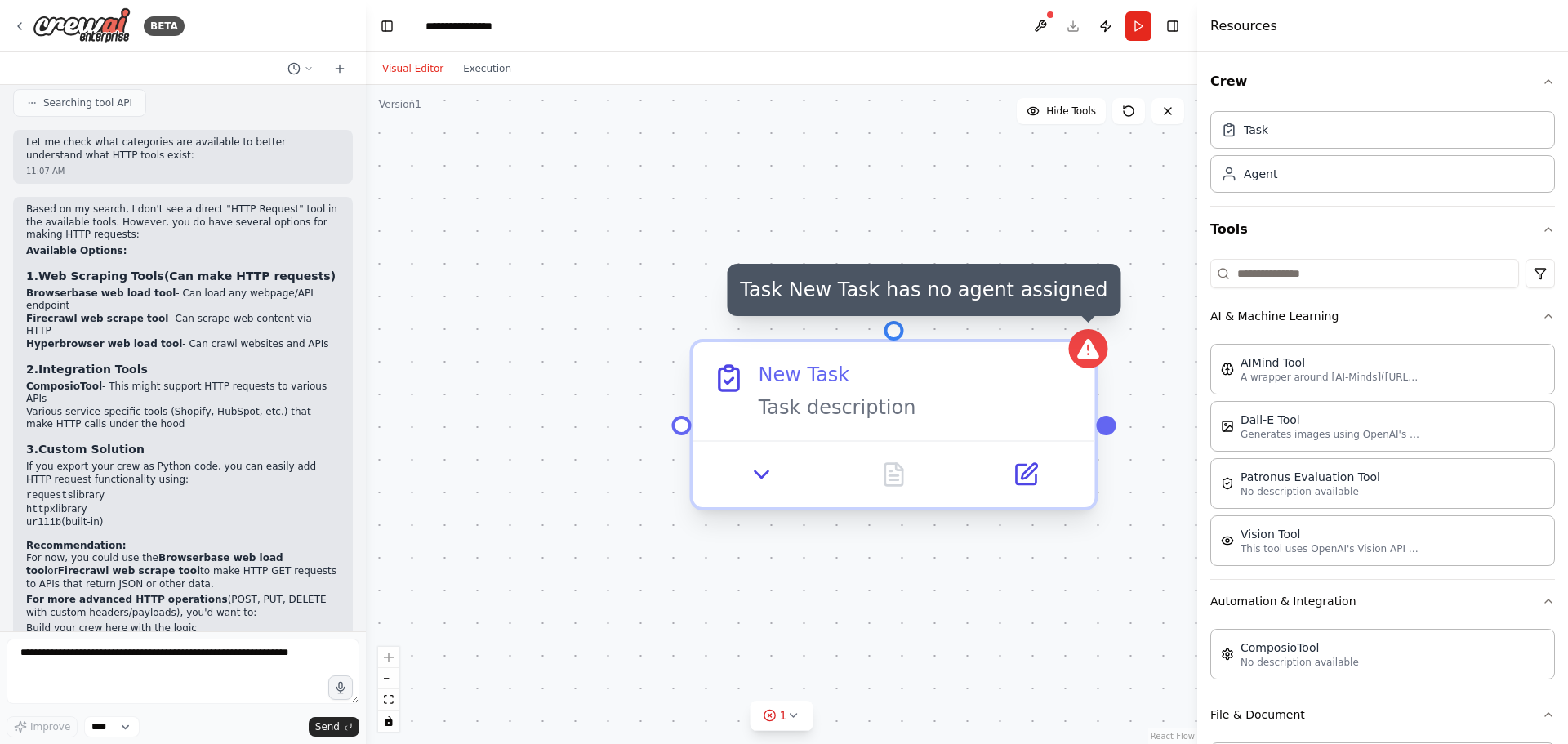
click at [1092, 351] on icon at bounding box center [1088, 348] width 22 height 20
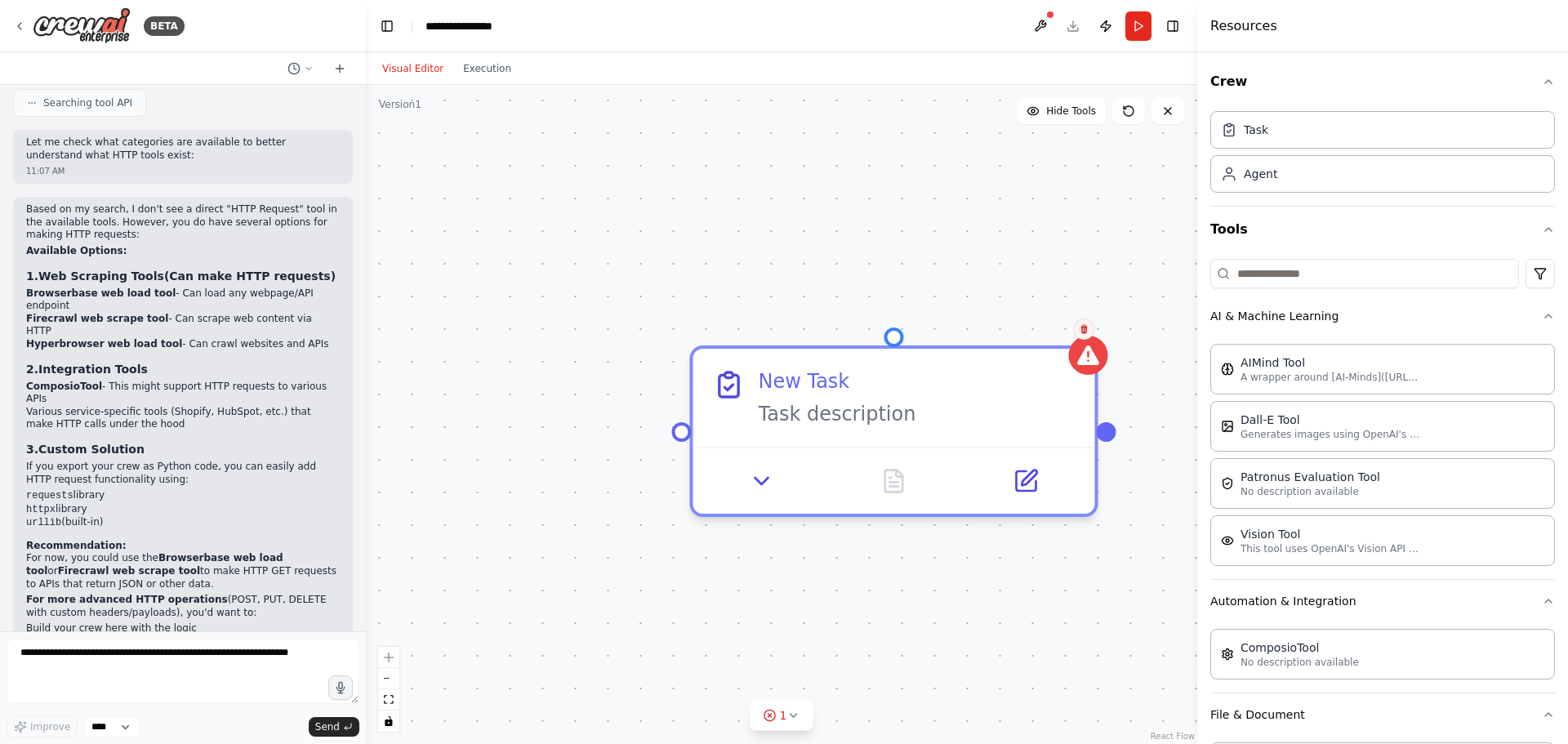
click at [1079, 328] on icon at bounding box center [1084, 329] width 9 height 9
click at [1043, 326] on button "Confirm" at bounding box center [1037, 329] width 58 height 20
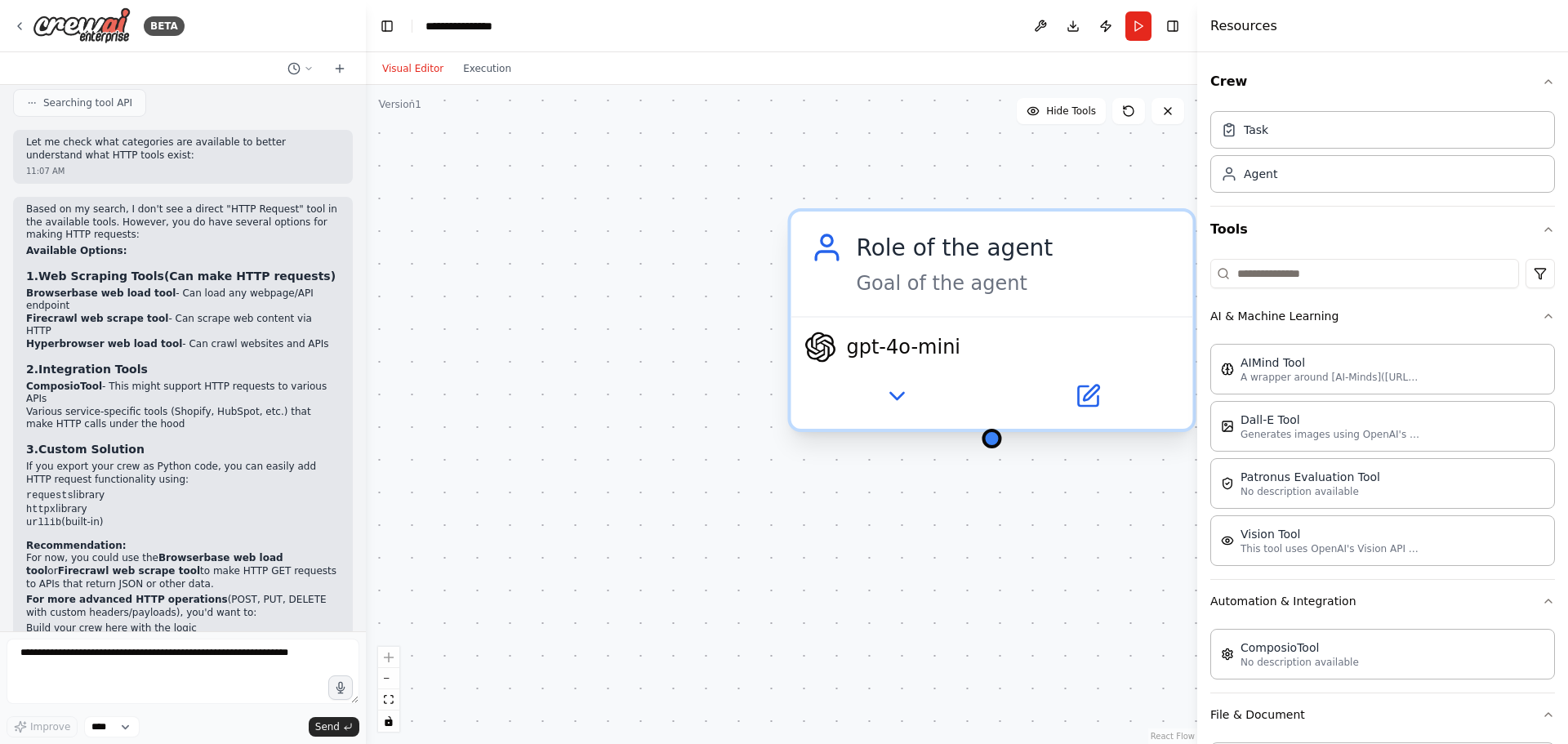
click at [904, 352] on span "gpt-4o-mini" at bounding box center [903, 347] width 114 height 26
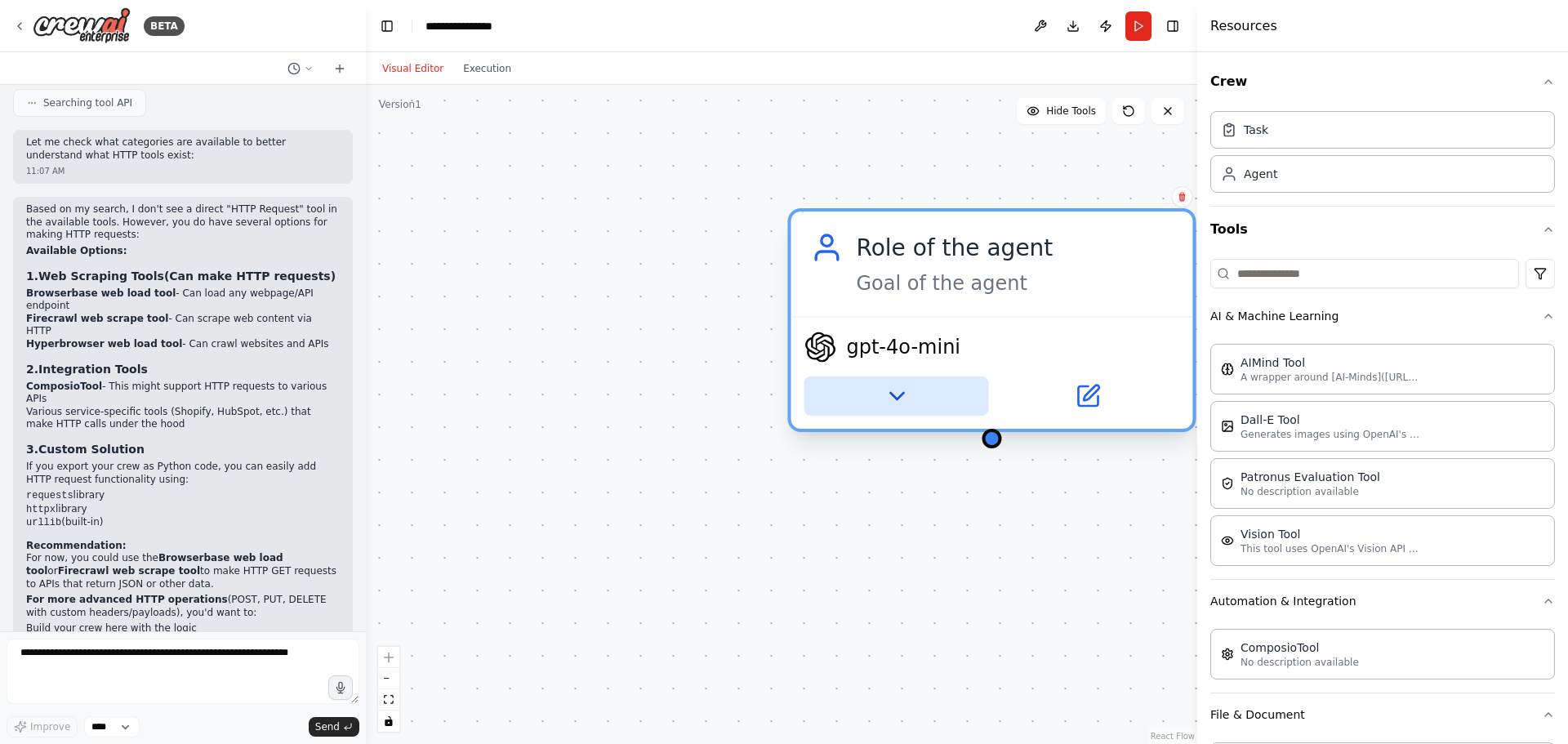
click at [899, 398] on icon at bounding box center [897, 396] width 26 height 26
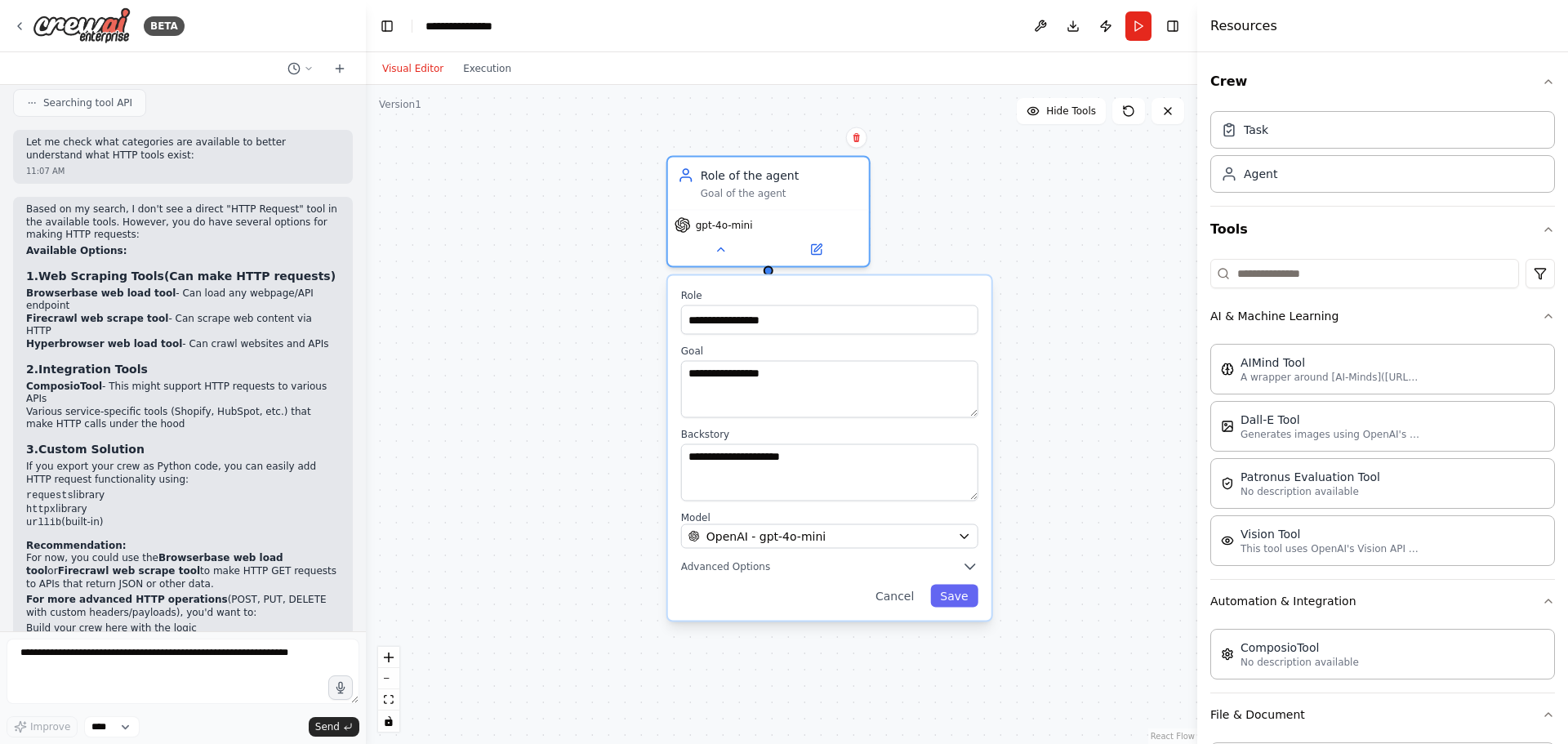
drag, startPoint x: 1126, startPoint y: 583, endPoint x: 1082, endPoint y: 383, distance: 204.8
click at [1082, 383] on div "**********" at bounding box center [781, 414] width 831 height 659
click at [781, 540] on span "OpenAI - gpt-4o-mini" at bounding box center [766, 536] width 119 height 16
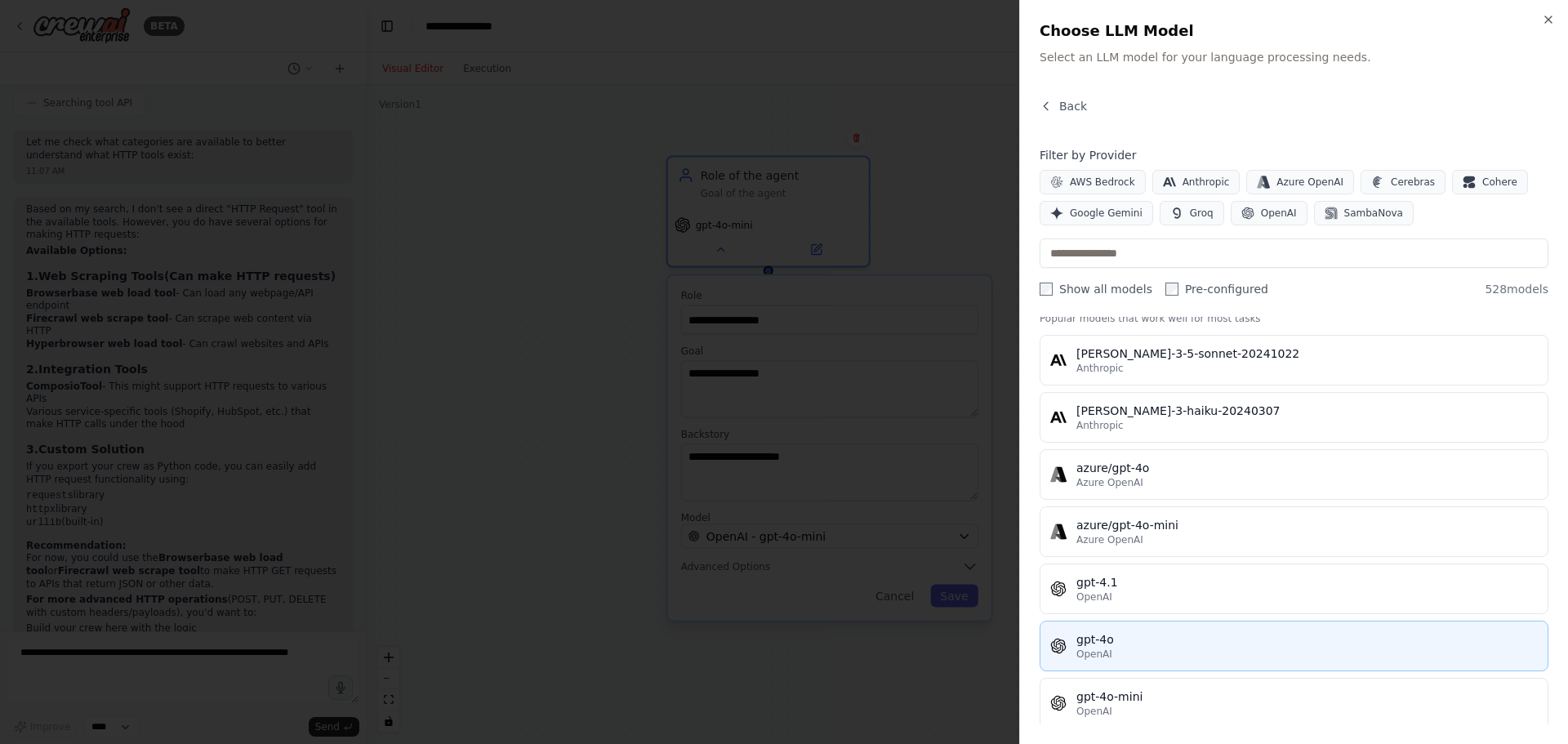
scroll to position [0, 0]
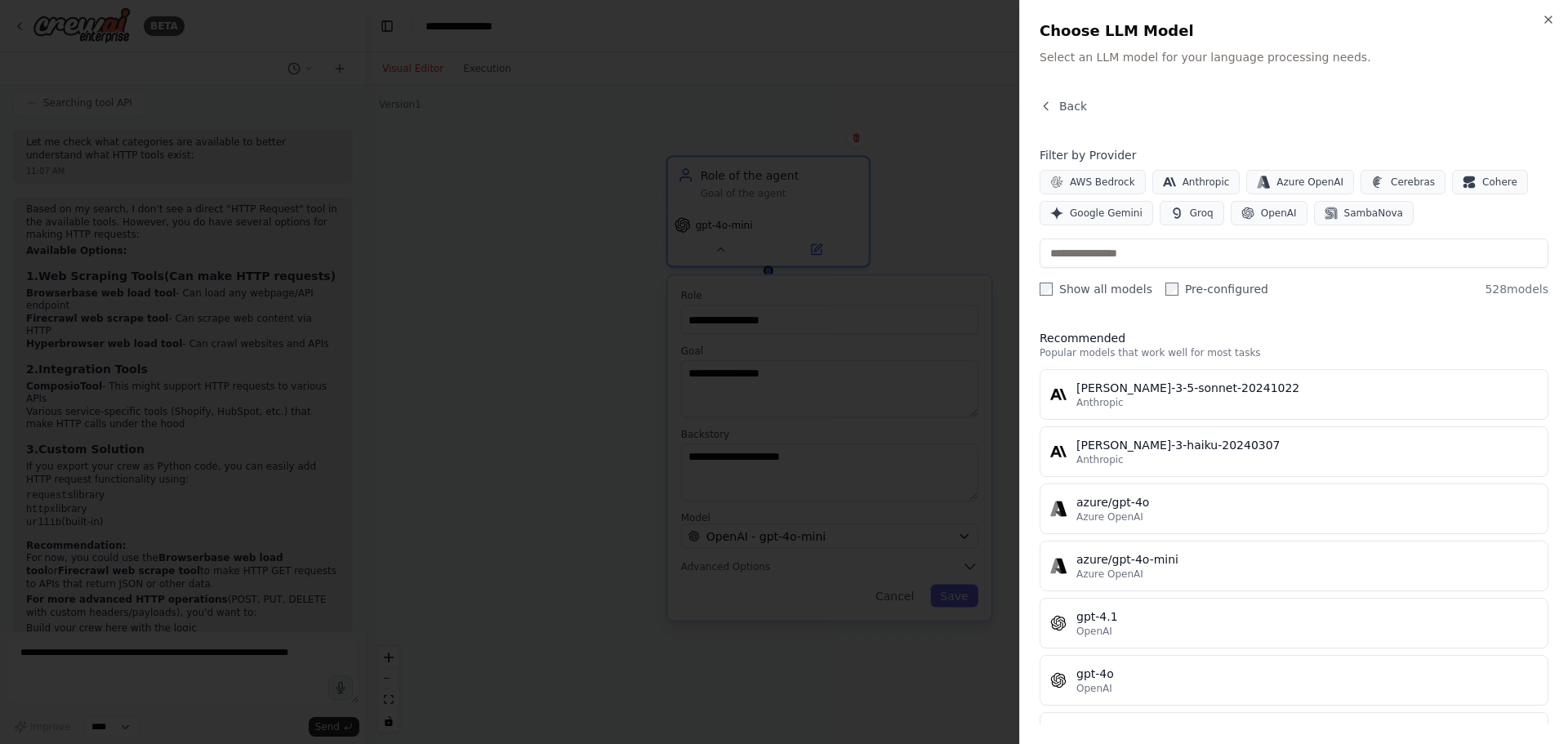
click at [962, 213] on div at bounding box center [784, 372] width 1568 height 744
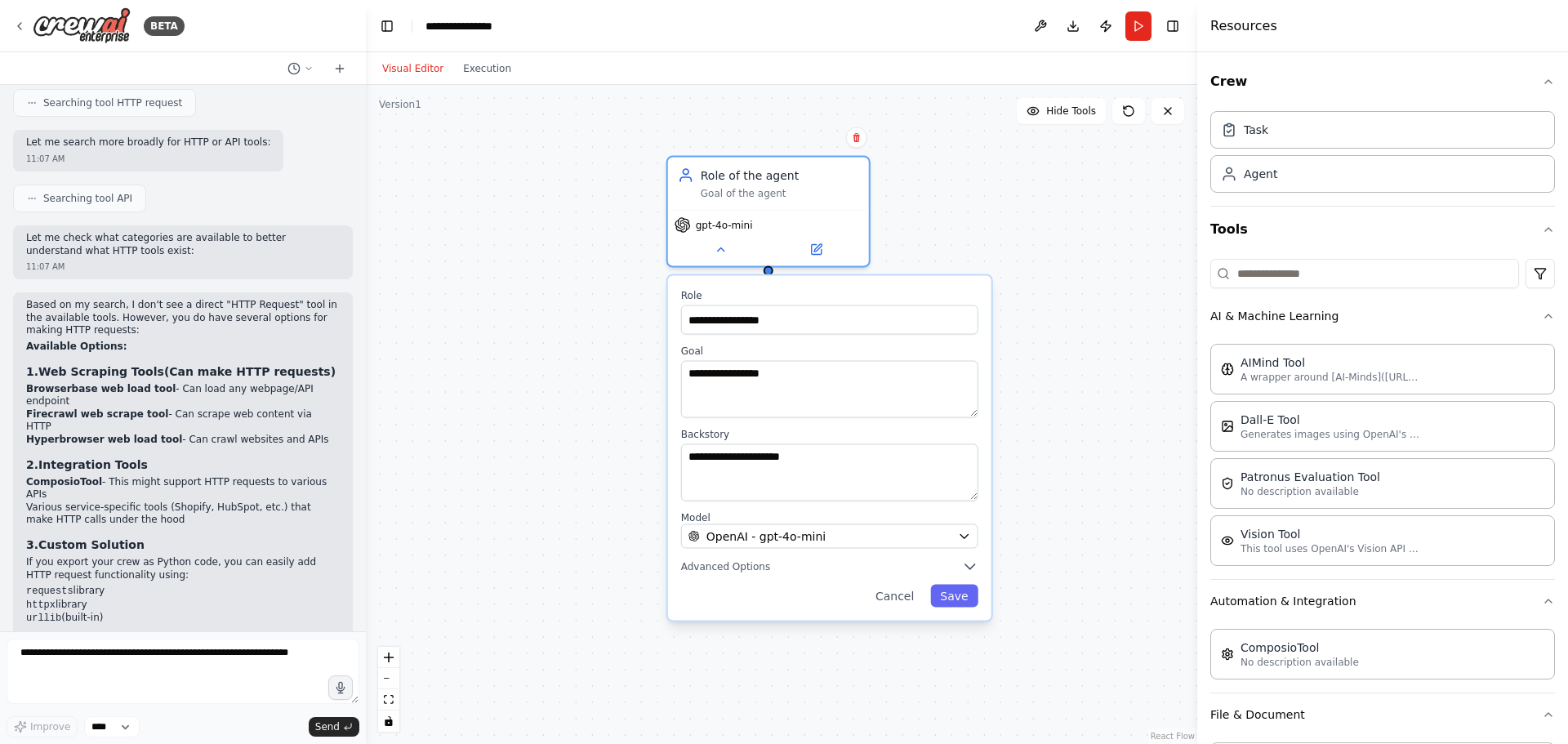
scroll to position [1981, 0]
